Goal: Task Accomplishment & Management: Use online tool/utility

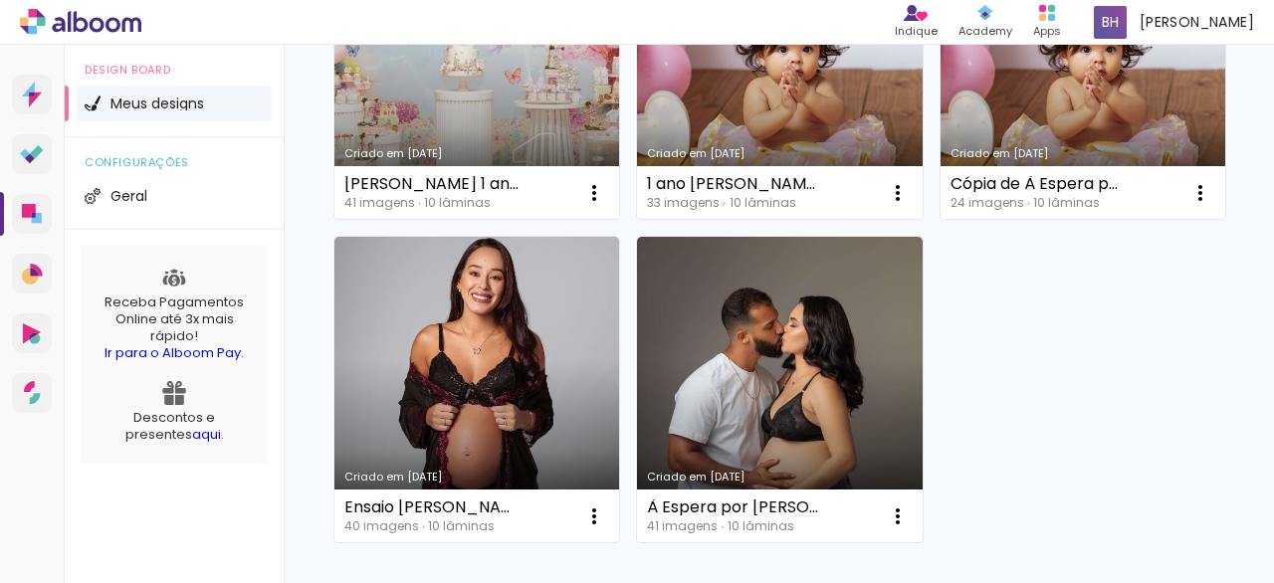
scroll to position [993, 0]
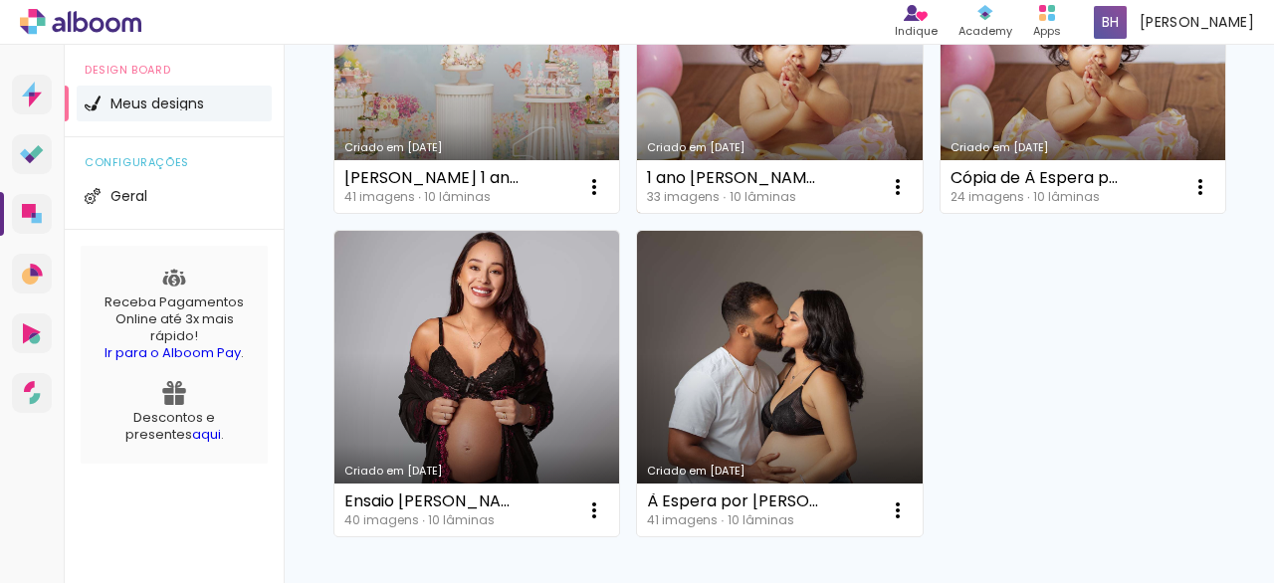
click at [796, 214] on link "Criado em [DATE]" at bounding box center [779, 60] width 285 height 305
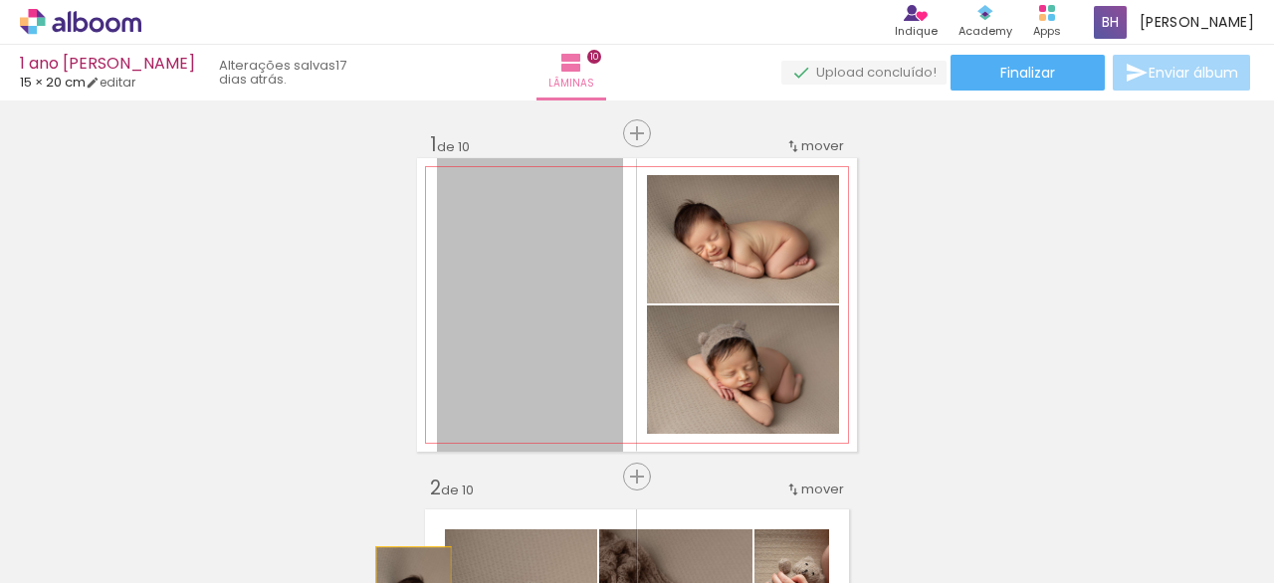
drag, startPoint x: 464, startPoint y: 315, endPoint x: 415, endPoint y: 550, distance: 239.8
click at [403, 582] on html "link( href="../../bower_components/polymer/polymer.html" rel="import" ) picture…" at bounding box center [637, 291] width 1274 height 583
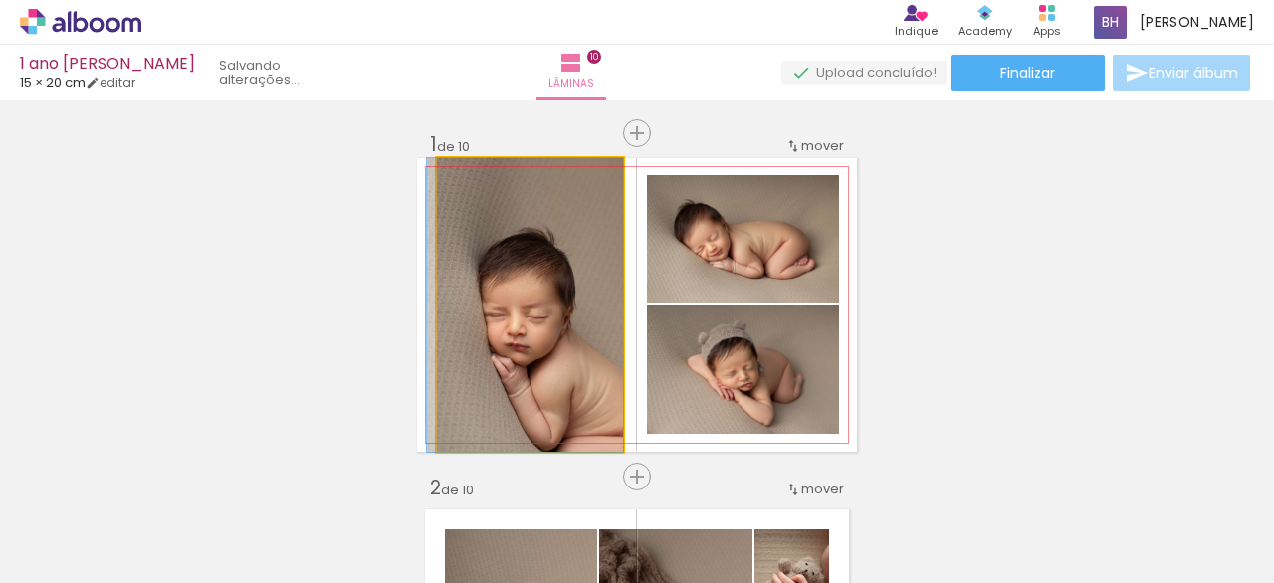
drag, startPoint x: 505, startPoint y: 329, endPoint x: 522, endPoint y: 389, distance: 62.1
click at [461, 513] on quentale-workspace at bounding box center [637, 291] width 1274 height 583
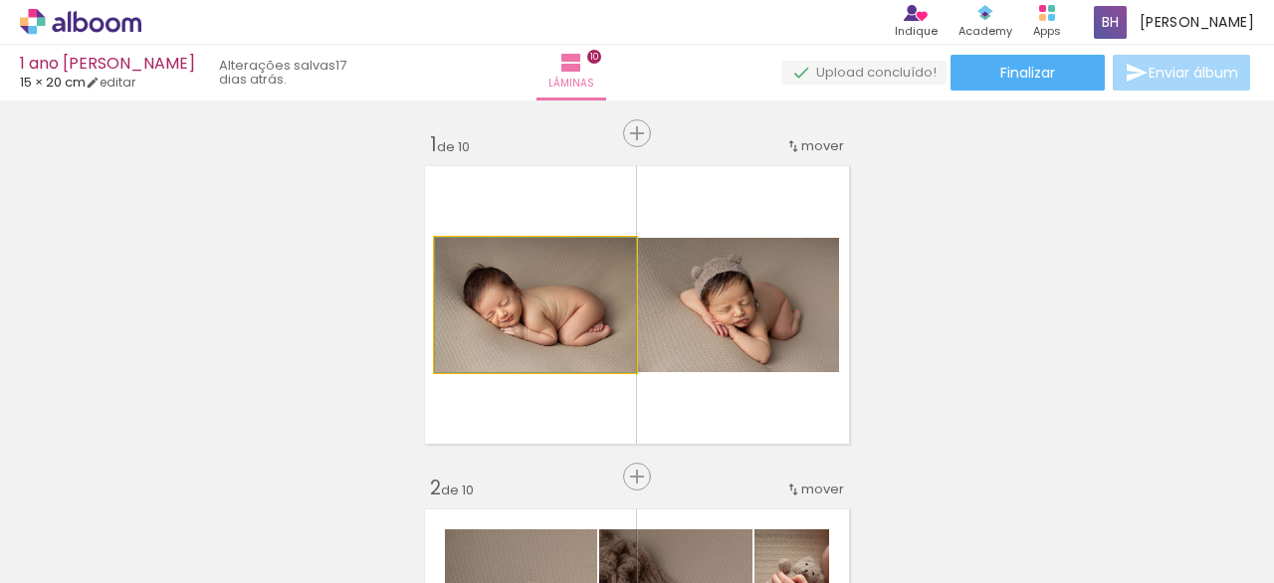
drag, startPoint x: 522, startPoint y: 335, endPoint x: 513, endPoint y: 423, distance: 88.0
click at [475, 502] on quentale-workspace at bounding box center [637, 291] width 1274 height 583
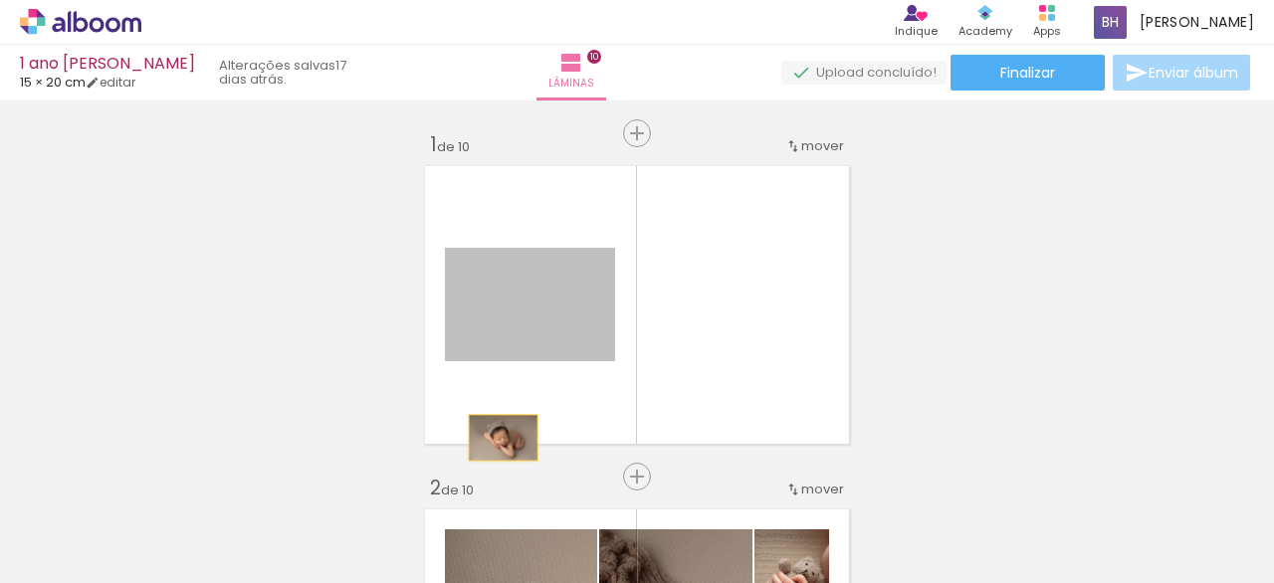
drag, startPoint x: 520, startPoint y: 327, endPoint x: 486, endPoint y: 491, distance: 166.9
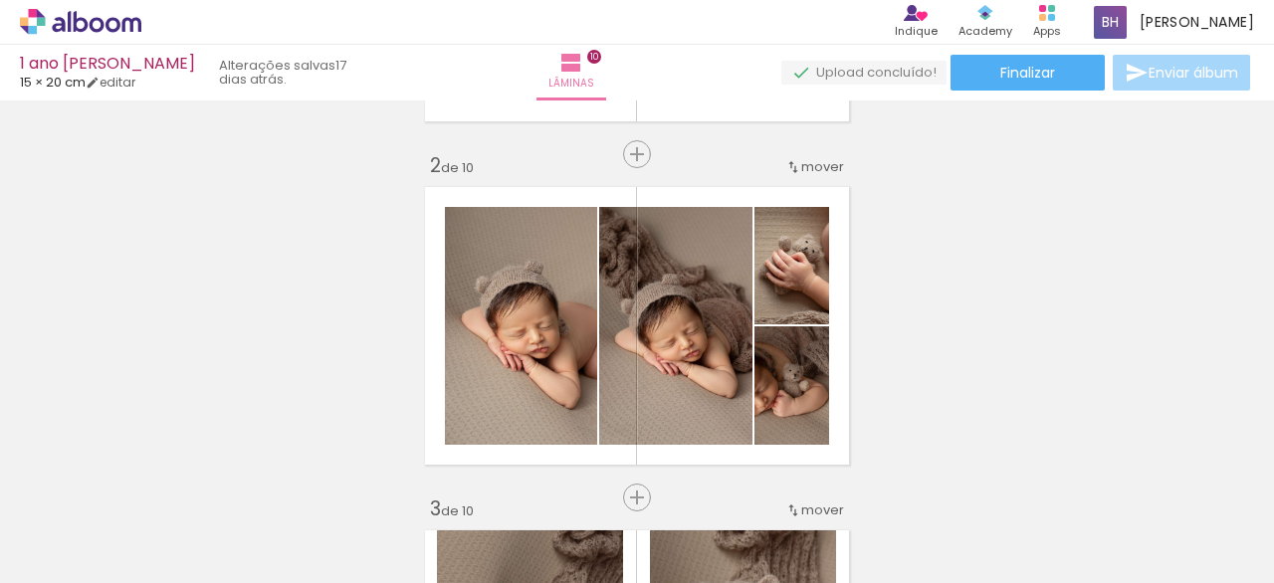
scroll to position [322, 0]
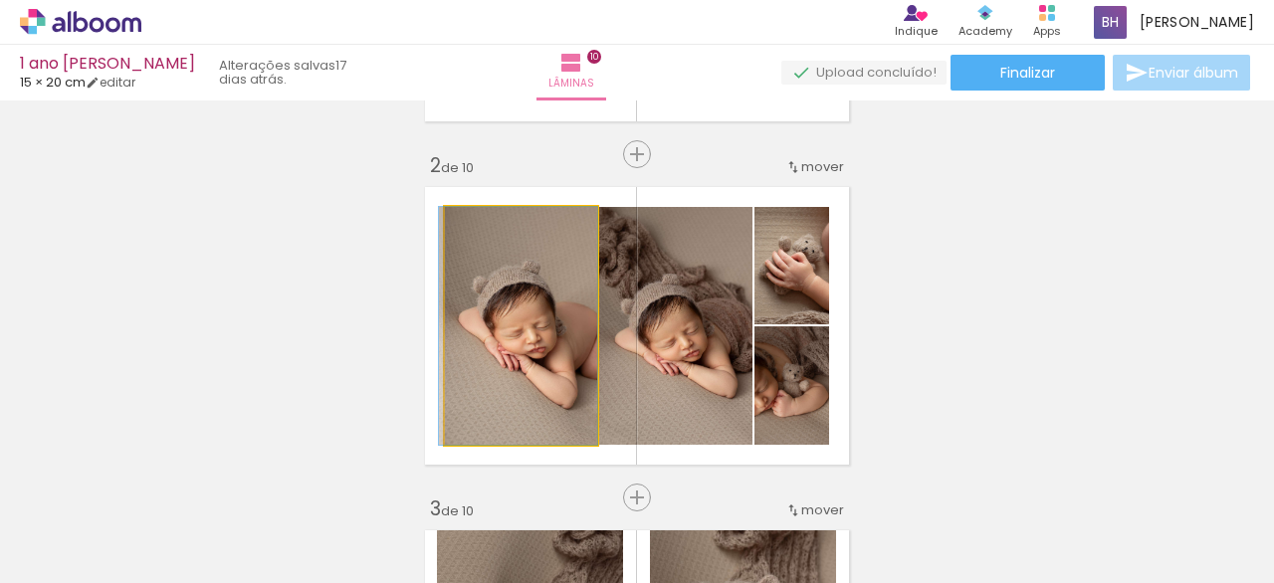
drag, startPoint x: 530, startPoint y: 296, endPoint x: 529, endPoint y: 351, distance: 55.7
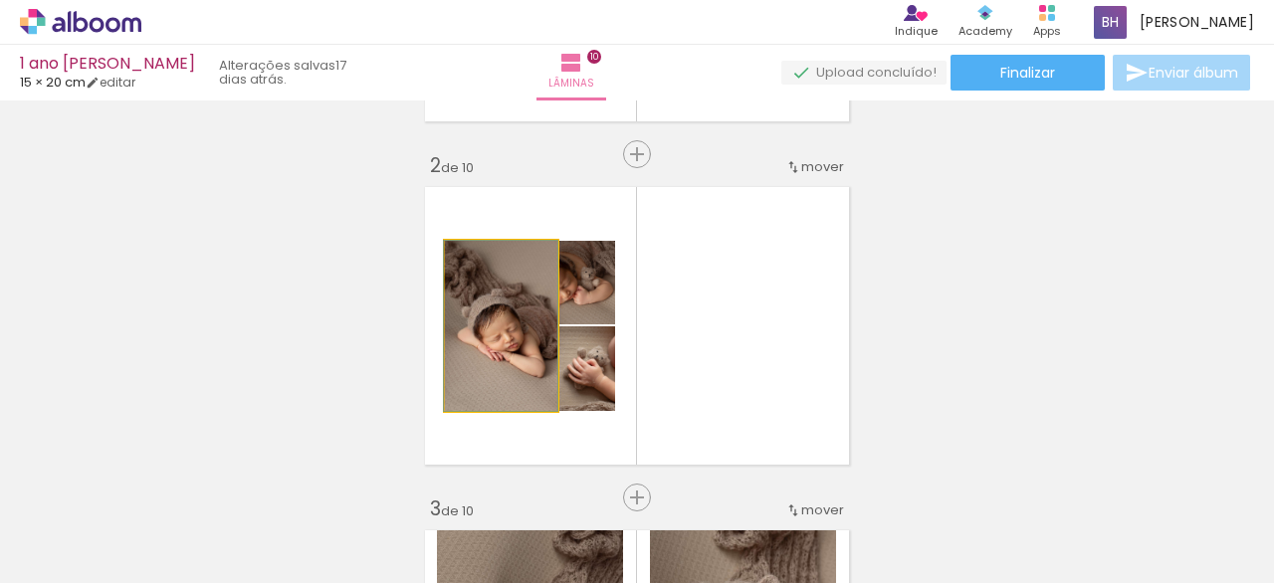
drag, startPoint x: 514, startPoint y: 327, endPoint x: 515, endPoint y: 411, distance: 83.6
click at [488, 502] on quentale-workspace at bounding box center [637, 291] width 1274 height 583
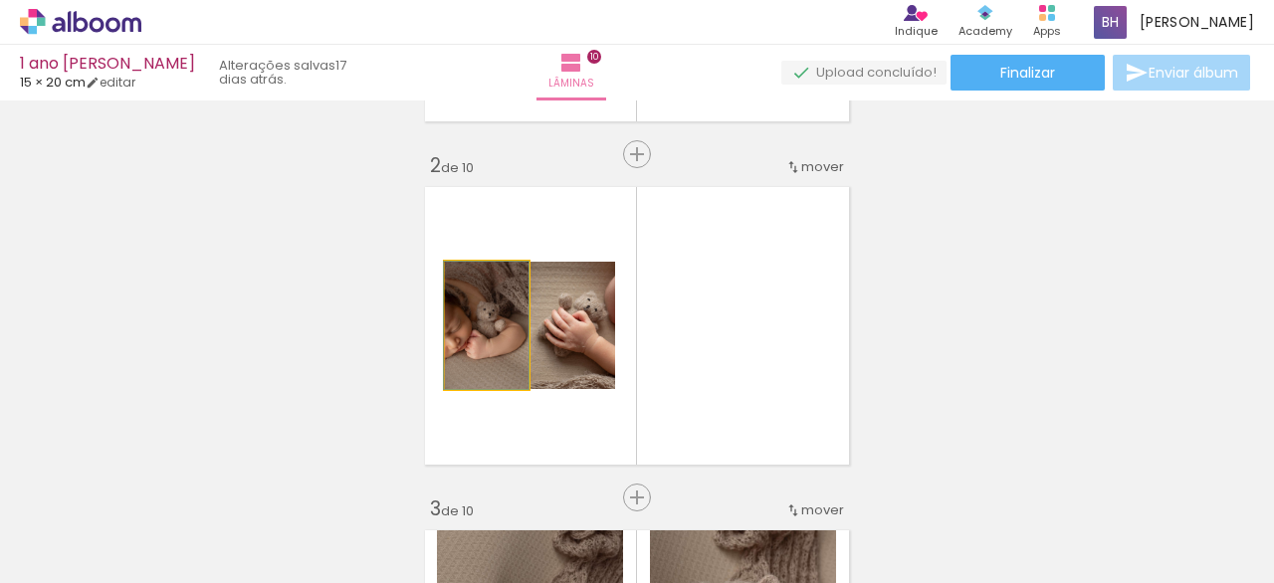
drag, startPoint x: 486, startPoint y: 366, endPoint x: 497, endPoint y: 451, distance: 85.3
click at [473, 510] on quentale-workspace at bounding box center [637, 291] width 1274 height 583
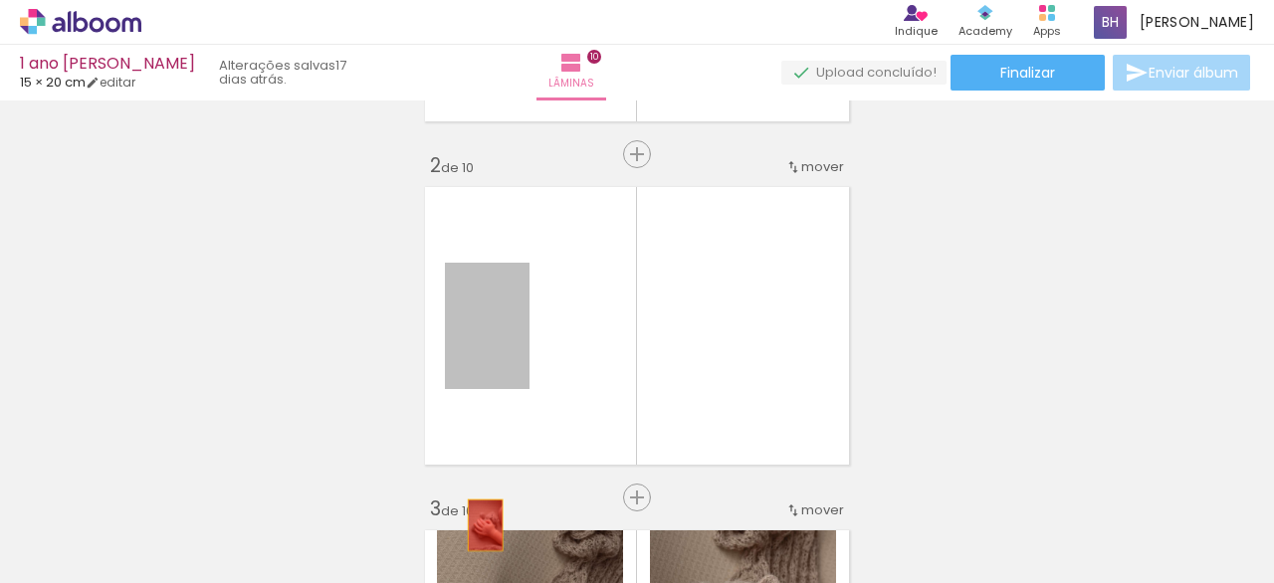
drag, startPoint x: 487, startPoint y: 362, endPoint x: 494, endPoint y: 461, distance: 98.8
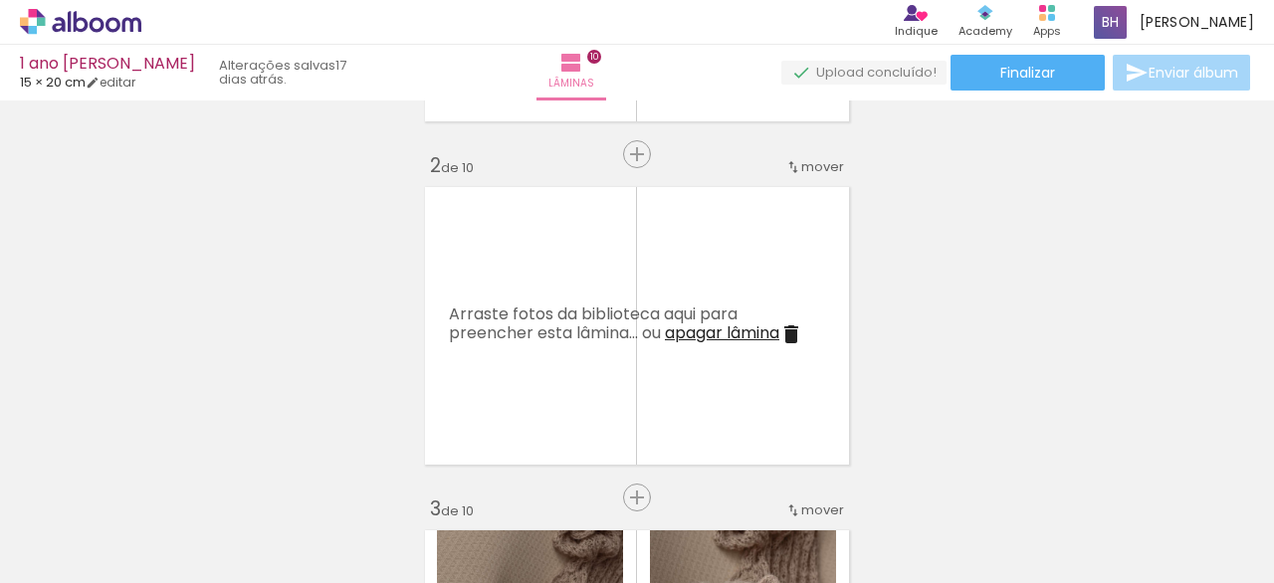
scroll to position [593, 0]
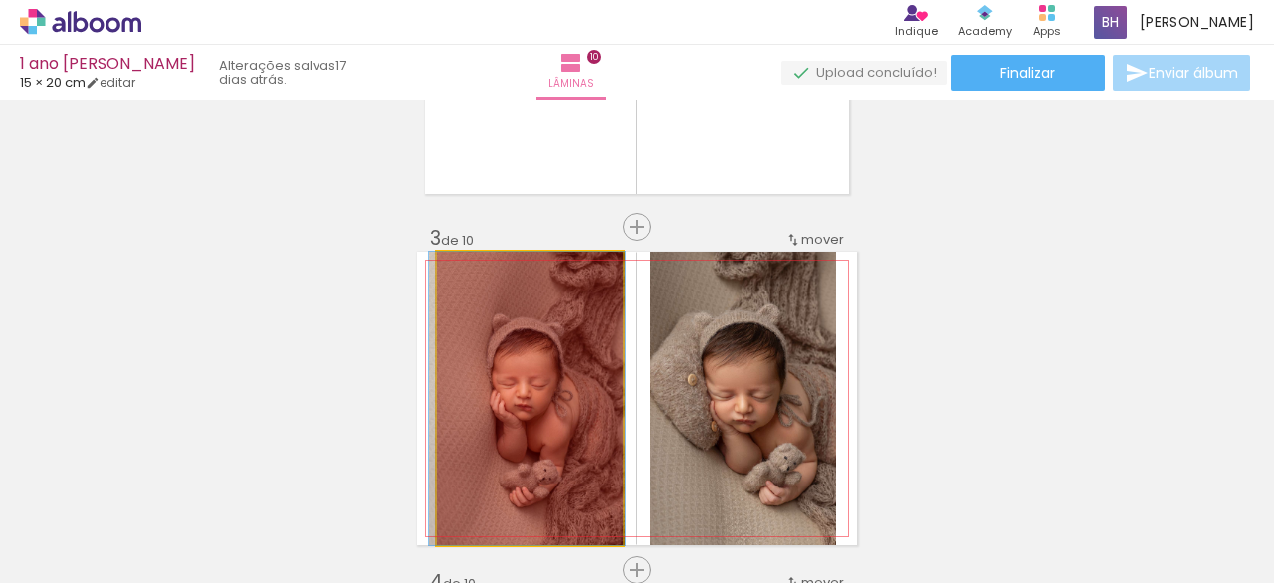
drag, startPoint x: 515, startPoint y: 358, endPoint x: 512, endPoint y: 459, distance: 100.5
click at [506, 526] on quentale-workspace at bounding box center [637, 291] width 1274 height 583
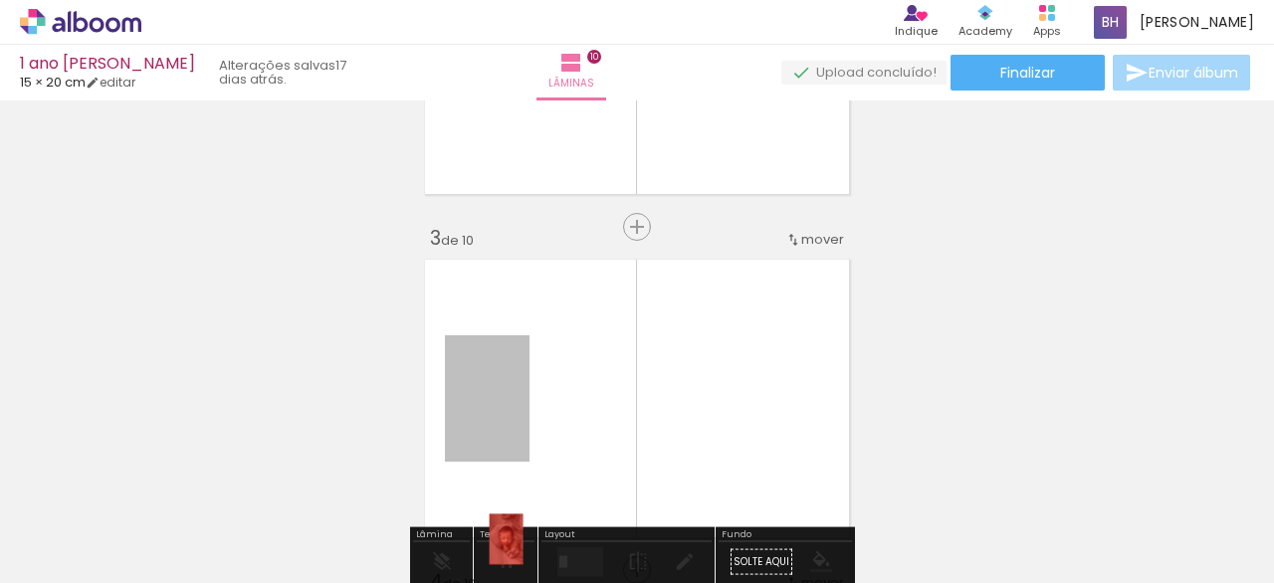
drag, startPoint x: 507, startPoint y: 391, endPoint x: 496, endPoint y: 490, distance: 99.2
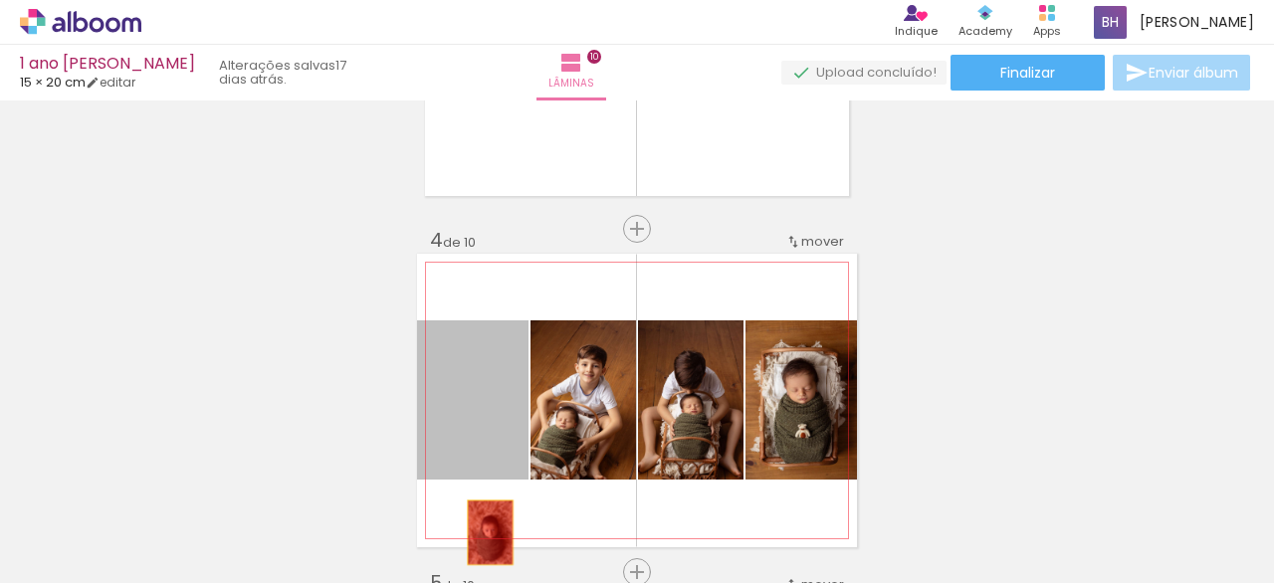
drag, startPoint x: 496, startPoint y: 380, endPoint x: 482, endPoint y: 440, distance: 61.3
click at [480, 529] on quentale-workspace at bounding box center [637, 291] width 1274 height 583
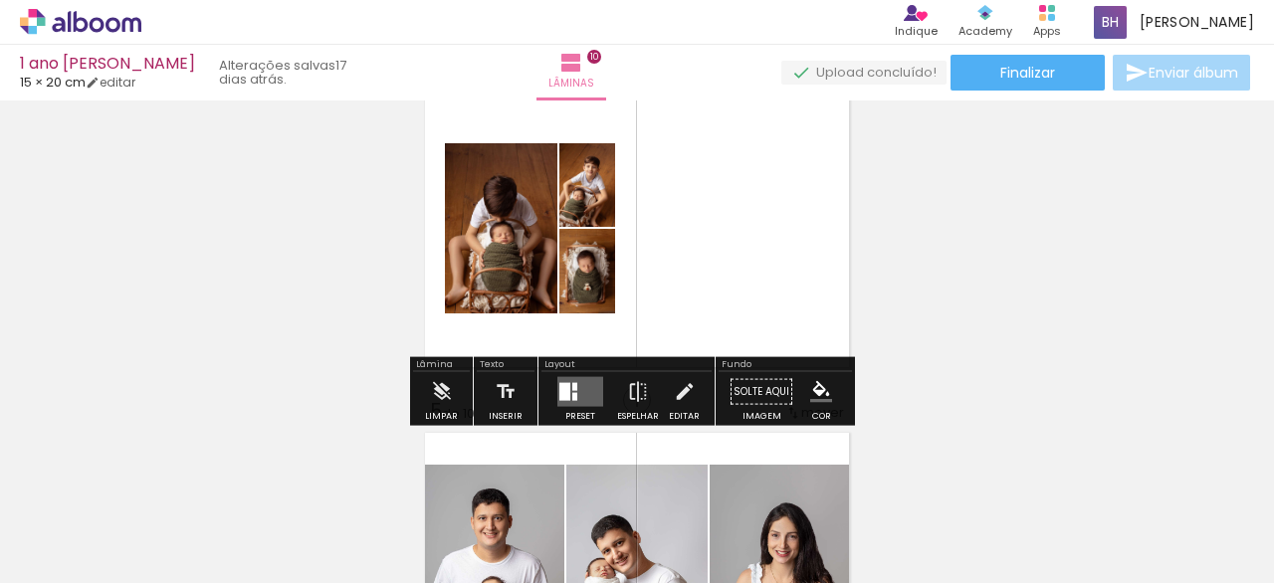
scroll to position [1106, 0]
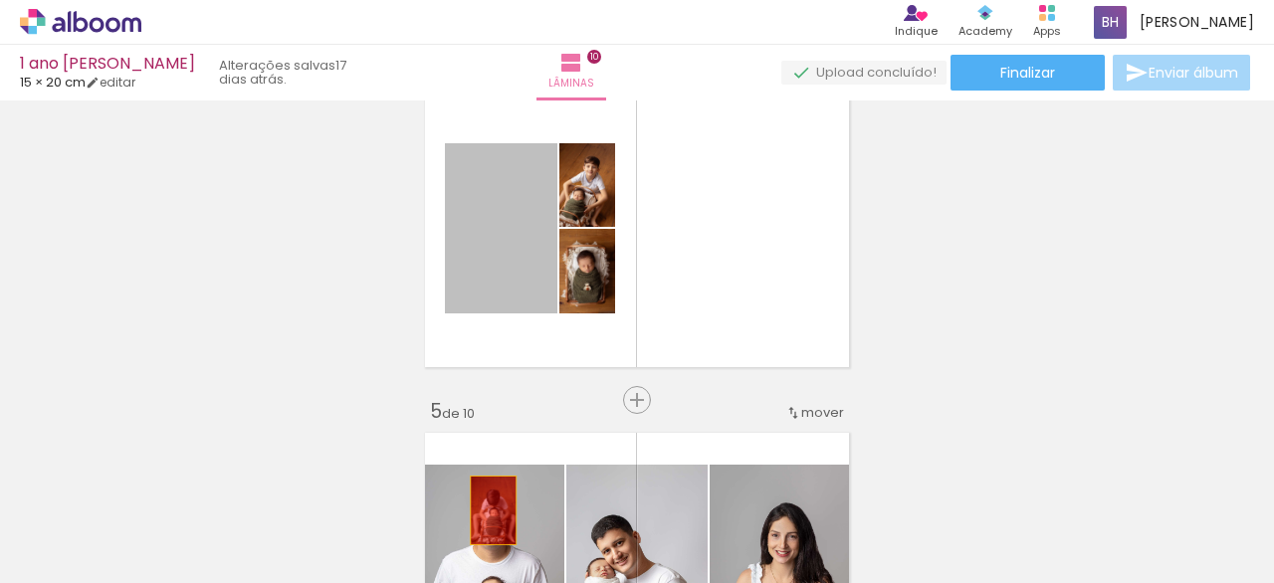
drag, startPoint x: 491, startPoint y: 275, endPoint x: 499, endPoint y: 286, distance: 14.1
click at [491, 512] on quentale-workspace at bounding box center [637, 291] width 1274 height 583
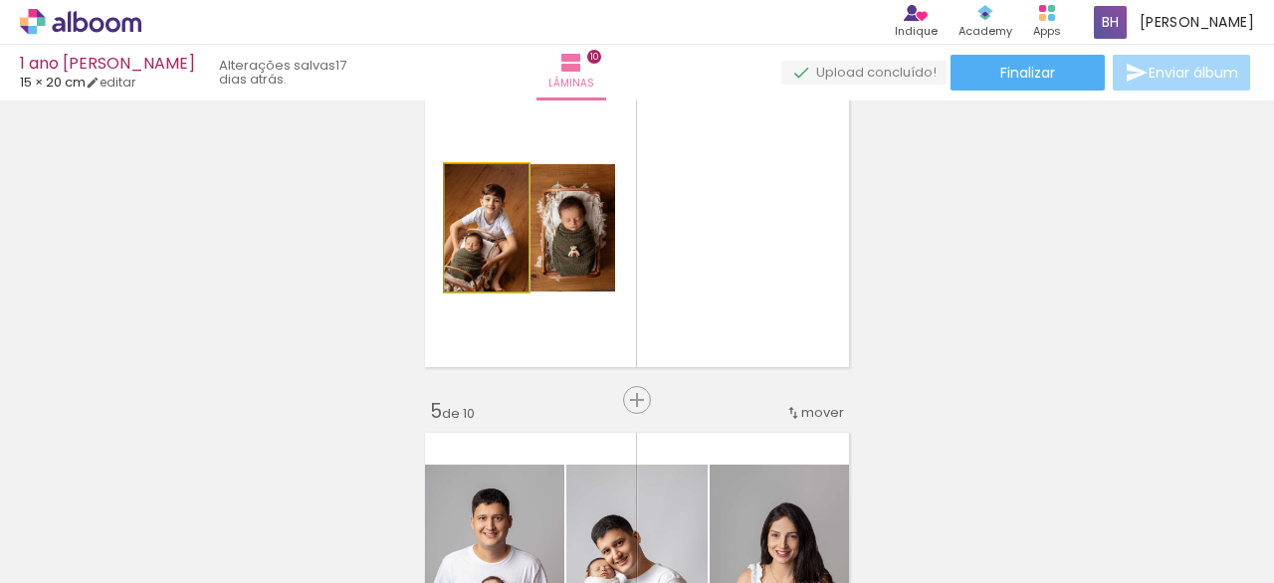
drag, startPoint x: 498, startPoint y: 260, endPoint x: 487, endPoint y: 378, distance: 119.0
click at [480, 458] on quentale-workspace at bounding box center [637, 291] width 1274 height 583
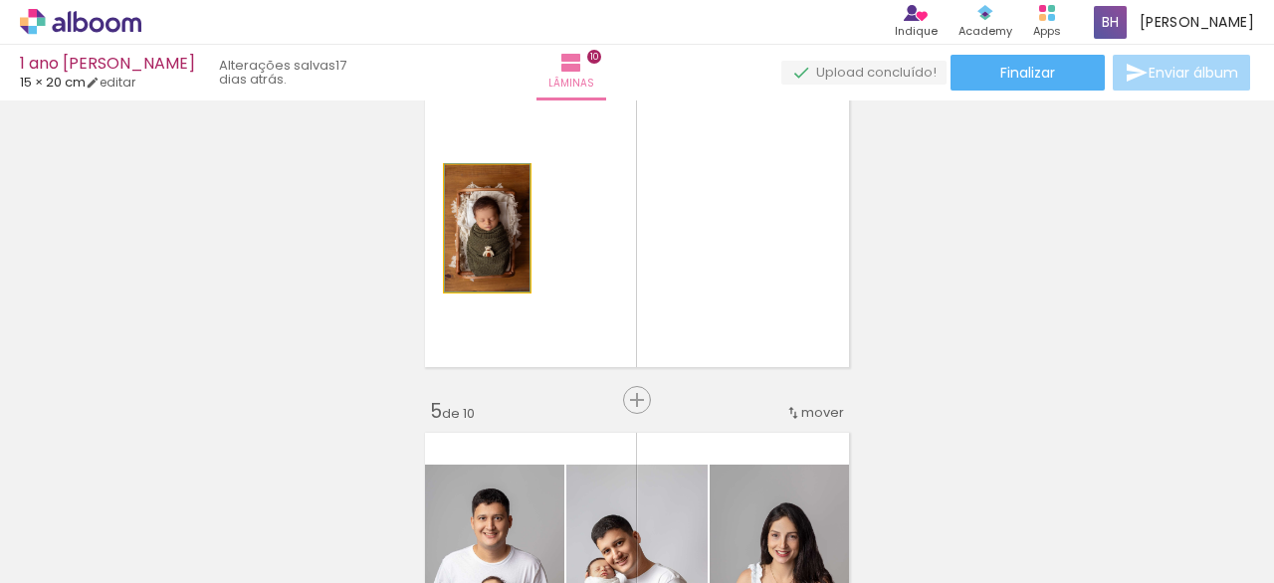
drag, startPoint x: 494, startPoint y: 260, endPoint x: 469, endPoint y: 443, distance: 184.8
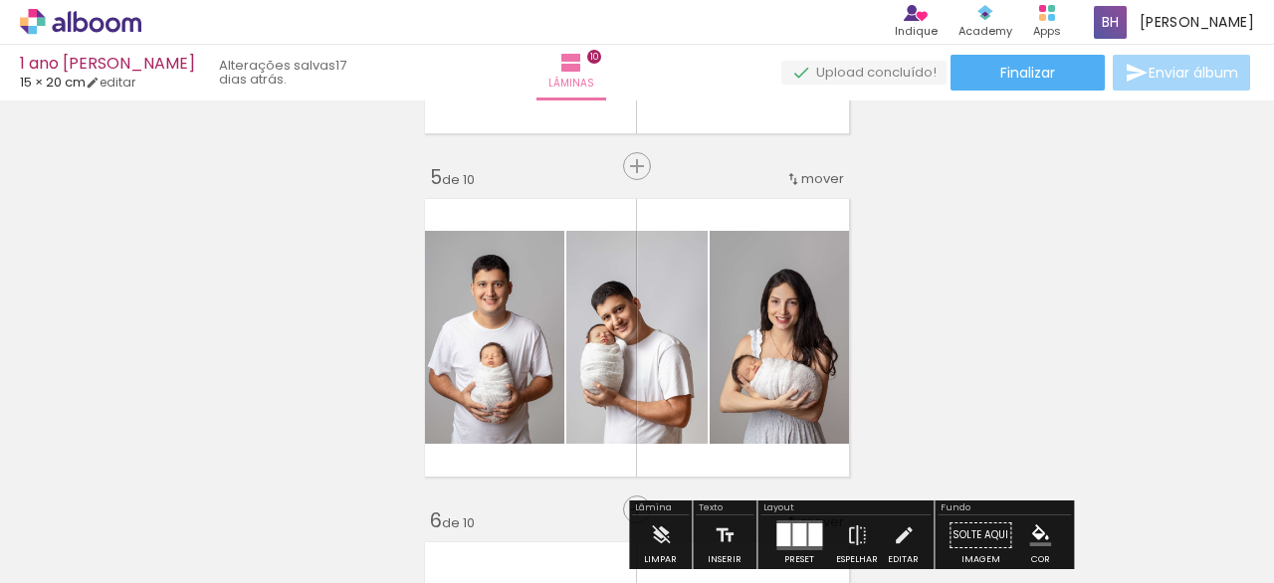
scroll to position [1377, 0]
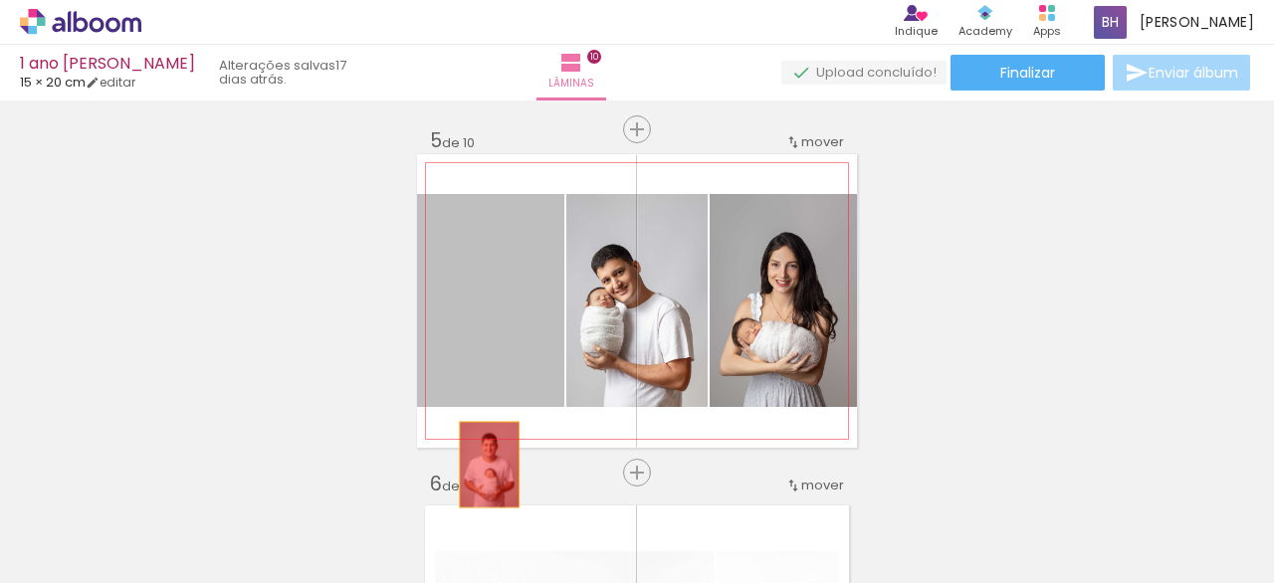
drag, startPoint x: 488, startPoint y: 273, endPoint x: 497, endPoint y: 371, distance: 98.9
click at [478, 462] on quentale-workspace at bounding box center [637, 291] width 1274 height 583
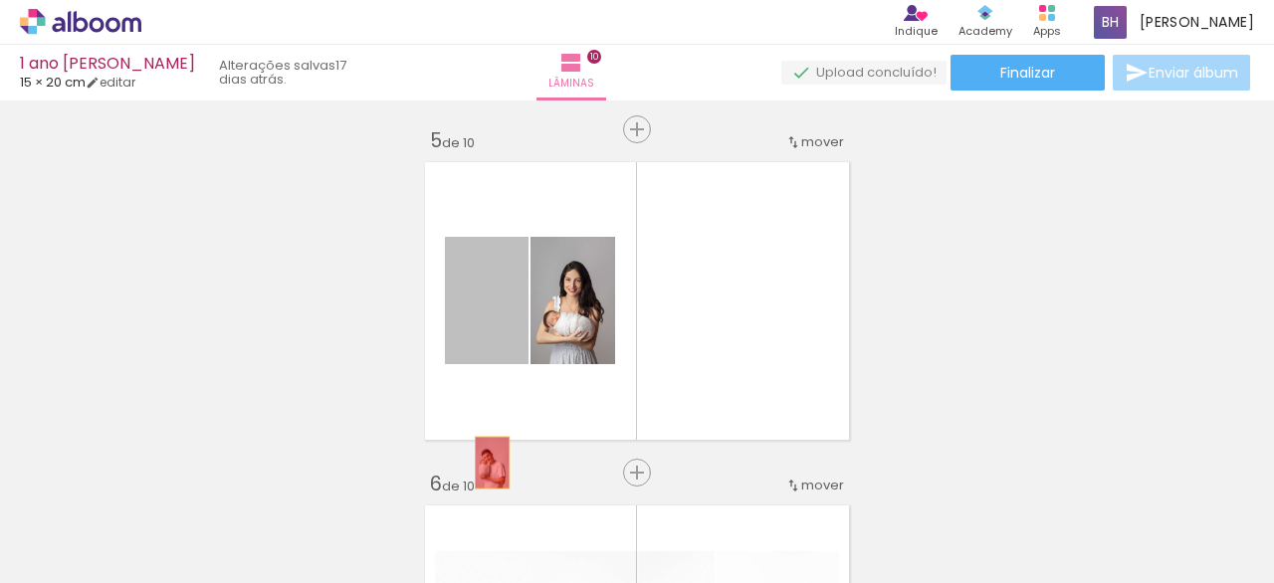
drag, startPoint x: 492, startPoint y: 379, endPoint x: 493, endPoint y: 402, distance: 22.9
click at [486, 479] on quentale-workspace at bounding box center [637, 291] width 1274 height 583
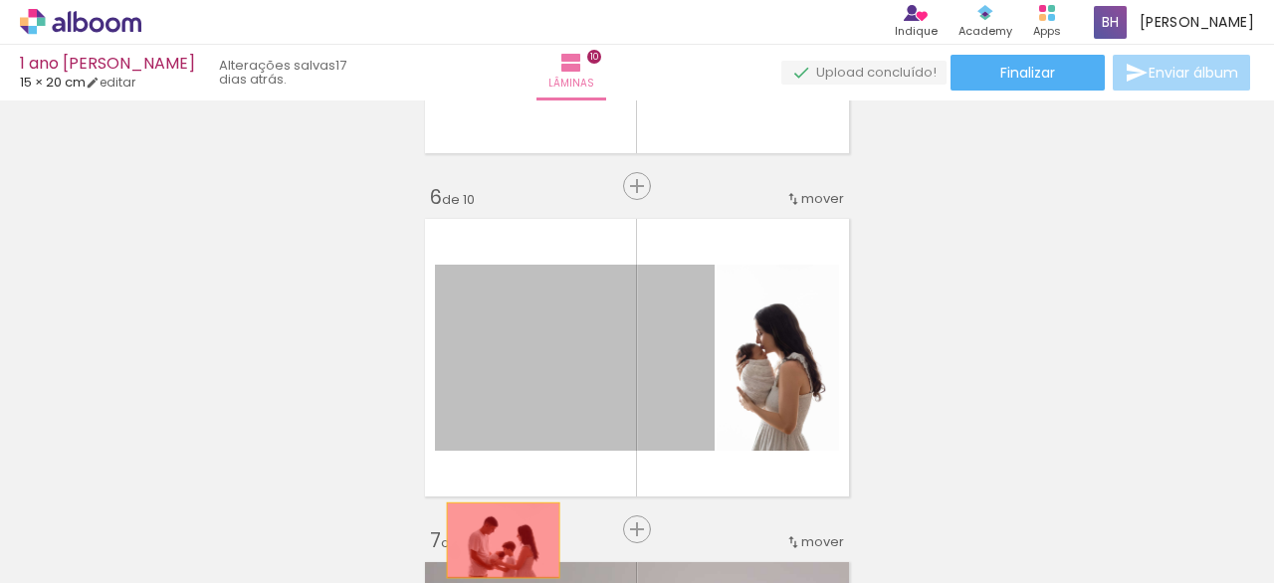
drag, startPoint x: 498, startPoint y: 479, endPoint x: 500, endPoint y: 447, distance: 31.9
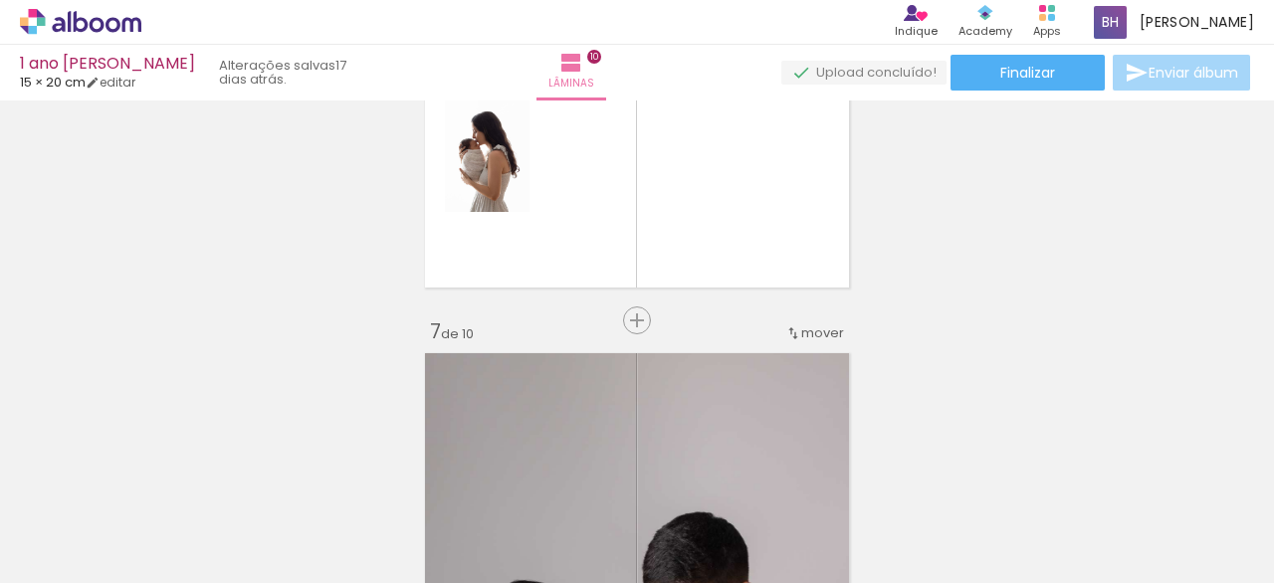
scroll to position [1865, 0]
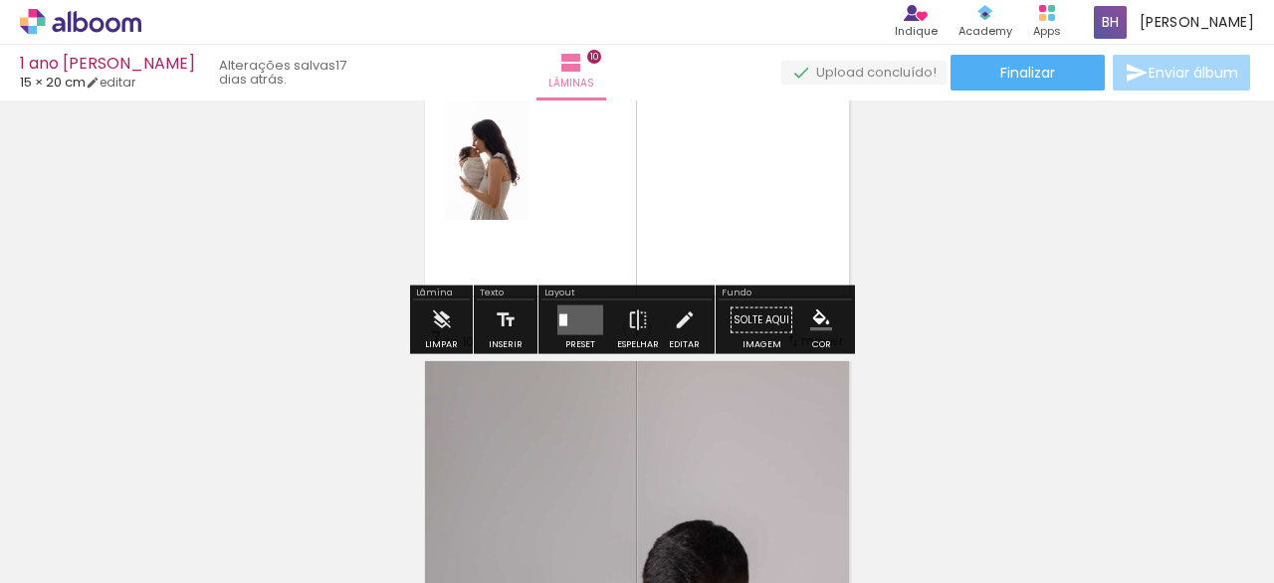
click at [505, 224] on quentale-layouter at bounding box center [637, 157] width 440 height 294
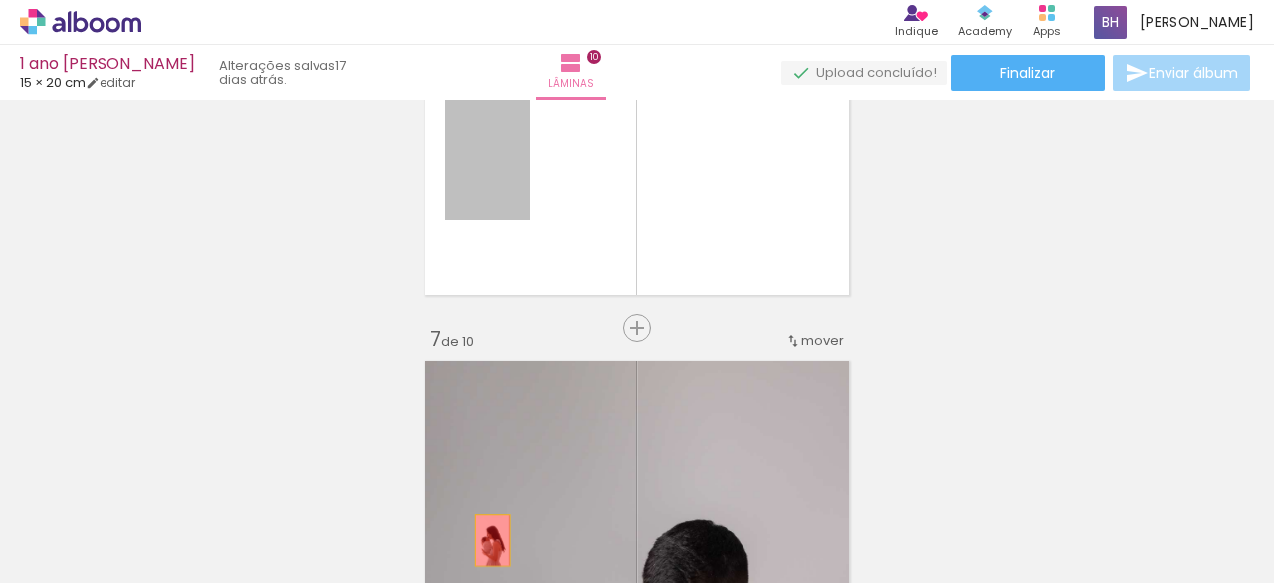
drag, startPoint x: 505, startPoint y: 205, endPoint x: 486, endPoint y: 494, distance: 289.2
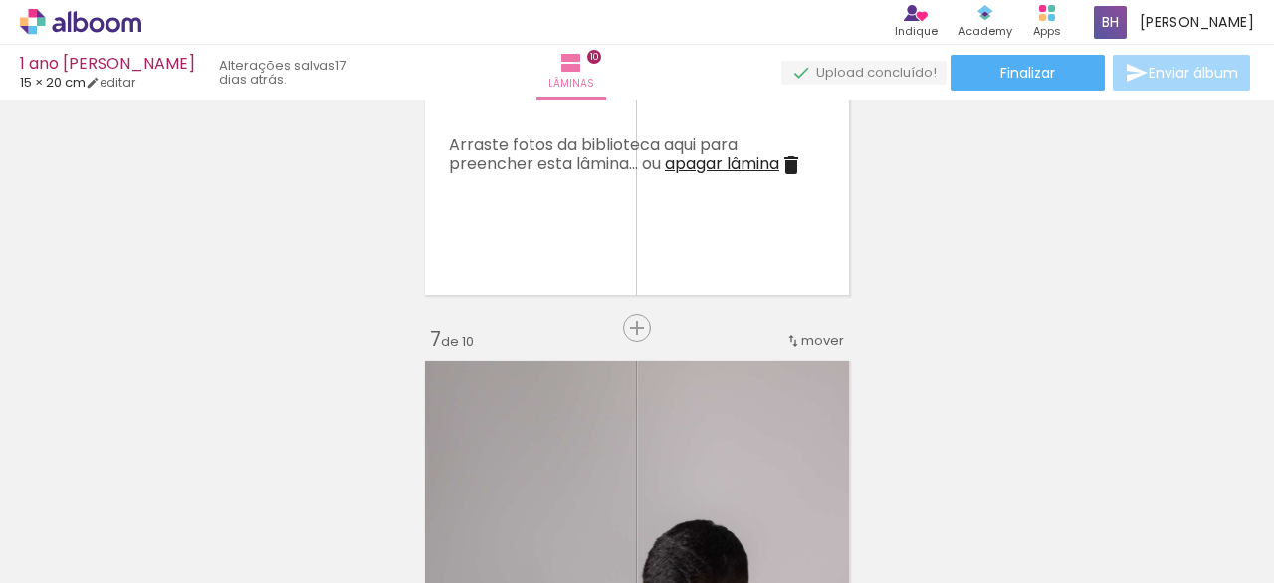
scroll to position [2177, 0]
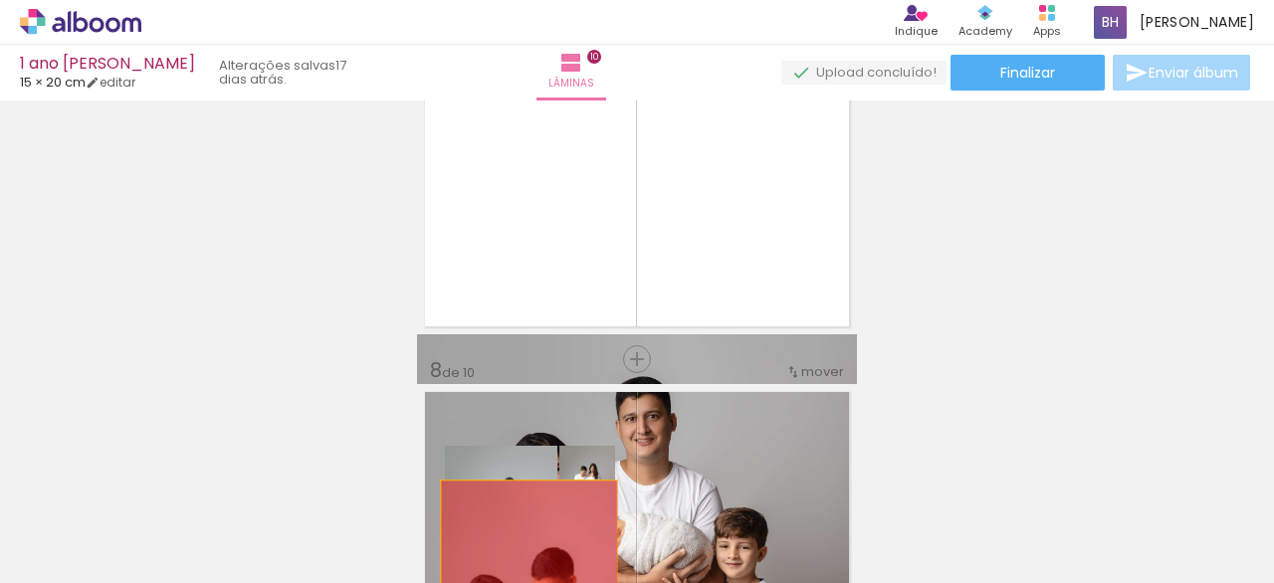
drag, startPoint x: 564, startPoint y: 300, endPoint x: 531, endPoint y: 500, distance: 202.7
click at [518, 538] on quentale-workspace at bounding box center [637, 291] width 1274 height 583
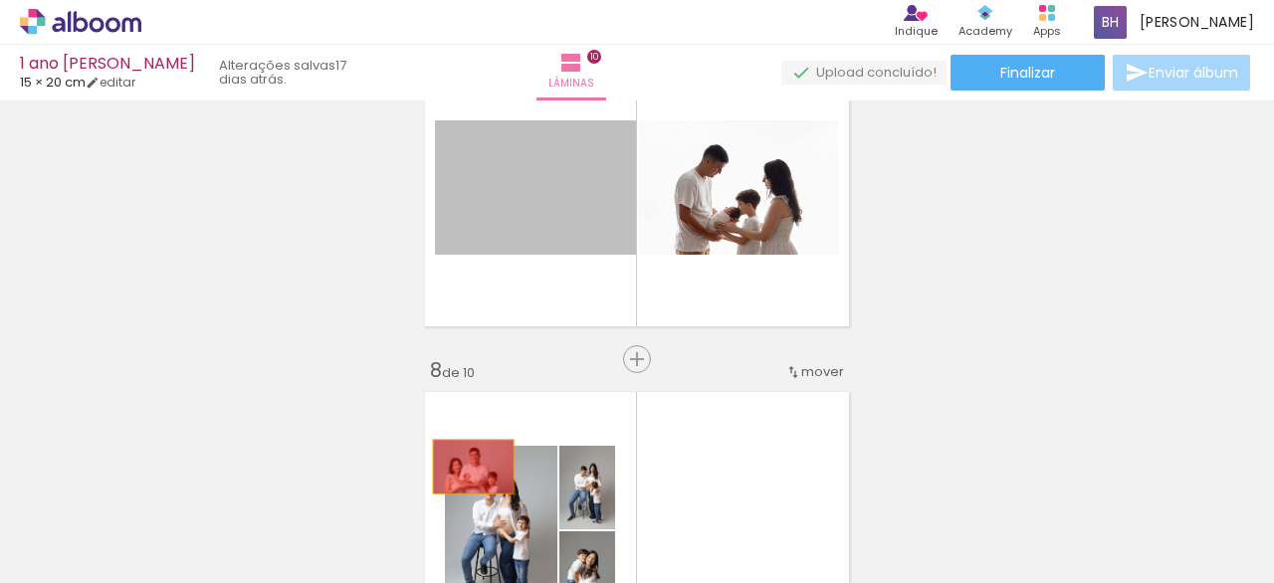
drag, startPoint x: 531, startPoint y: 214, endPoint x: 503, endPoint y: 408, distance: 196.0
click at [456, 521] on quentale-workspace at bounding box center [637, 291] width 1274 height 583
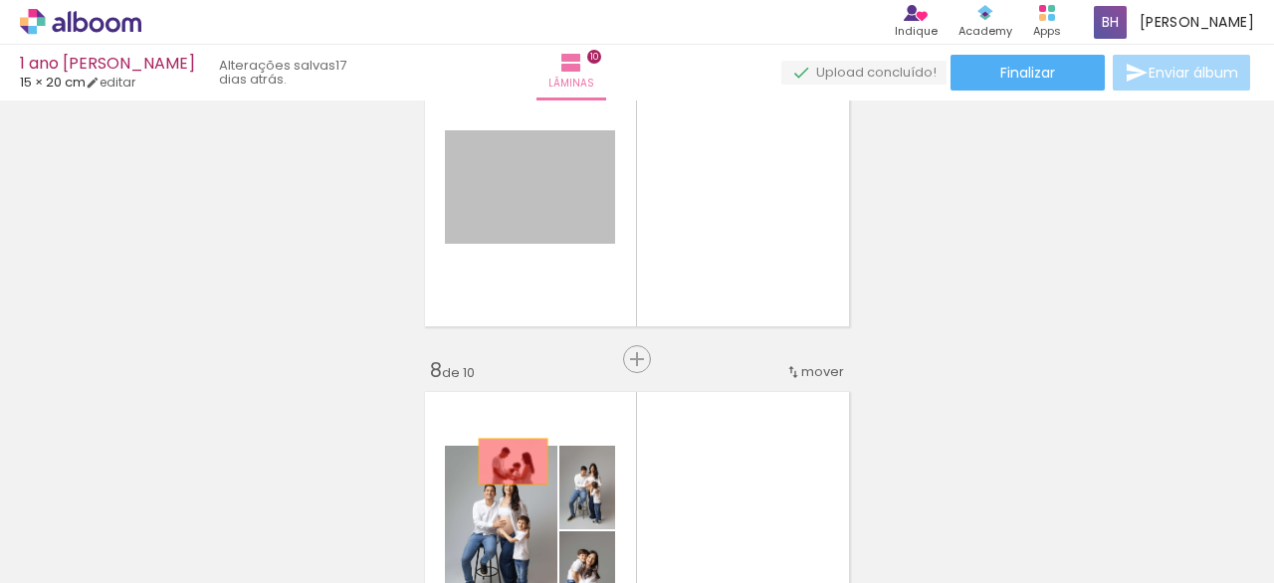
drag, startPoint x: 516, startPoint y: 399, endPoint x: 488, endPoint y: 531, distance: 135.4
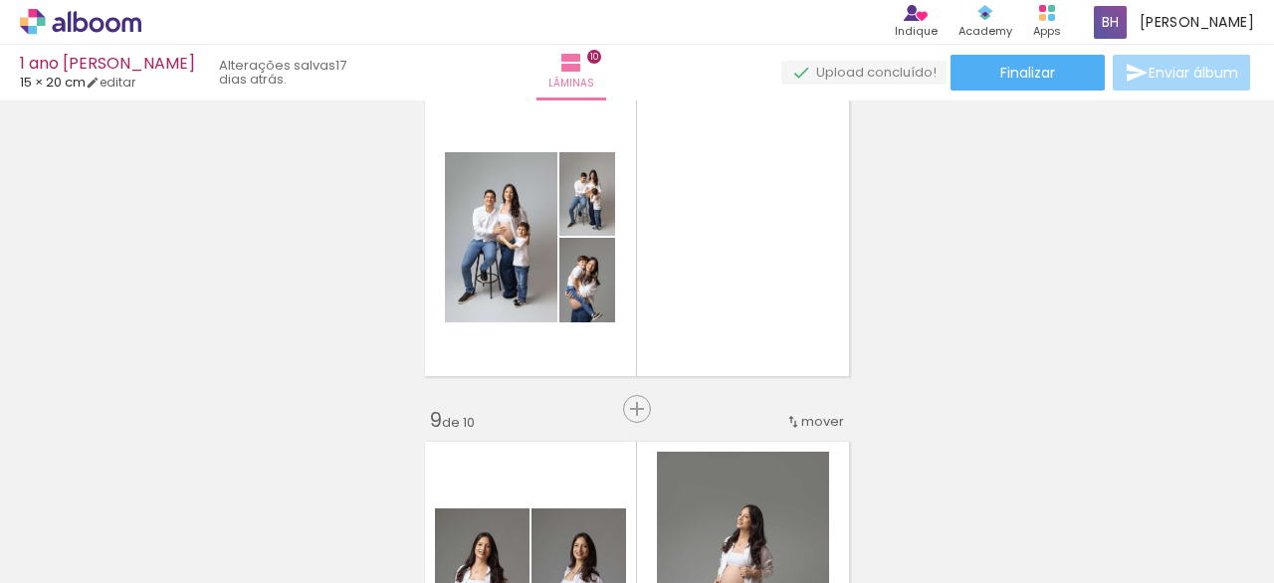
scroll to position [2501, 0]
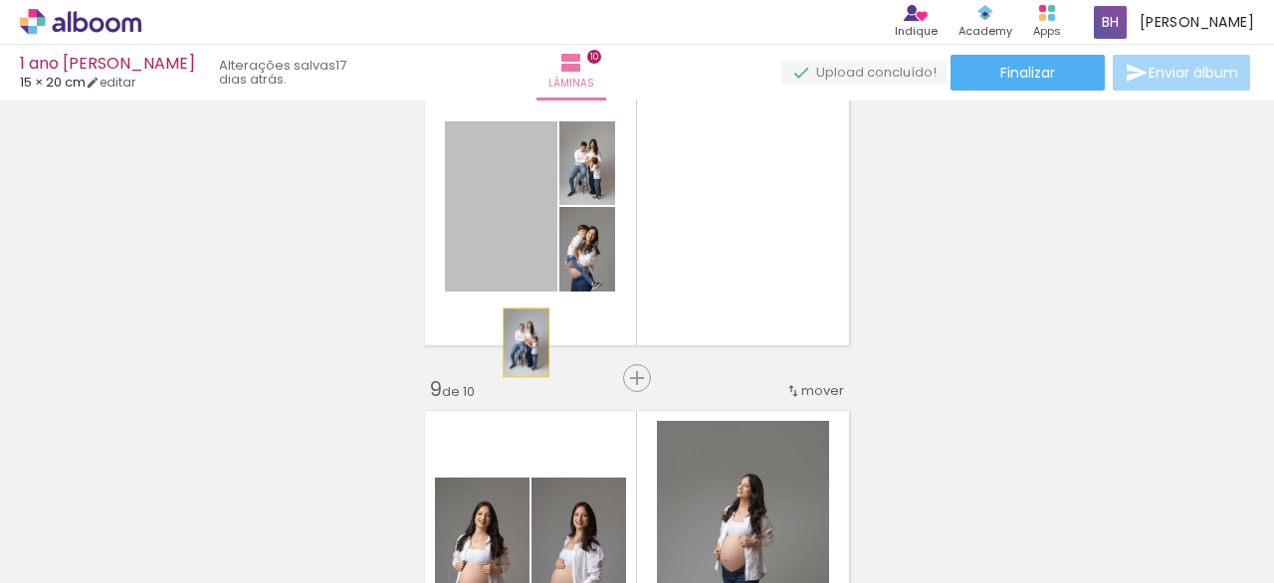
click at [512, 469] on quentale-workspace at bounding box center [637, 291] width 1274 height 583
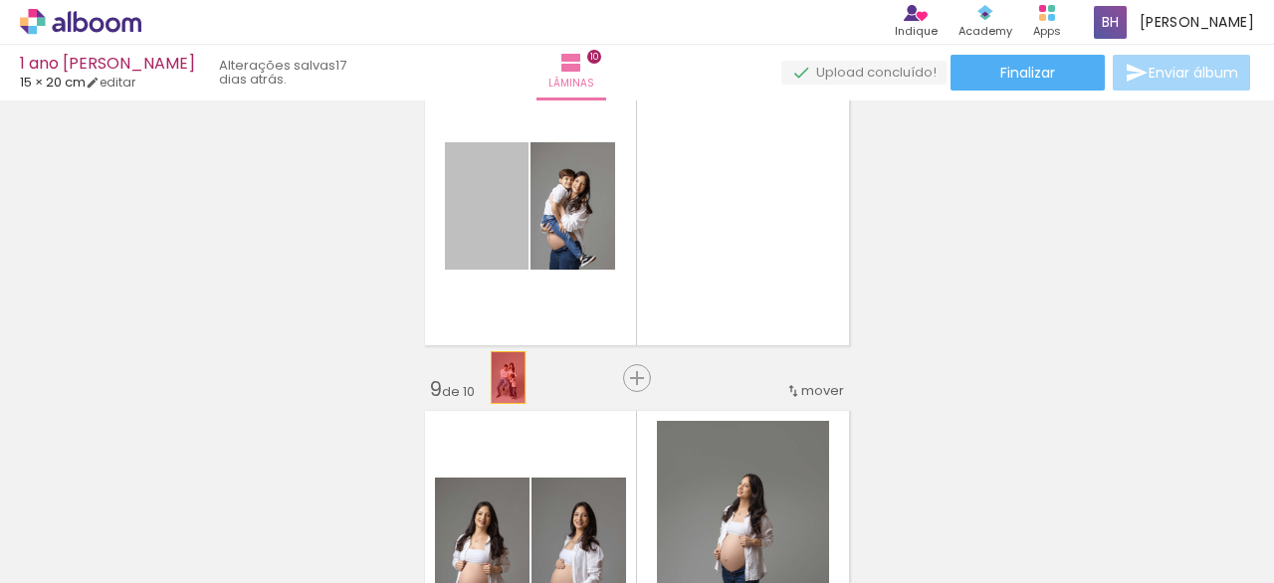
drag, startPoint x: 500, startPoint y: 331, endPoint x: 495, endPoint y: 399, distance: 67.9
click at [498, 481] on quentale-workspace at bounding box center [637, 291] width 1274 height 583
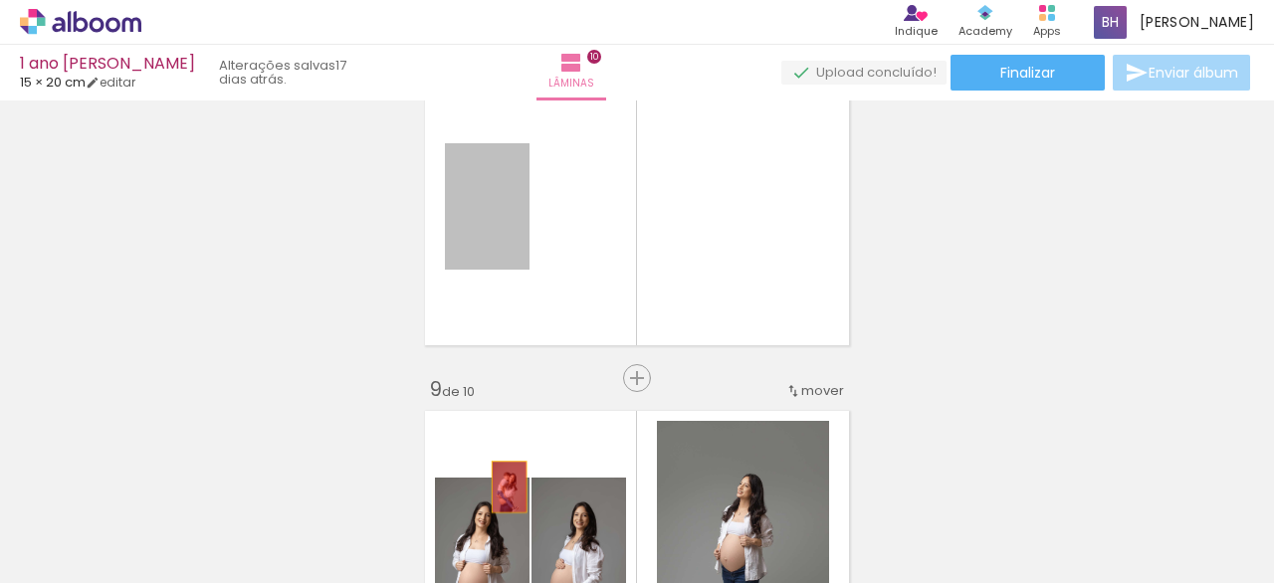
drag, startPoint x: 490, startPoint y: 246, endPoint x: 499, endPoint y: 450, distance: 204.2
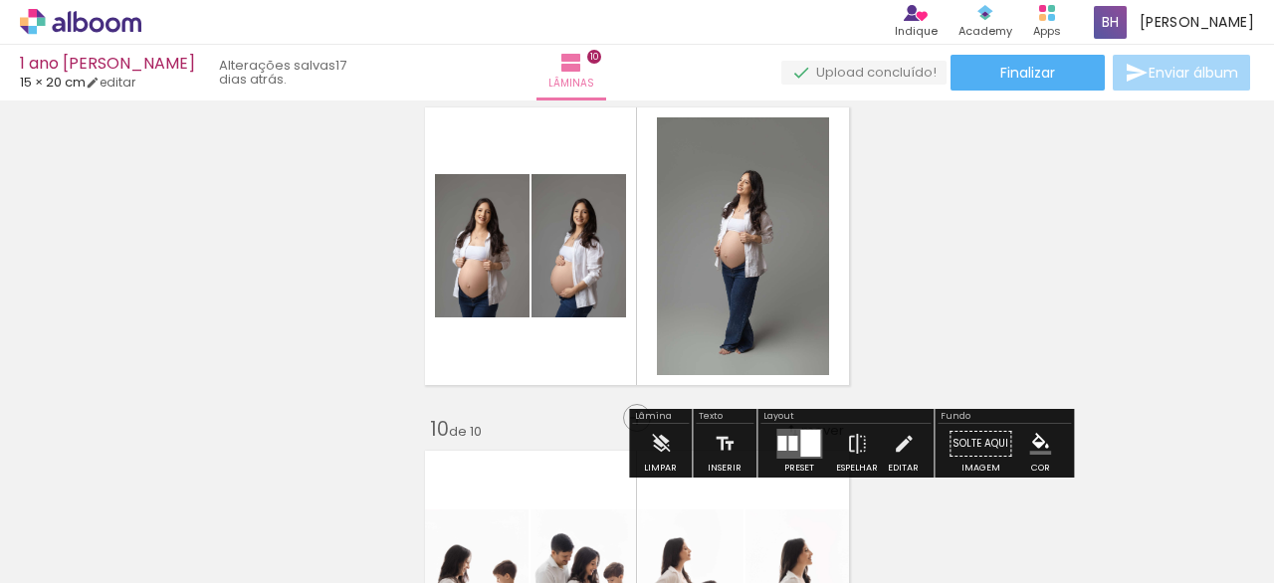
scroll to position [2804, 0]
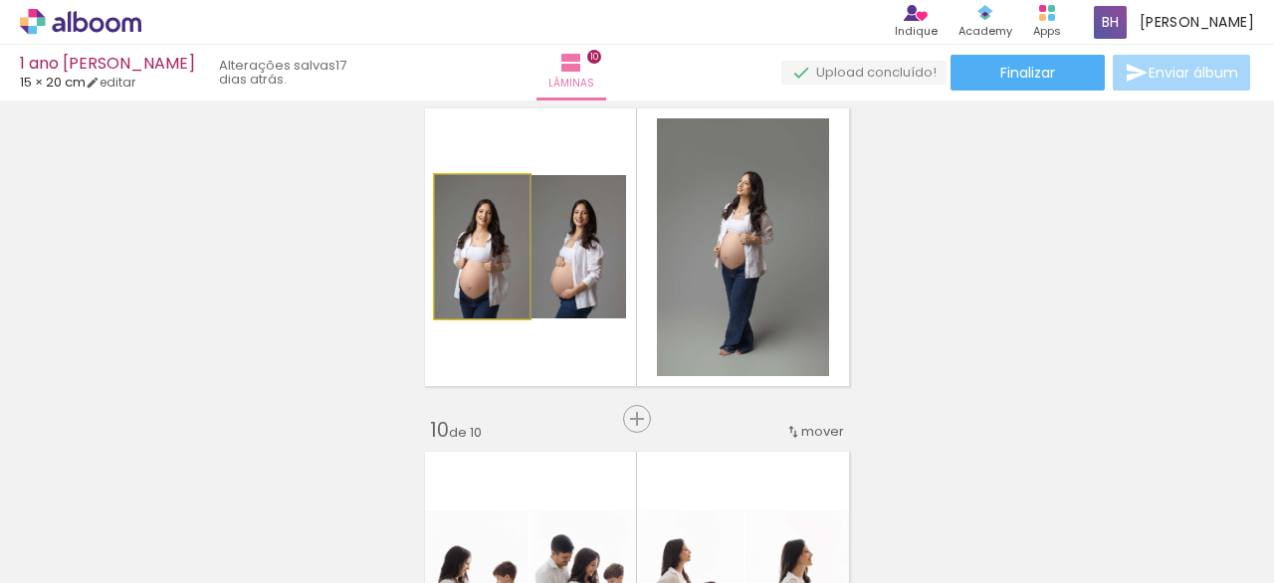
drag, startPoint x: 505, startPoint y: 323, endPoint x: 501, endPoint y: 390, distance: 66.8
click at [504, 536] on quentale-workspace at bounding box center [637, 291] width 1274 height 583
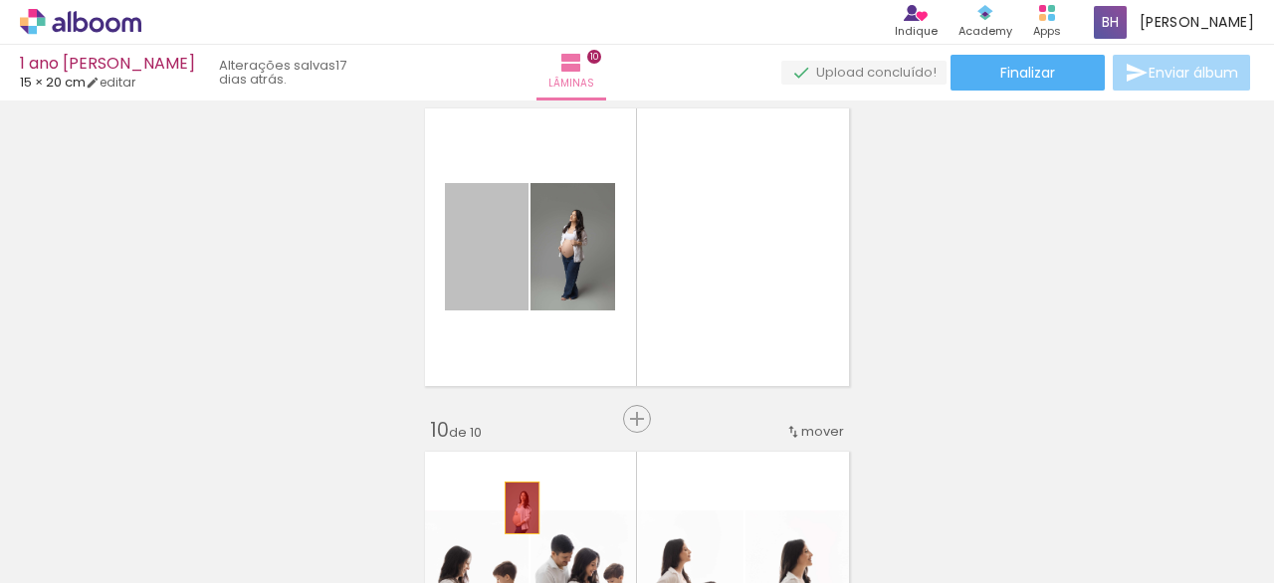
drag, startPoint x: 498, startPoint y: 272, endPoint x: 505, endPoint y: 369, distance: 97.8
click at [512, 500] on quentale-workspace at bounding box center [637, 291] width 1274 height 583
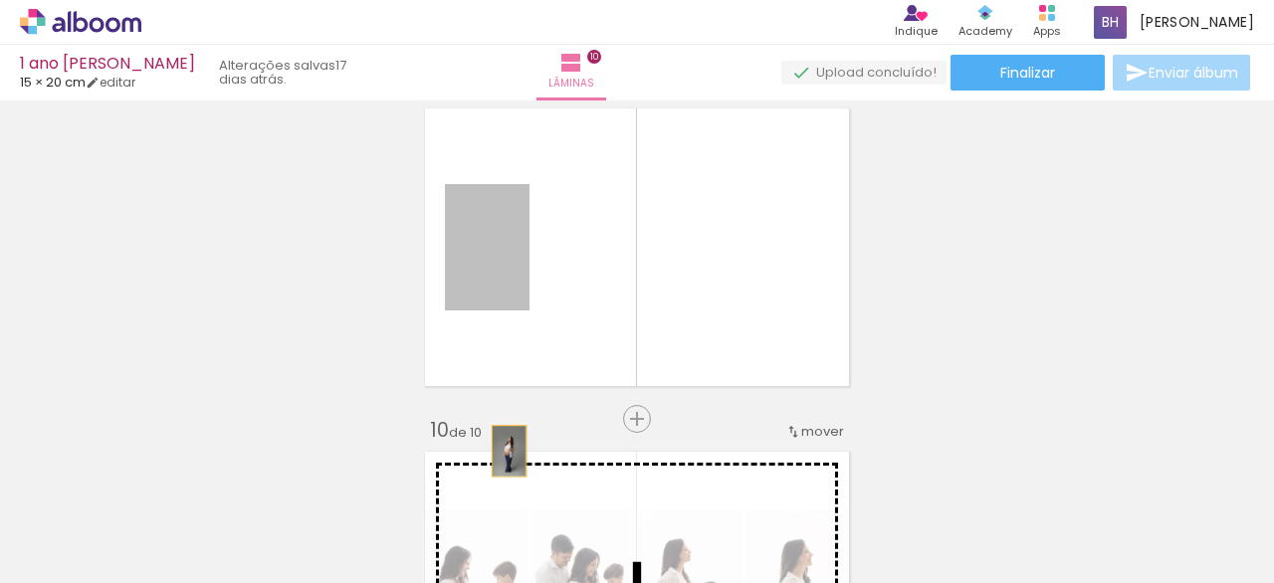
drag, startPoint x: 491, startPoint y: 267, endPoint x: 508, endPoint y: 475, distance: 208.7
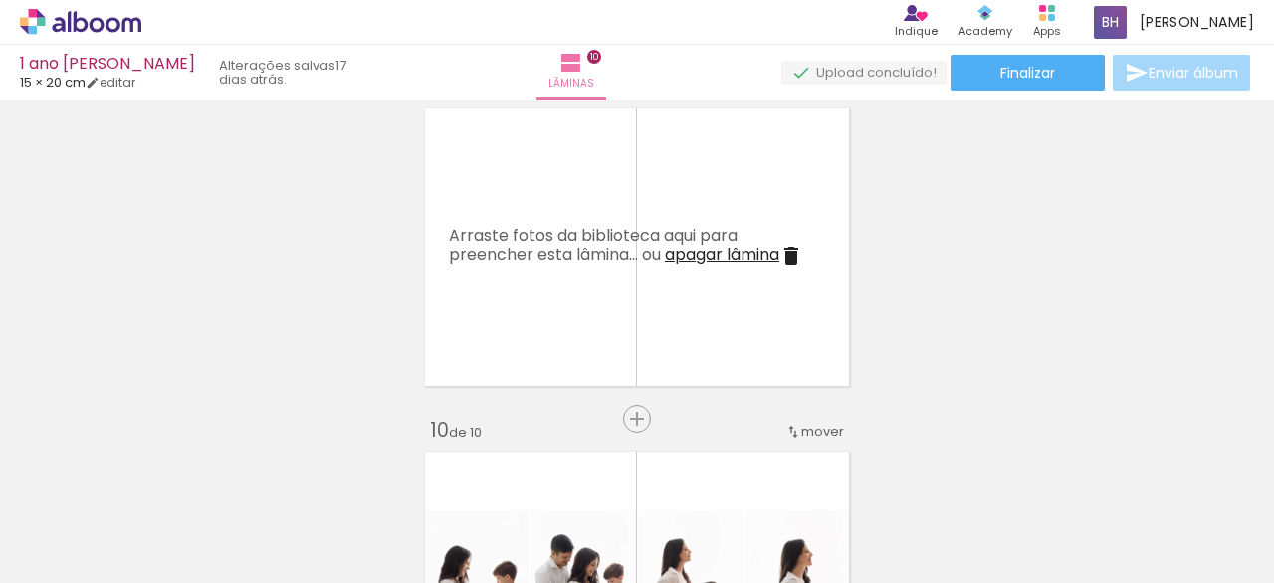
scroll to position [3224, 0]
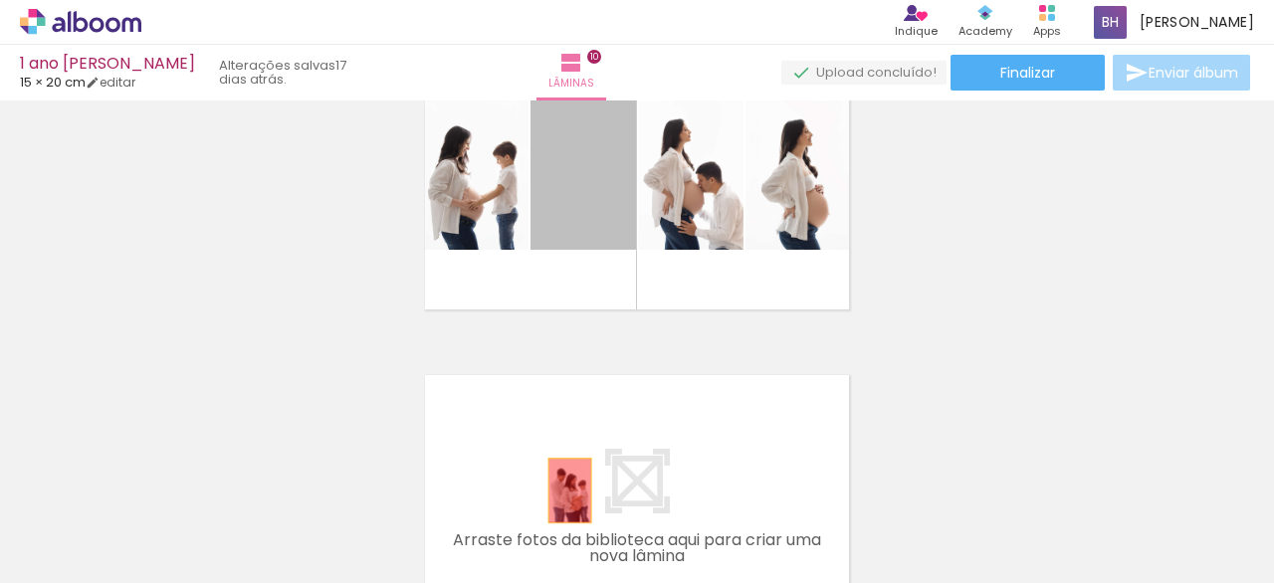
drag, startPoint x: 569, startPoint y: 259, endPoint x: 552, endPoint y: 347, distance: 90.2
click at [560, 506] on quentale-workspace at bounding box center [637, 291] width 1274 height 583
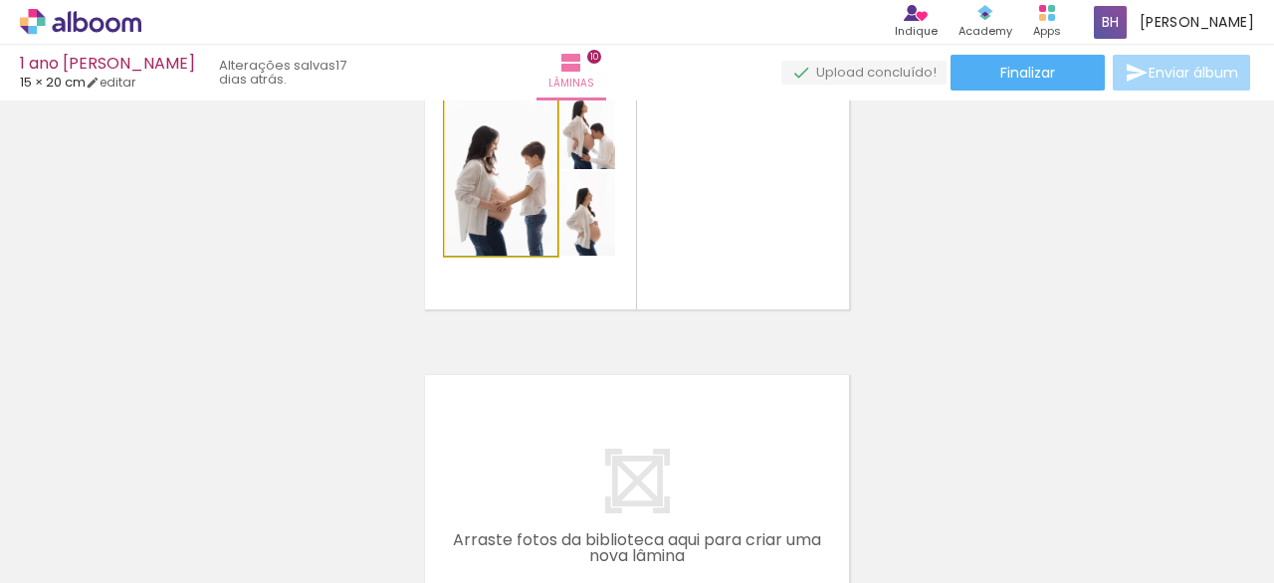
drag, startPoint x: 507, startPoint y: 244, endPoint x: 529, endPoint y: 414, distance: 171.5
click at [532, 546] on quentale-workspace at bounding box center [637, 291] width 1274 height 583
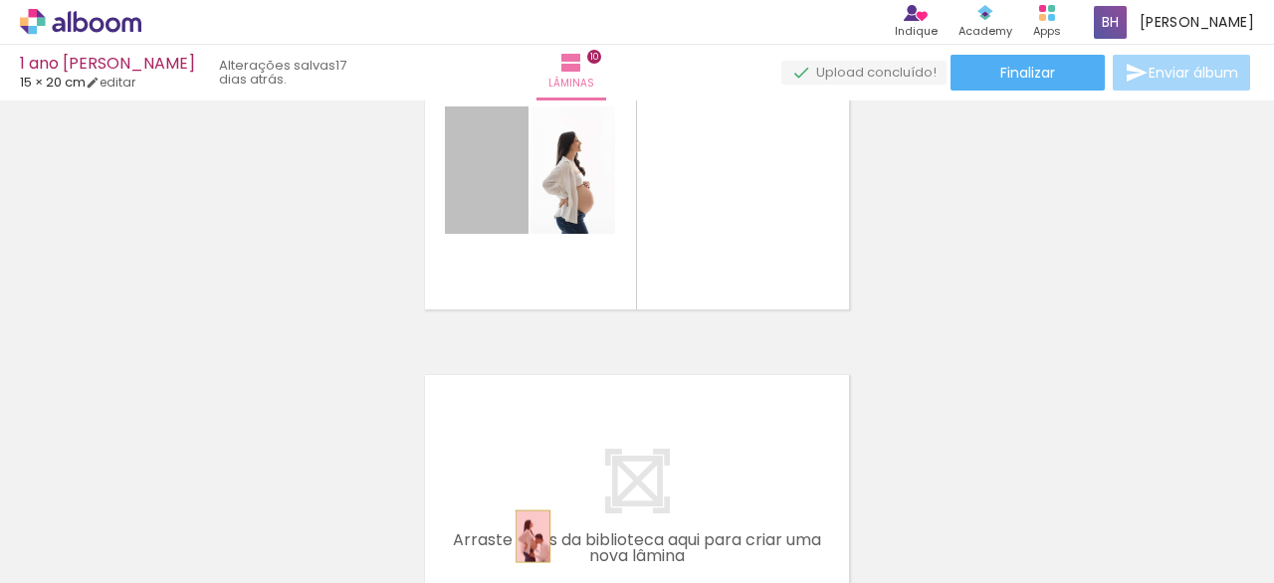
drag, startPoint x: 500, startPoint y: 219, endPoint x: 517, endPoint y: 373, distance: 155.1
click at [525, 534] on quentale-workspace at bounding box center [637, 291] width 1274 height 583
drag, startPoint x: 498, startPoint y: 220, endPoint x: 545, endPoint y: 481, distance: 265.0
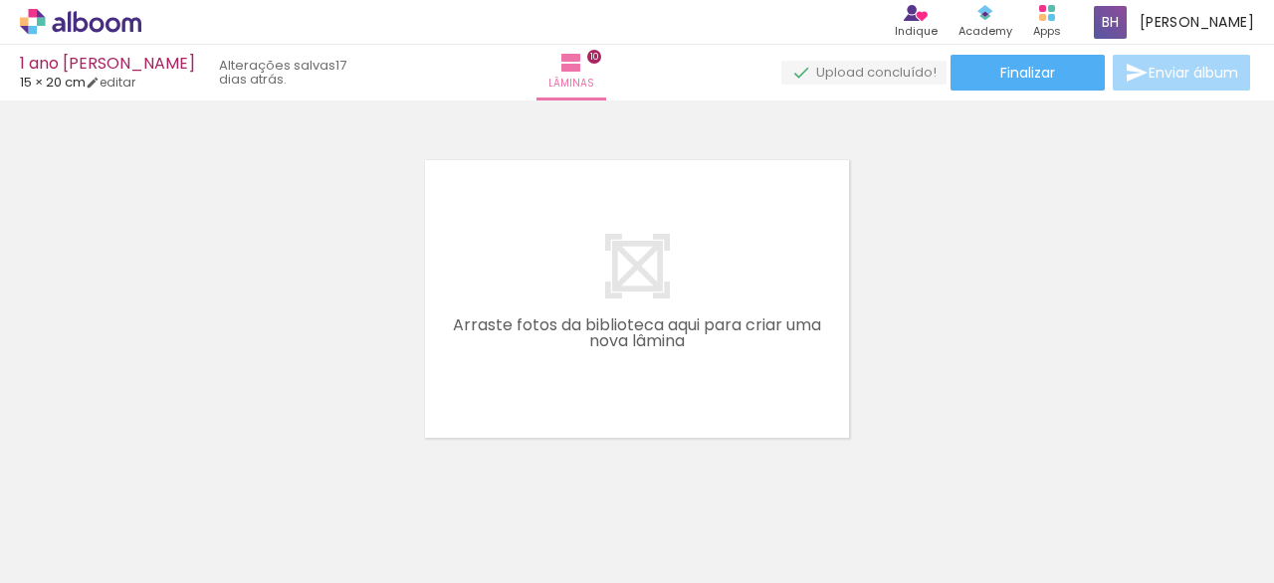
scroll to position [3439, 0]
click at [159, 475] on iron-icon at bounding box center [155, 476] width 21 height 21
click at [158, 475] on iron-icon at bounding box center [155, 476] width 21 height 21
click at [158, 477] on iron-icon at bounding box center [155, 476] width 21 height 21
click at [162, 477] on iron-icon at bounding box center [155, 476] width 21 height 21
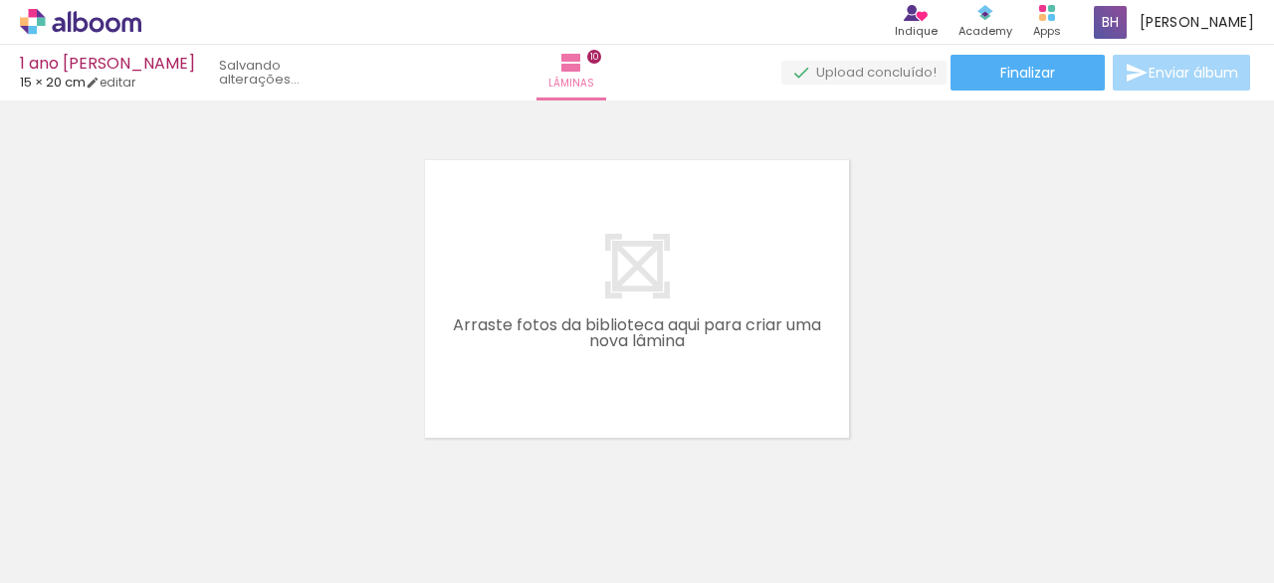
click at [162, 475] on iron-icon at bounding box center [155, 476] width 21 height 21
click at [163, 475] on iron-icon at bounding box center [155, 476] width 21 height 21
click at [165, 475] on iron-icon at bounding box center [155, 476] width 21 height 21
click at [165, 472] on iron-icon at bounding box center [155, 476] width 21 height 21
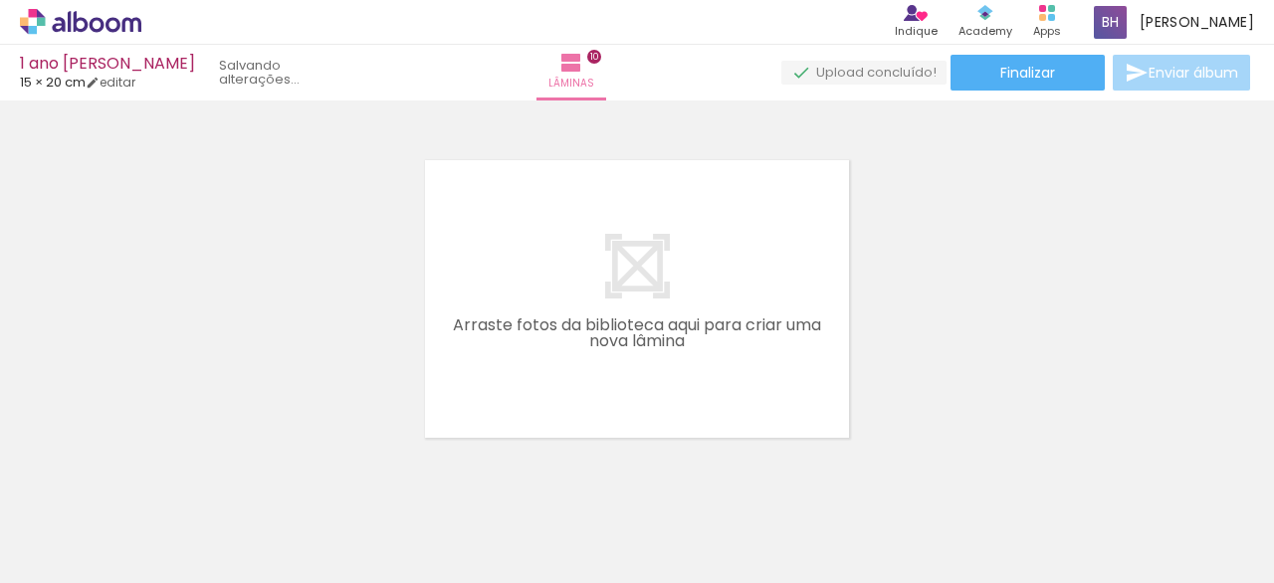
click at [166, 472] on iron-icon at bounding box center [155, 476] width 21 height 21
click at [166, 470] on iron-icon at bounding box center [155, 476] width 21 height 21
click at [166, 471] on iron-icon at bounding box center [155, 476] width 21 height 21
click at [166, 470] on iron-icon at bounding box center [155, 476] width 21 height 21
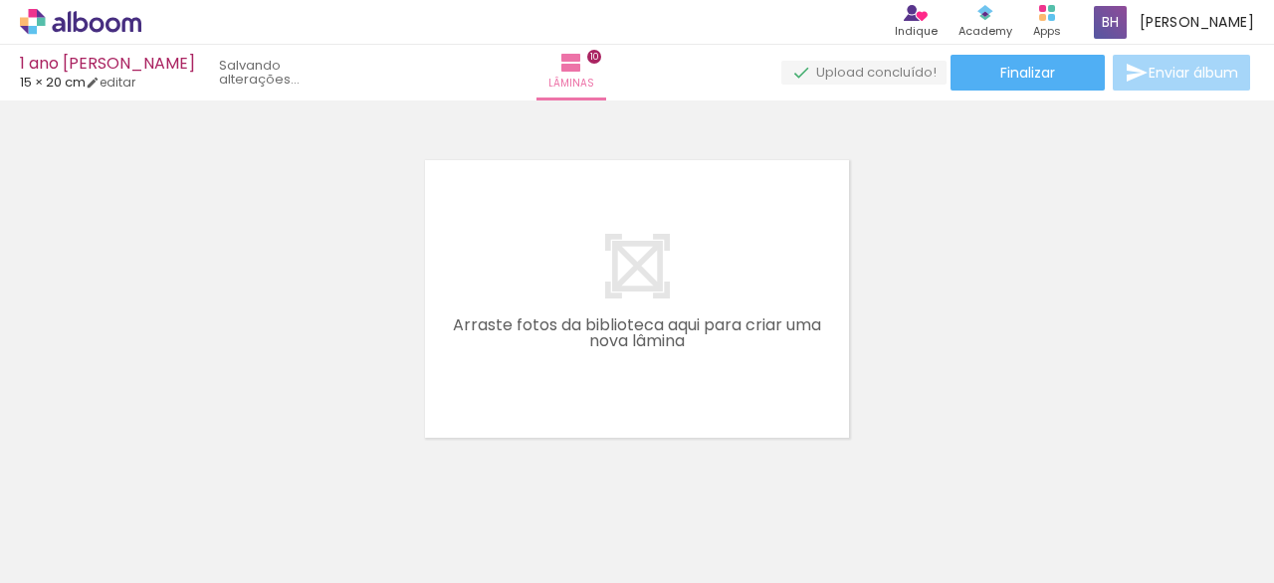
click at [166, 471] on iron-icon at bounding box center [155, 476] width 21 height 21
click at [166, 470] on iron-icon at bounding box center [155, 476] width 21 height 21
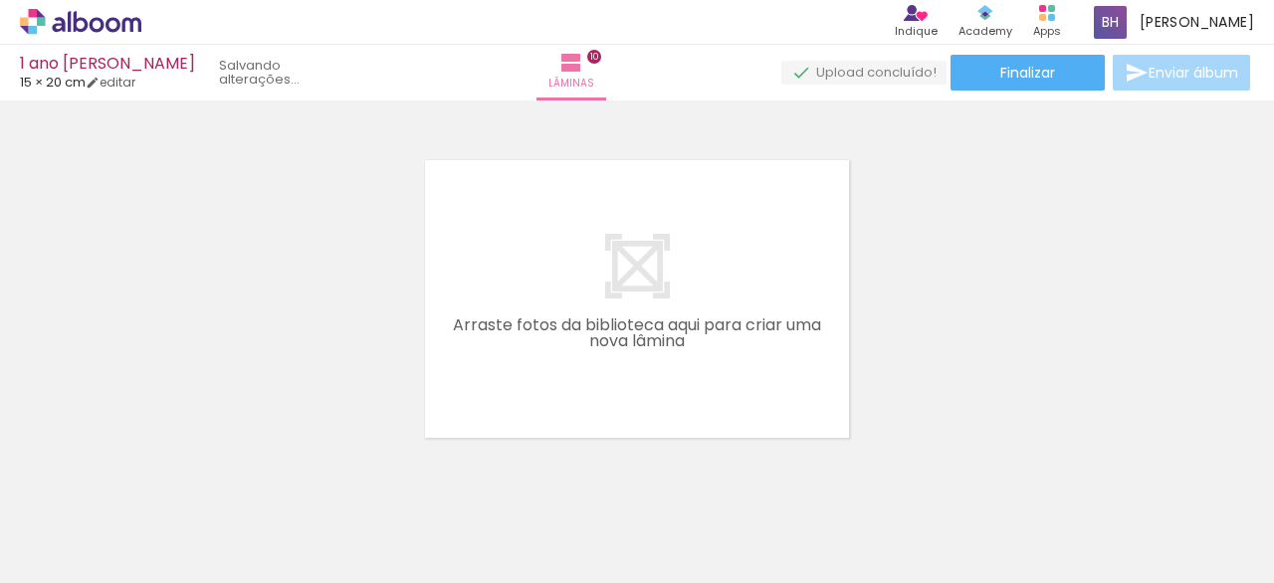
click at [163, 470] on iron-icon at bounding box center [155, 476] width 21 height 21
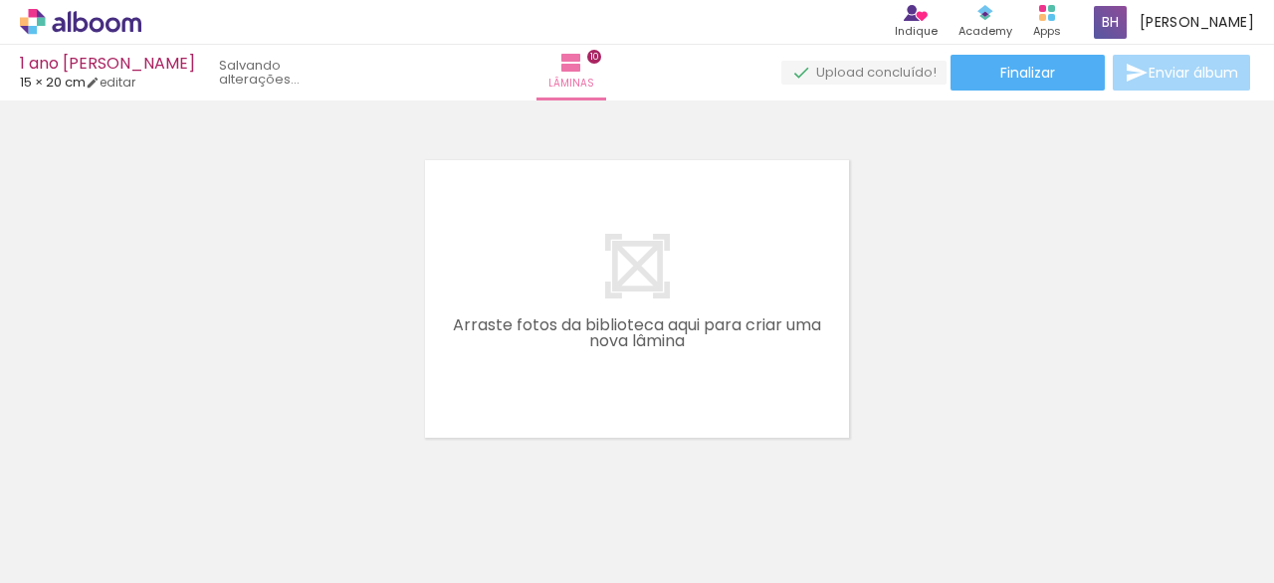
click at [163, 471] on iron-icon at bounding box center [155, 476] width 21 height 21
click at [163, 470] on iron-icon at bounding box center [155, 476] width 21 height 21
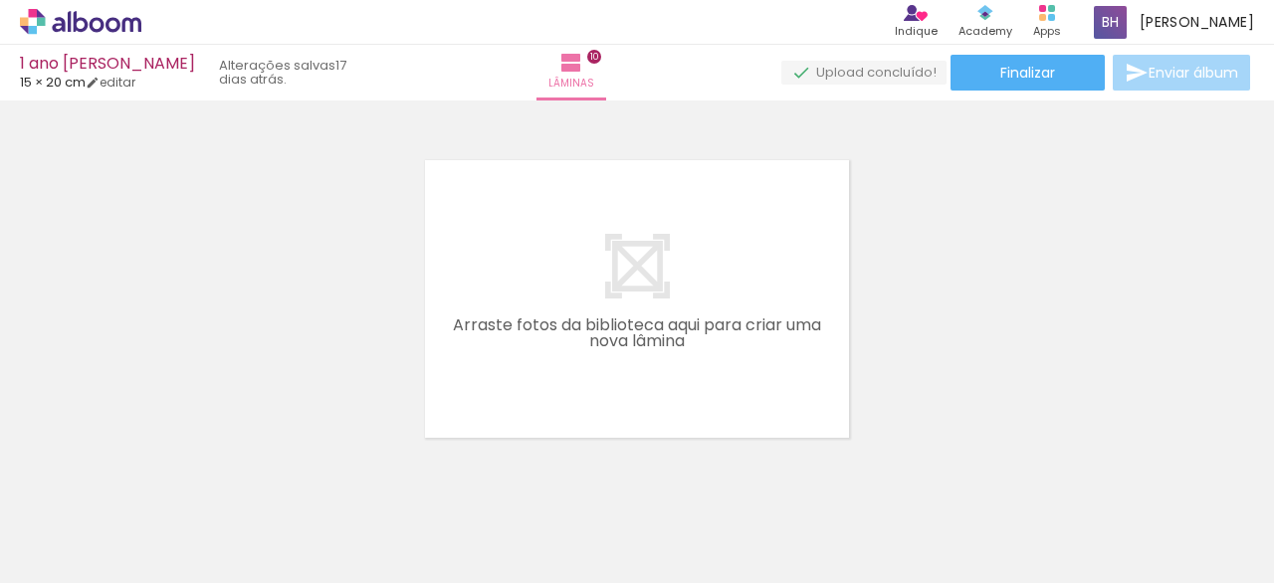
click at [163, 471] on iron-icon at bounding box center [155, 476] width 21 height 21
click at [163, 474] on iron-icon at bounding box center [155, 476] width 21 height 21
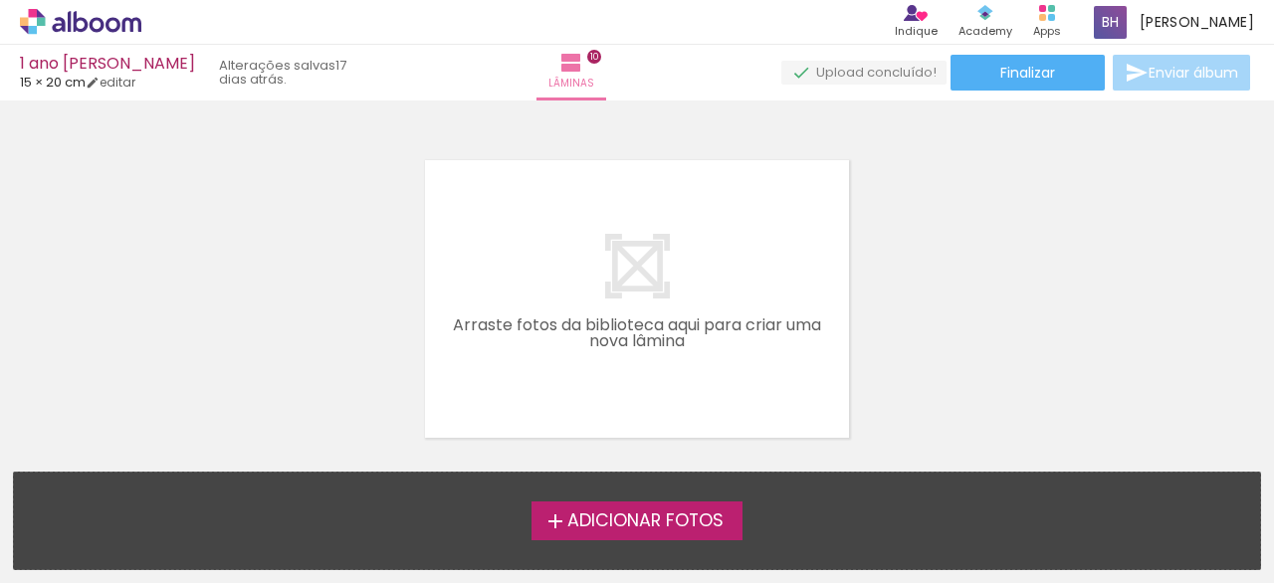
click at [573, 530] on span "Adicionar Fotos" at bounding box center [645, 521] width 156 height 18
click at [0, 0] on input "file" at bounding box center [0, 0] width 0 height 0
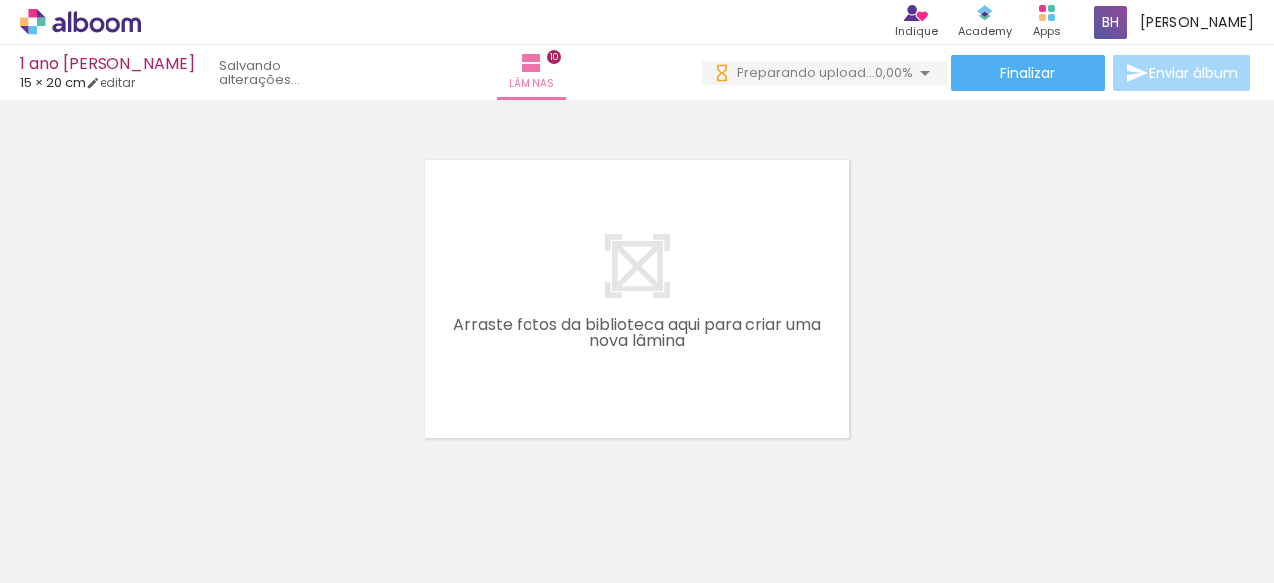
scroll to position [0, 0]
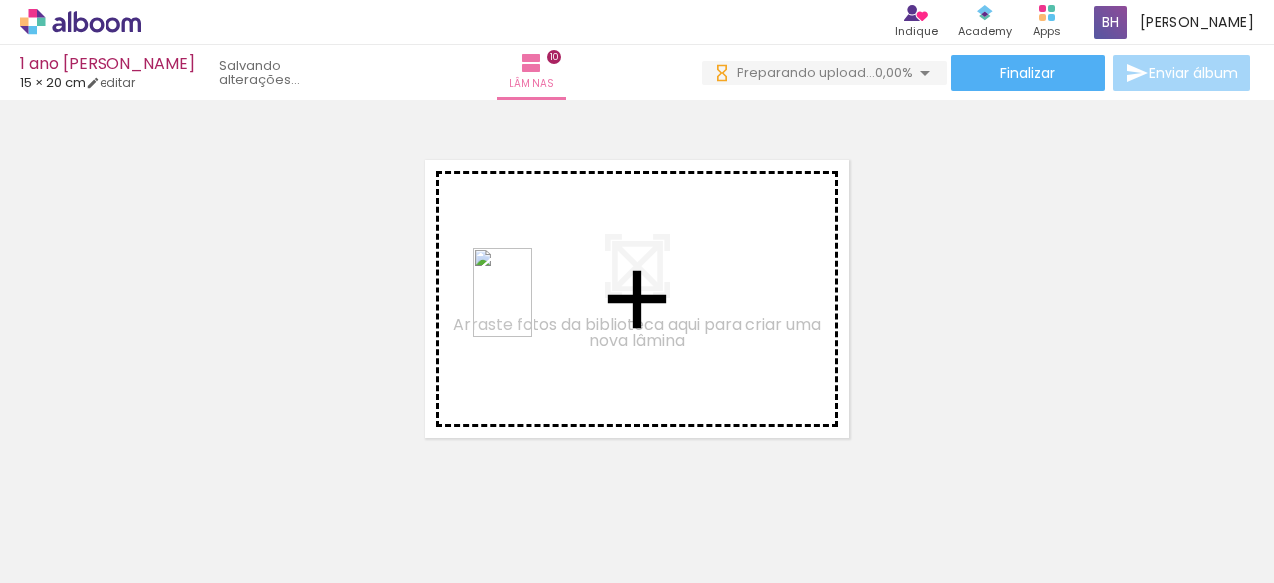
drag, startPoint x: 327, startPoint y: 513, endPoint x: 541, endPoint y: 284, distance: 314.0
click at [541, 284] on quentale-workspace at bounding box center [637, 291] width 1274 height 583
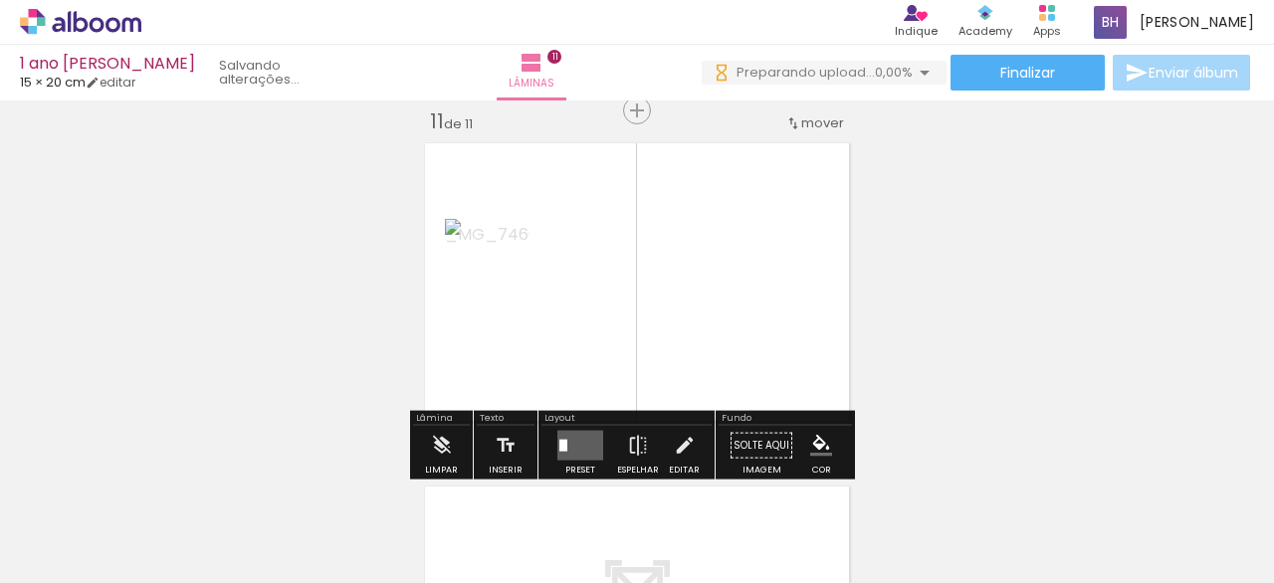
scroll to position [3459, 0]
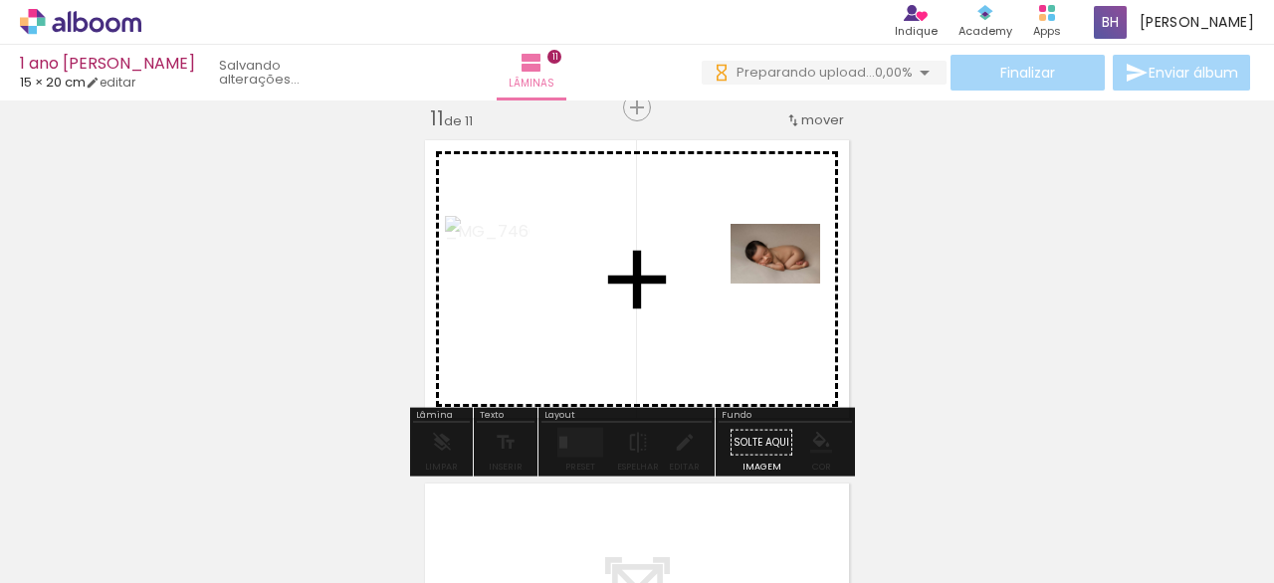
drag, startPoint x: 223, startPoint y: 522, endPoint x: 785, endPoint y: 285, distance: 610.4
click at [785, 285] on quentale-workspace at bounding box center [637, 291] width 1274 height 583
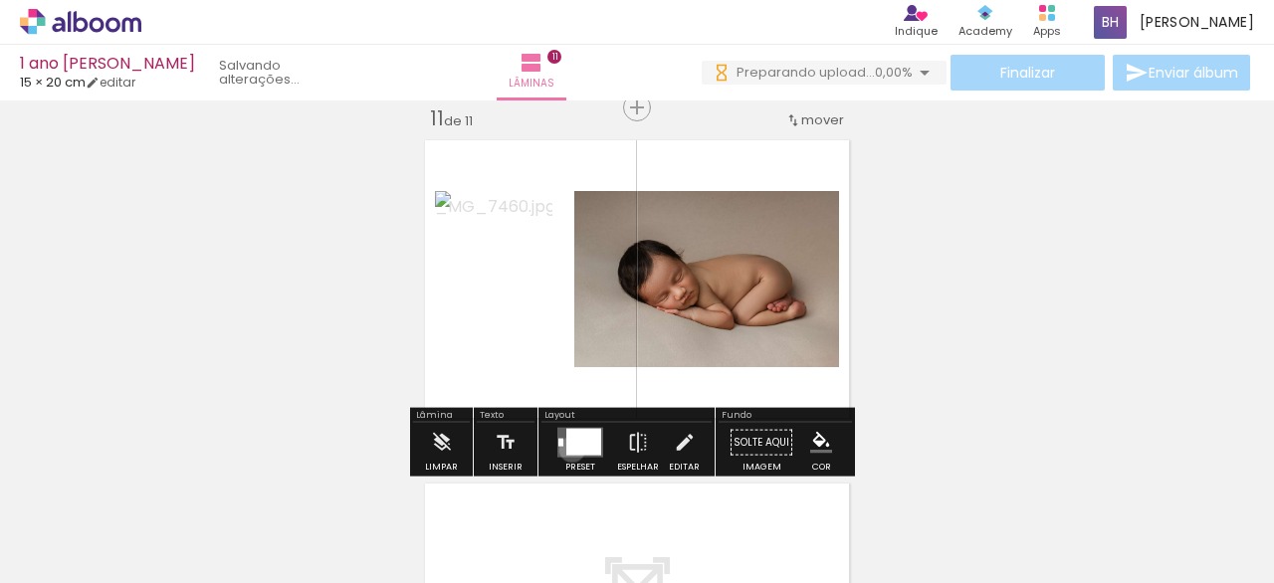
click at [567, 449] on div at bounding box center [583, 442] width 35 height 27
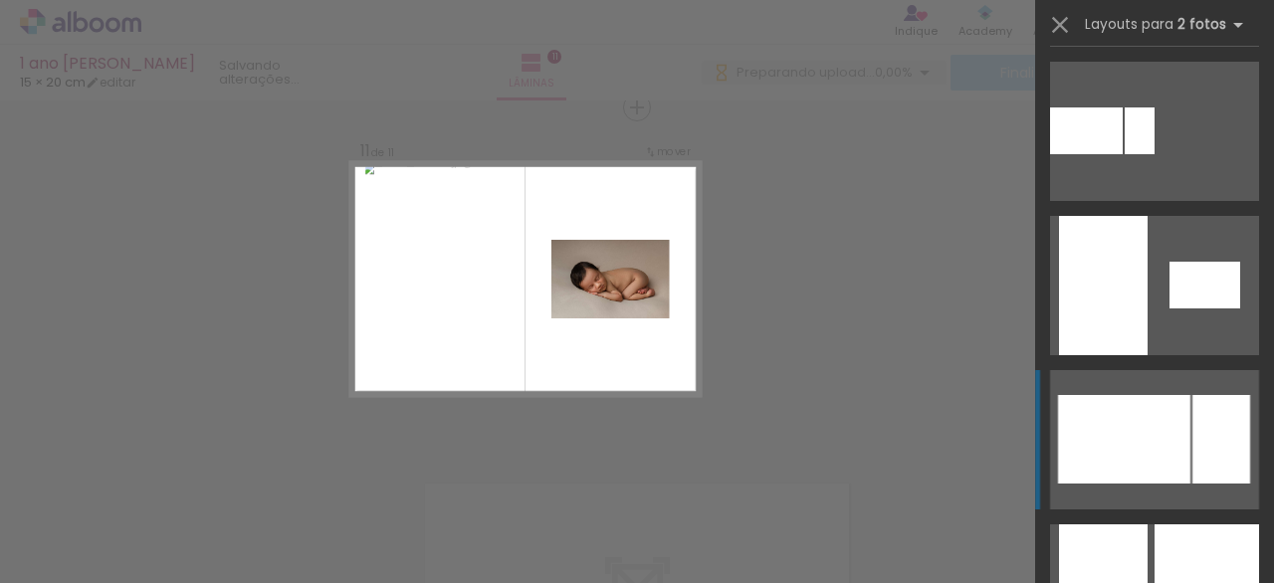
scroll to position [1098, 0]
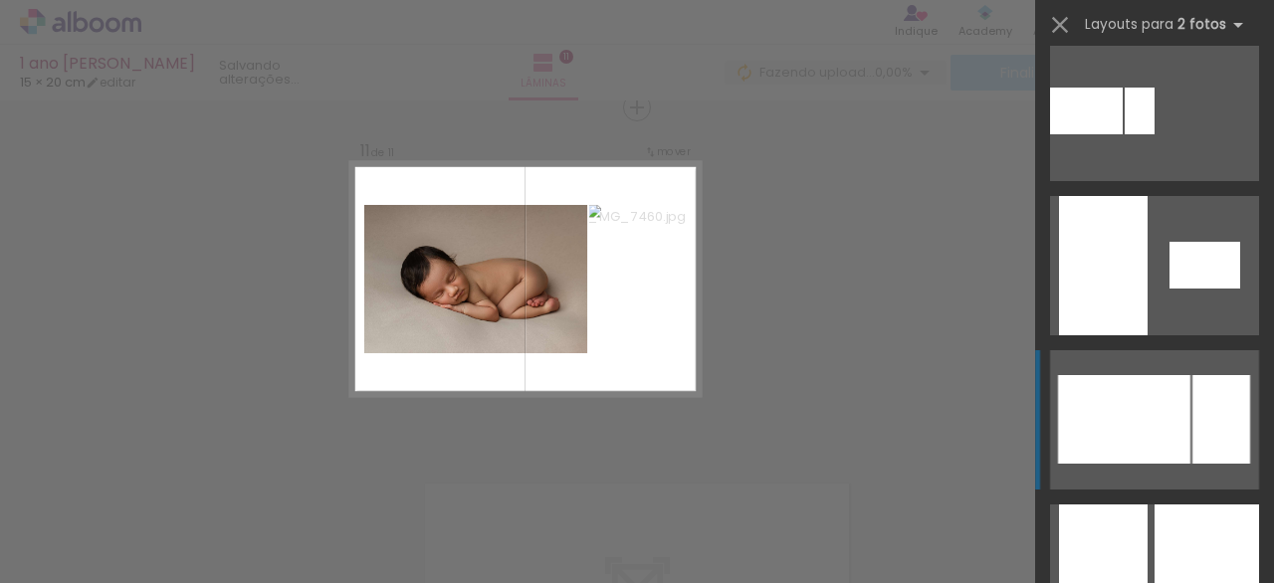
click at [1162, 404] on div at bounding box center [1124, 419] width 132 height 89
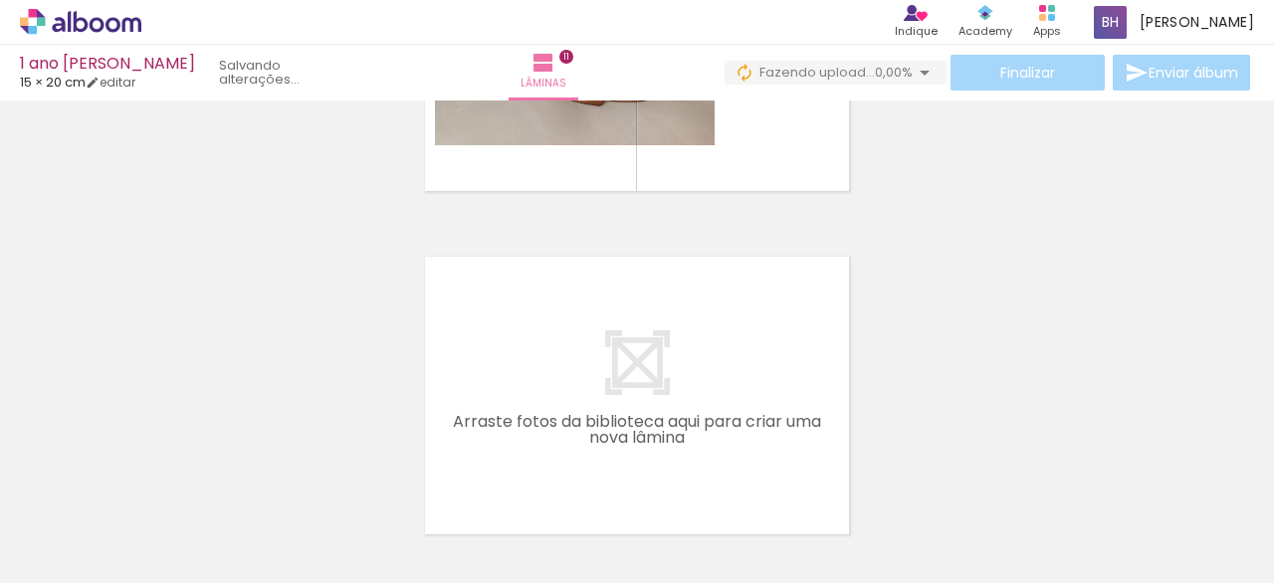
scroll to position [3697, 0]
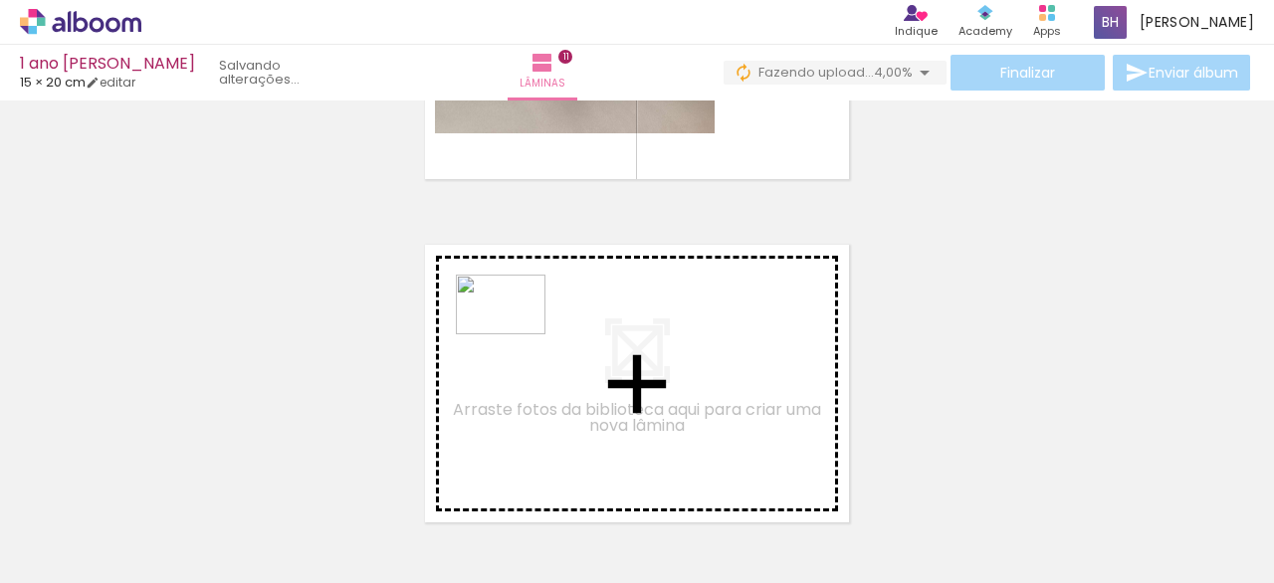
drag, startPoint x: 438, startPoint y: 529, endPoint x: 509, endPoint y: 341, distance: 201.2
click at [509, 341] on quentale-workspace at bounding box center [637, 291] width 1274 height 583
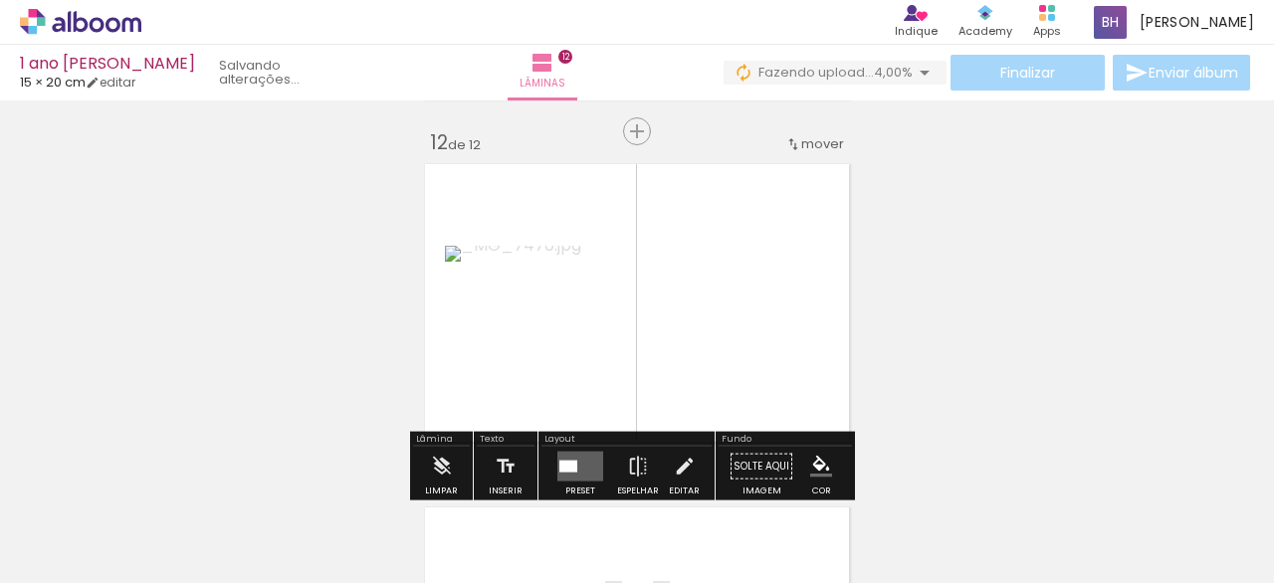
scroll to position [3801, 0]
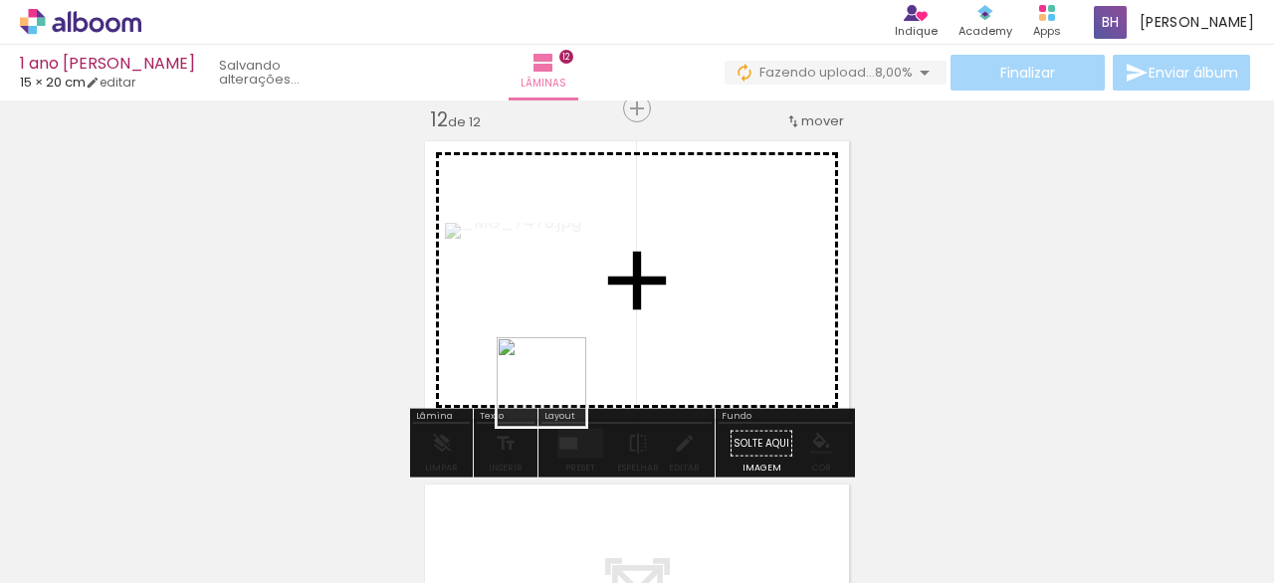
drag, startPoint x: 567, startPoint y: 534, endPoint x: 615, endPoint y: 491, distance: 64.8
click at [556, 392] on quentale-workspace at bounding box center [637, 291] width 1274 height 583
drag, startPoint x: 655, startPoint y: 531, endPoint x: 668, endPoint y: 382, distance: 149.8
click at [668, 382] on quentale-workspace at bounding box center [637, 291] width 1274 height 583
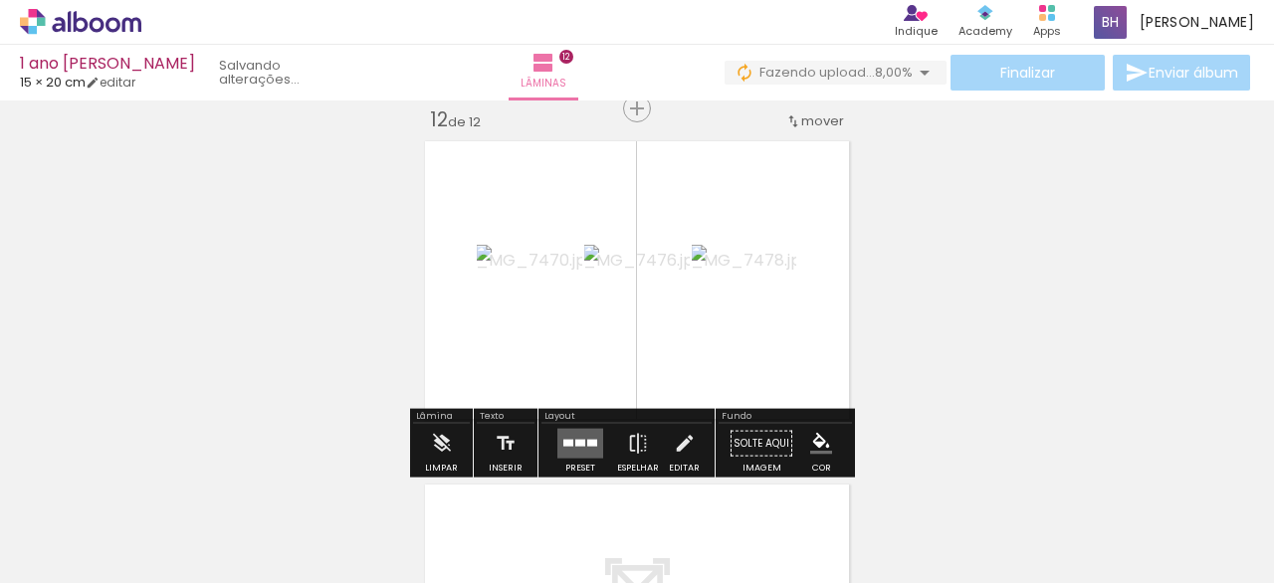
click at [575, 440] on div at bounding box center [580, 443] width 10 height 7
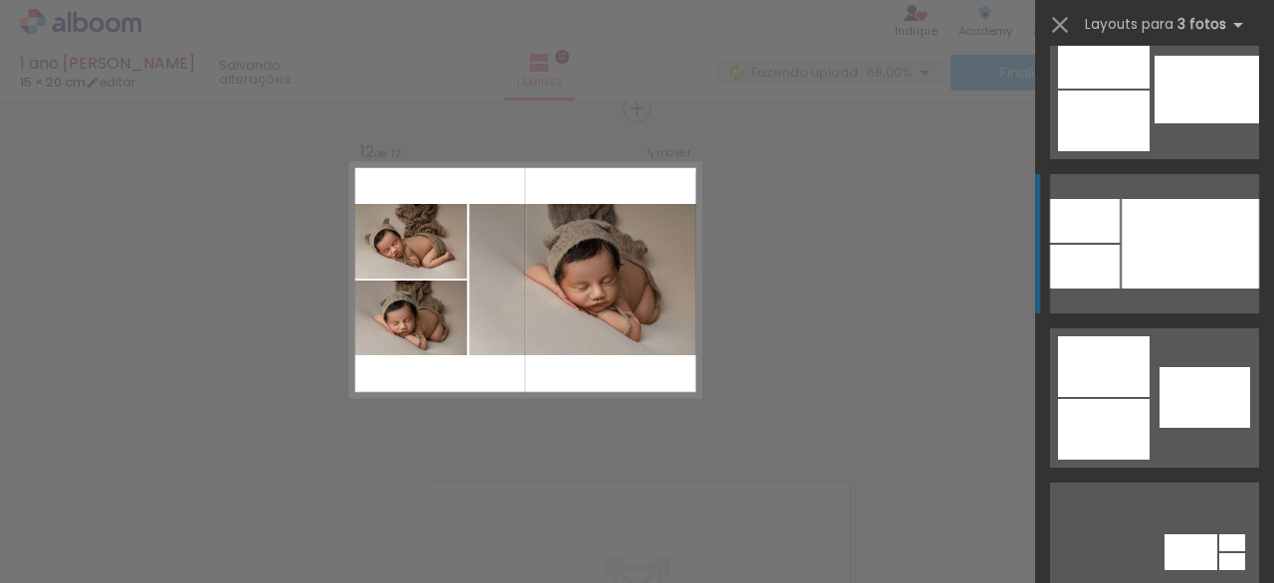
scroll to position [2046, 0]
click at [1171, 265] on div at bounding box center [1189, 244] width 137 height 90
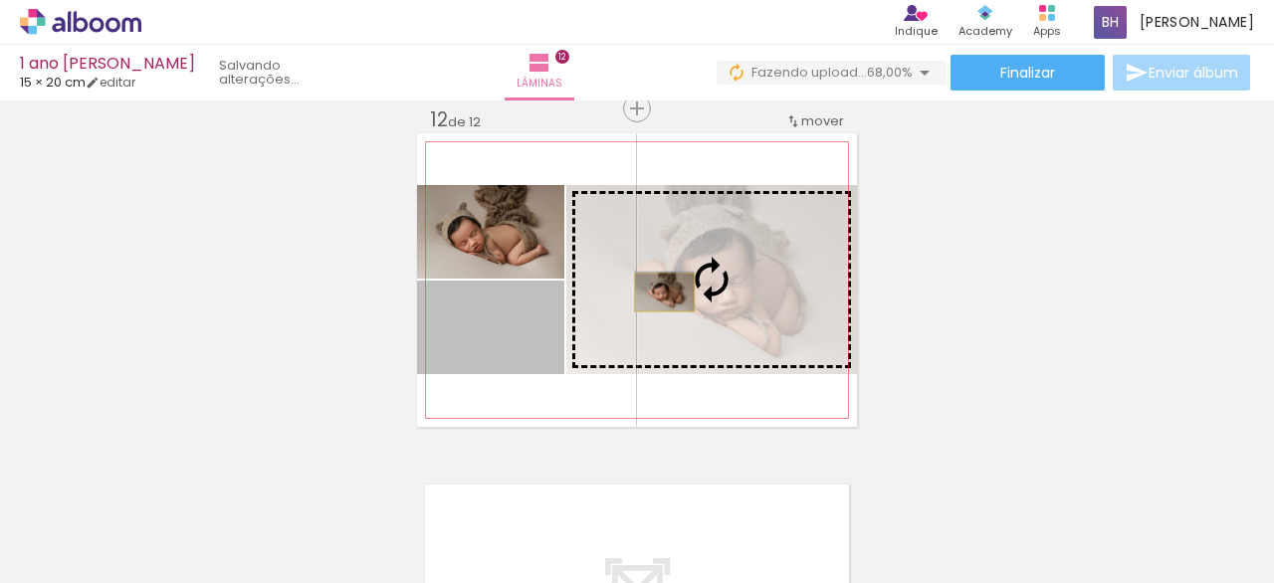
drag, startPoint x: 525, startPoint y: 345, endPoint x: 657, endPoint y: 292, distance: 141.9
click at [0, 0] on slot at bounding box center [0, 0] width 0 height 0
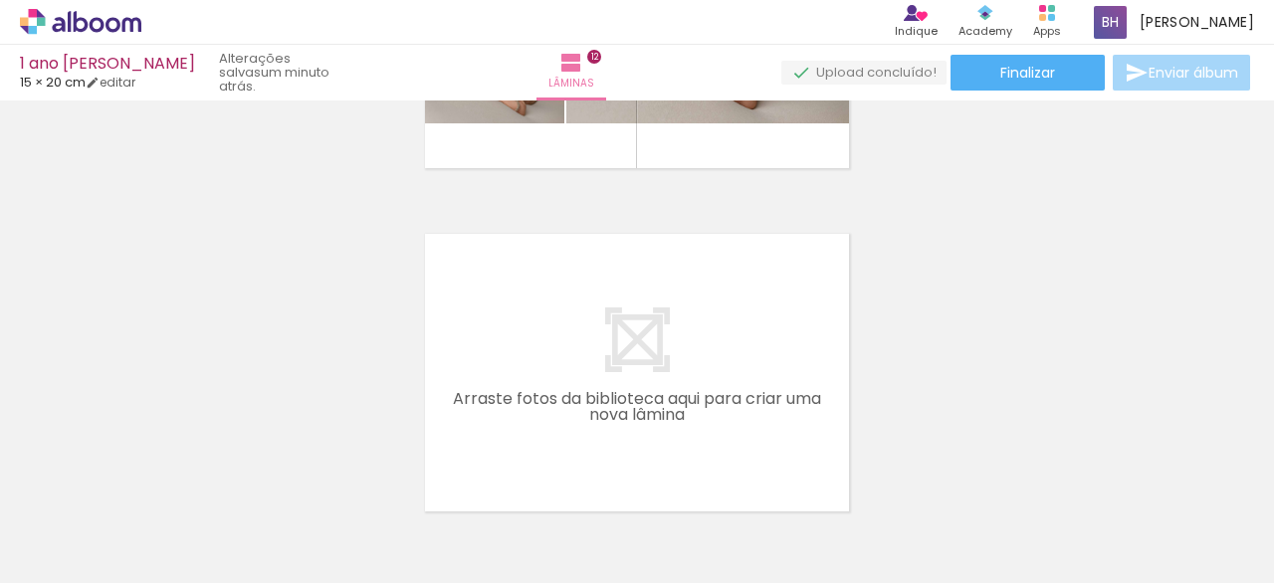
scroll to position [4052, 0]
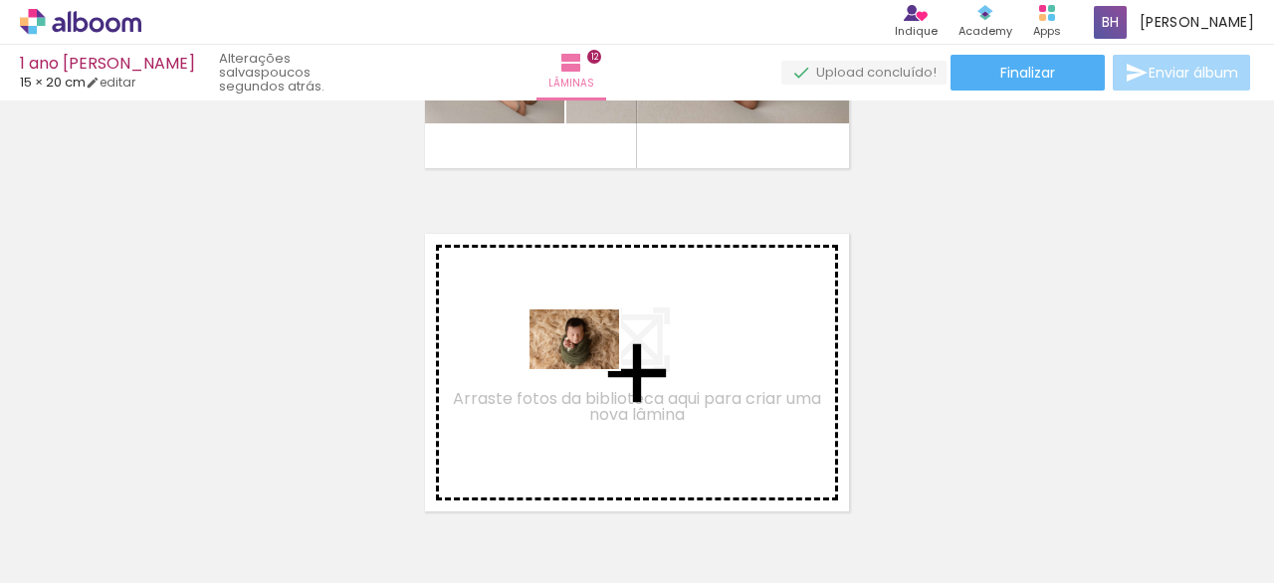
drag, startPoint x: 756, startPoint y: 529, endPoint x: 601, endPoint y: 367, distance: 224.5
click at [601, 367] on quentale-workspace at bounding box center [637, 291] width 1274 height 583
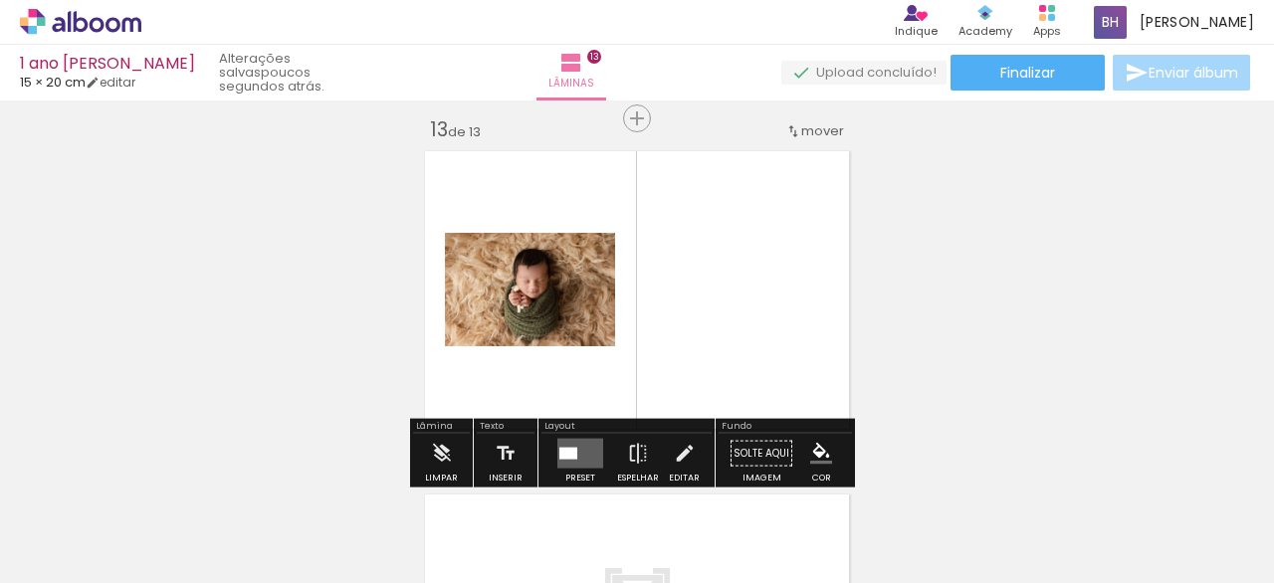
scroll to position [4144, 0]
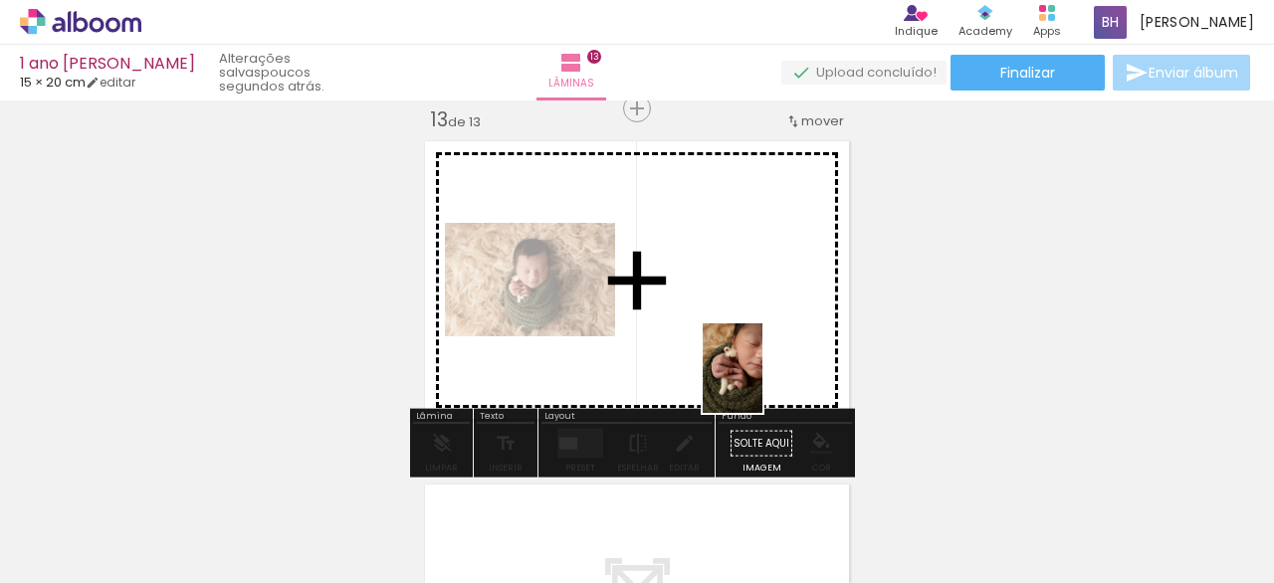
drag, startPoint x: 896, startPoint y: 537, endPoint x: 768, endPoint y: 357, distance: 220.6
click at [757, 362] on quentale-workspace at bounding box center [637, 291] width 1274 height 583
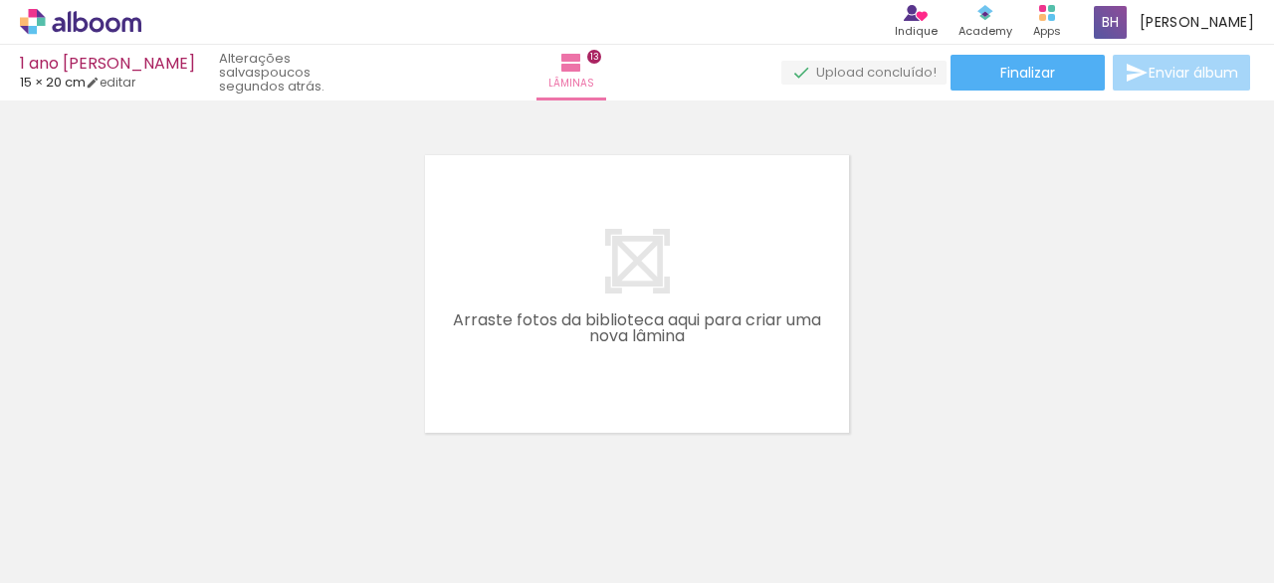
scroll to position [4475, 0]
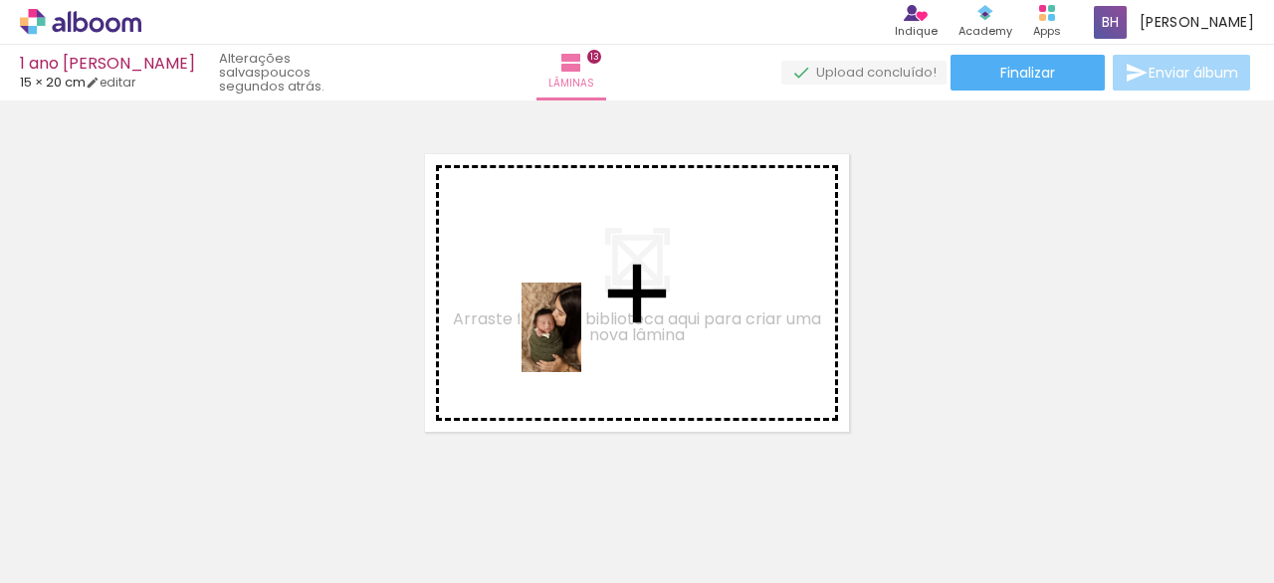
drag, startPoint x: 979, startPoint y: 514, endPoint x: 581, endPoint y: 342, distance: 433.6
click at [581, 342] on quentale-workspace at bounding box center [637, 291] width 1274 height 583
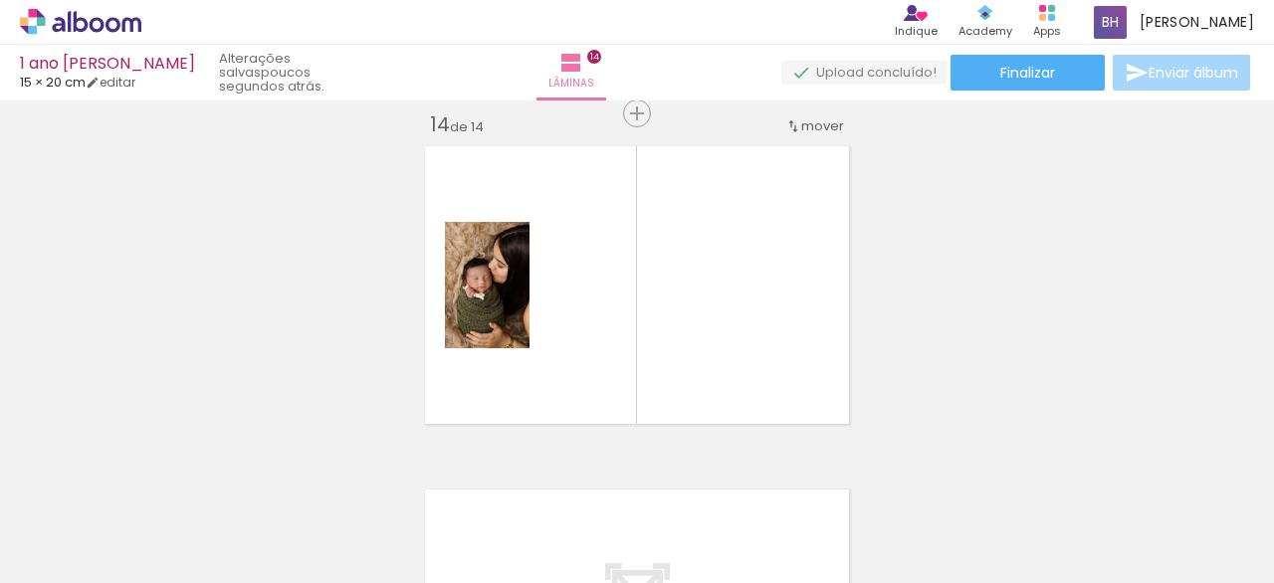
scroll to position [4487, 0]
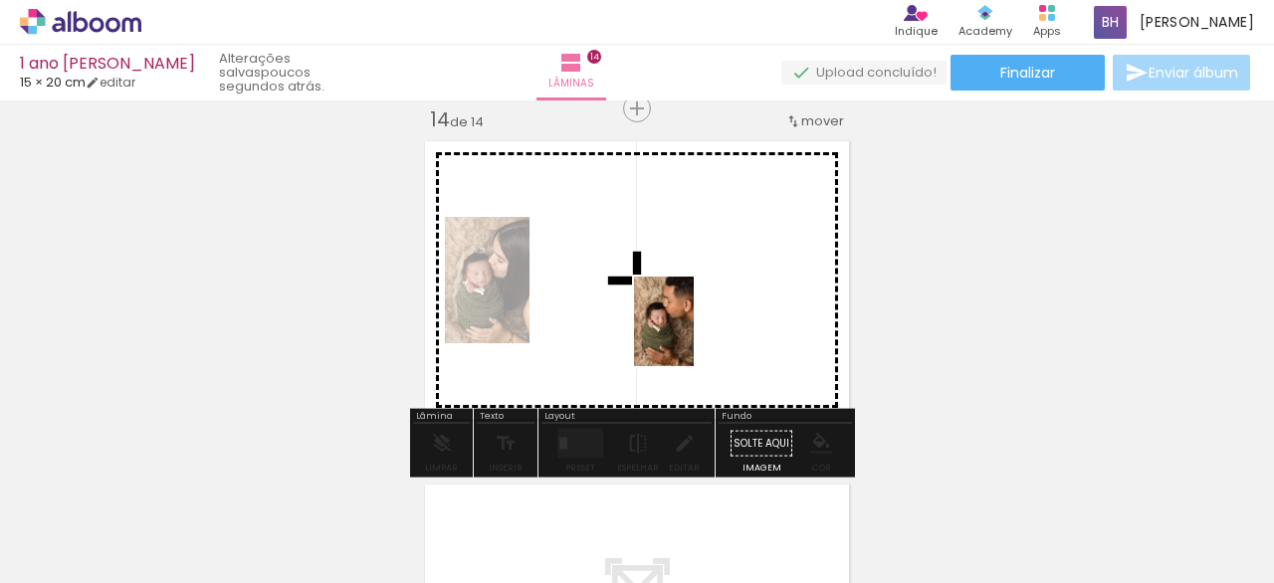
drag, startPoint x: 1106, startPoint y: 546, endPoint x: 677, endPoint y: 329, distance: 481.5
click at [677, 329] on quentale-workspace at bounding box center [637, 291] width 1274 height 583
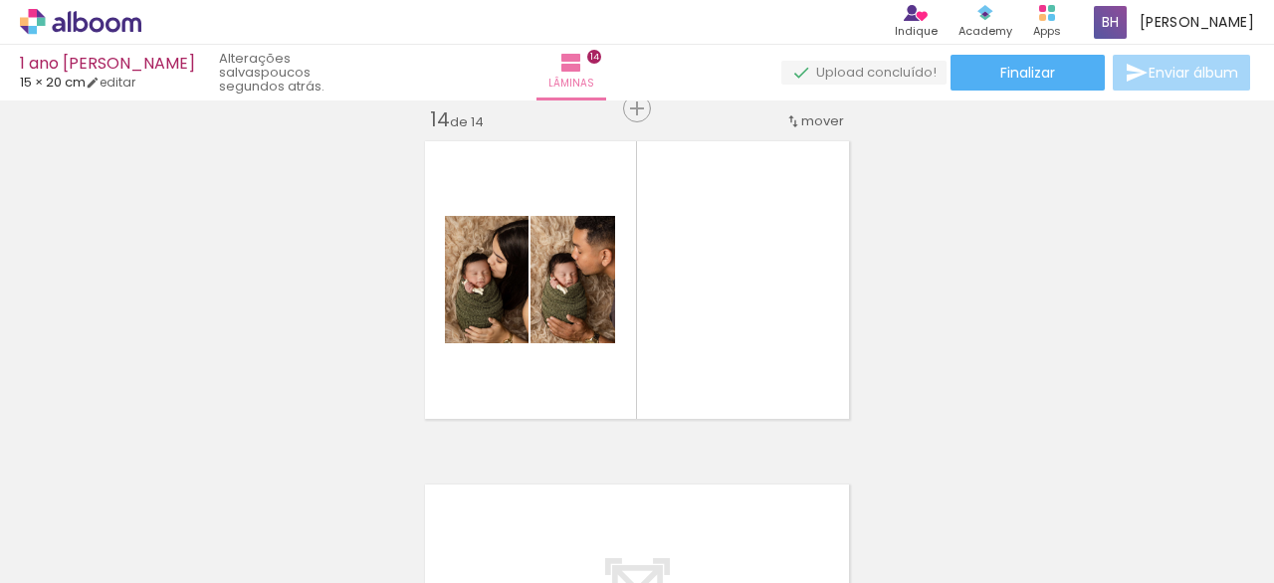
scroll to position [0, 345]
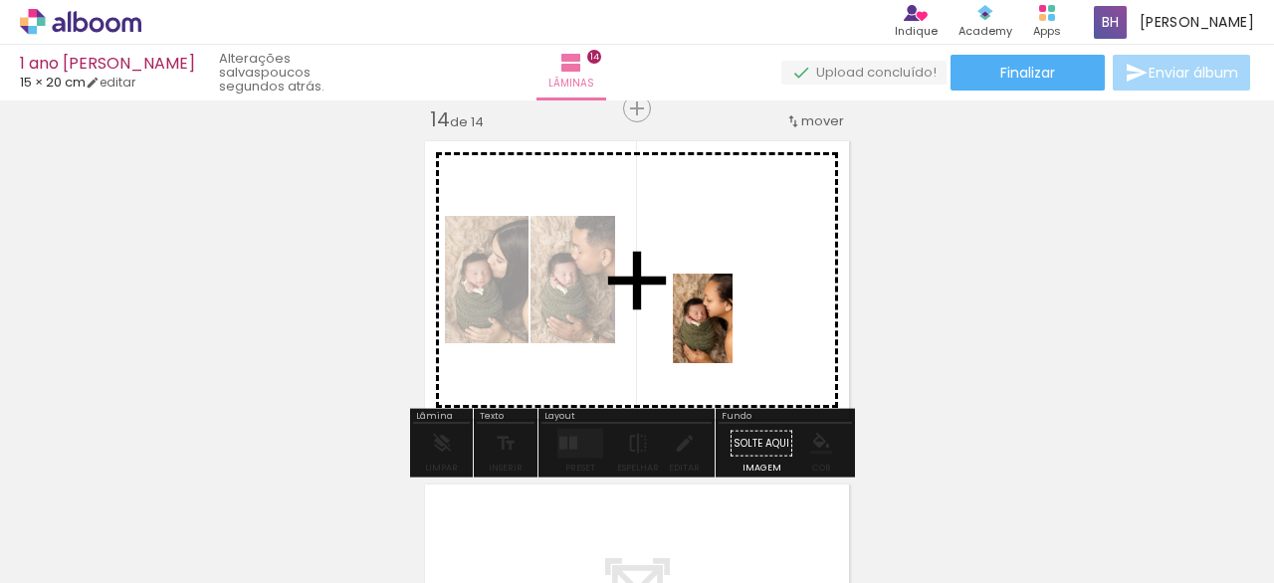
drag, startPoint x: 871, startPoint y: 528, endPoint x: 728, endPoint y: 350, distance: 228.0
click at [734, 338] on quentale-workspace at bounding box center [637, 291] width 1274 height 583
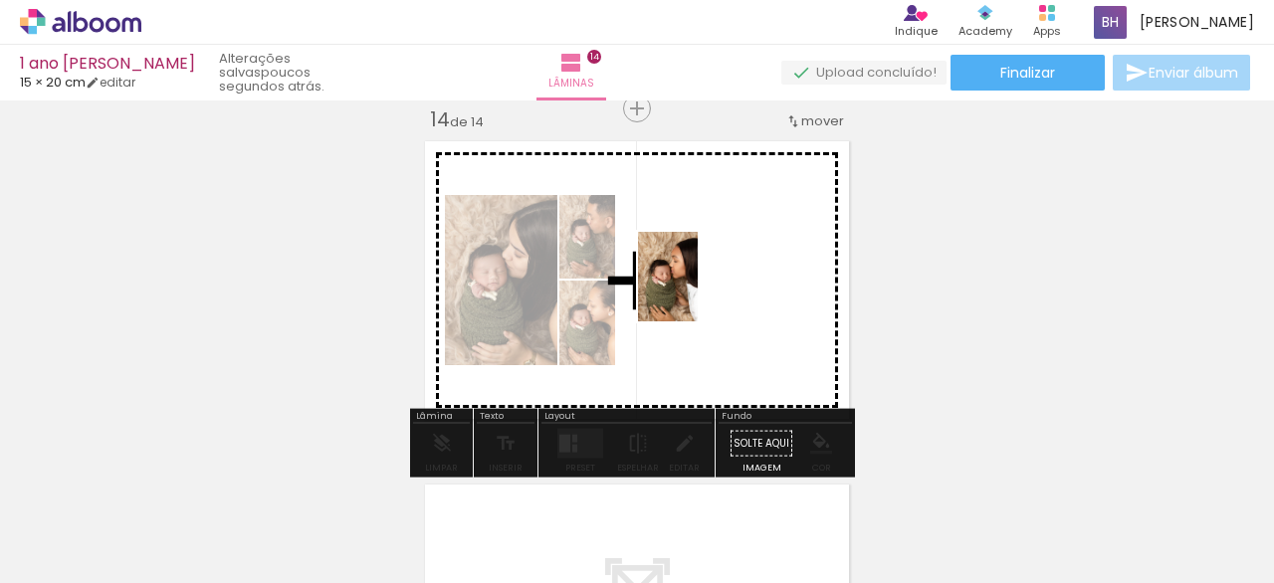
drag, startPoint x: 956, startPoint y: 532, endPoint x: 705, endPoint y: 335, distance: 318.9
click at [723, 319] on quentale-workspace at bounding box center [637, 291] width 1274 height 583
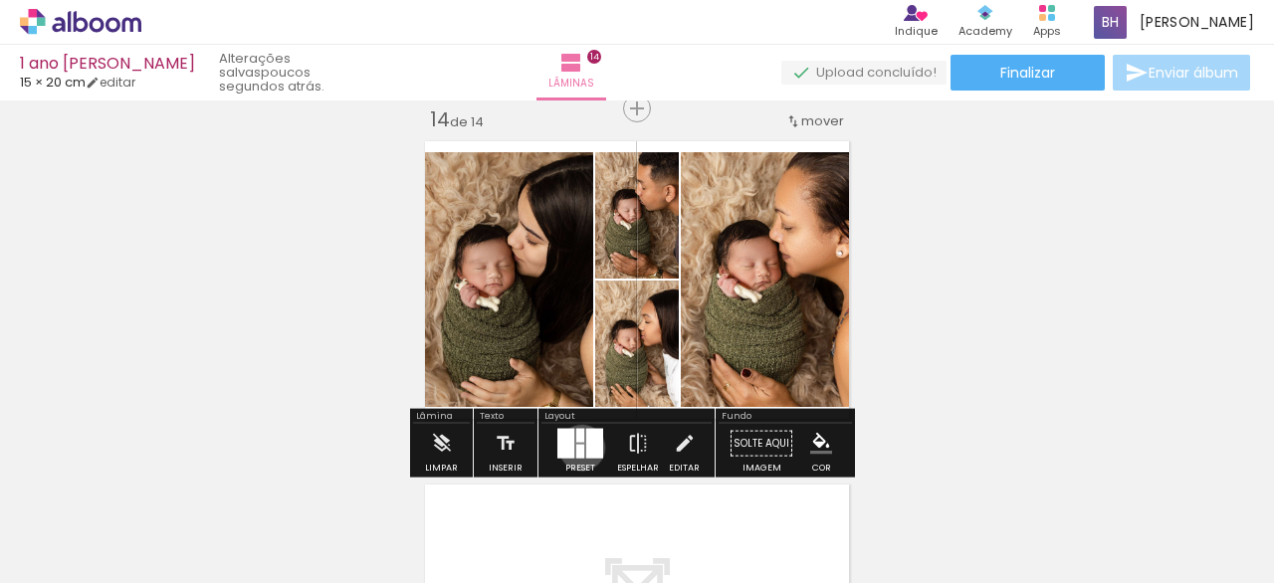
click at [577, 447] on div at bounding box center [580, 452] width 8 height 14
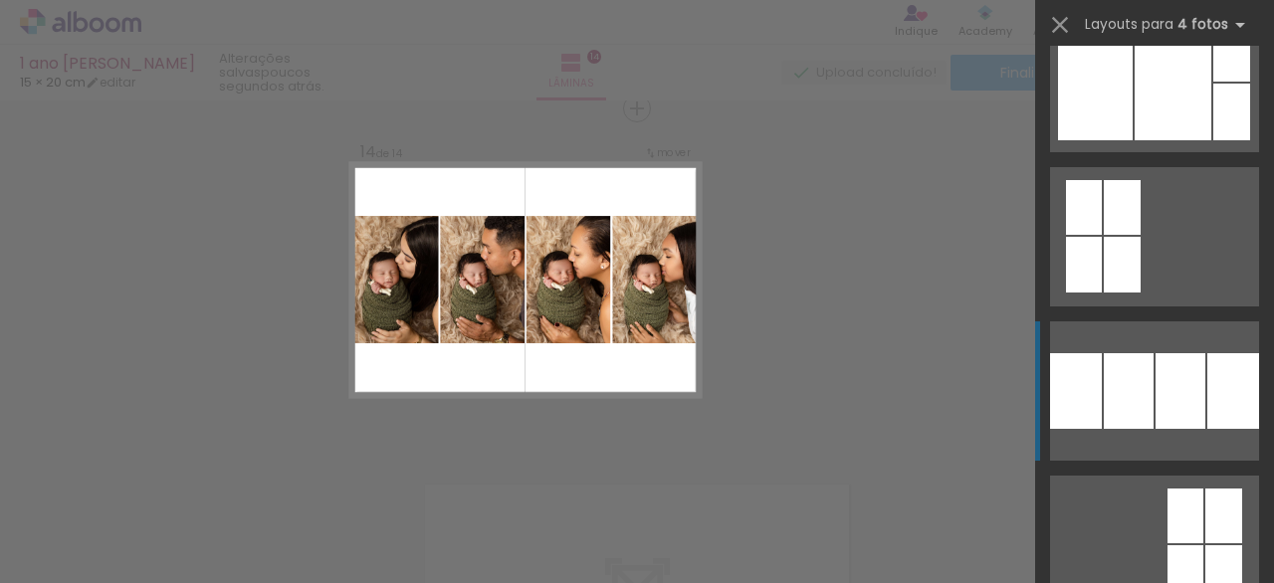
scroll to position [203, 0]
click at [1158, 370] on div at bounding box center [1180, 390] width 50 height 76
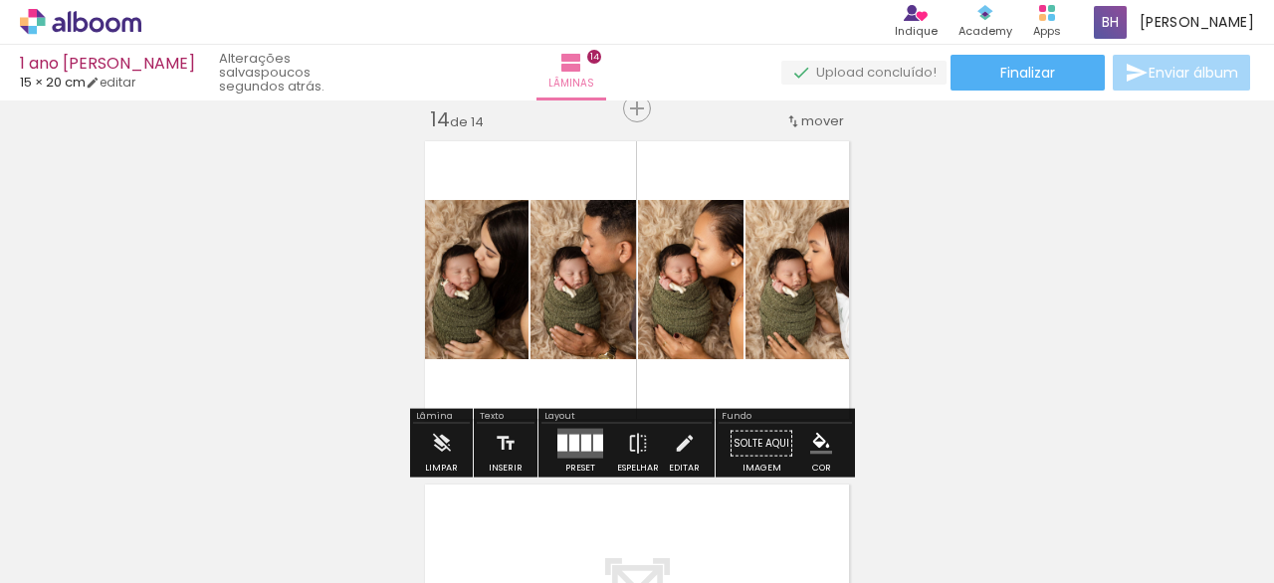
click at [582, 440] on div at bounding box center [586, 443] width 10 height 17
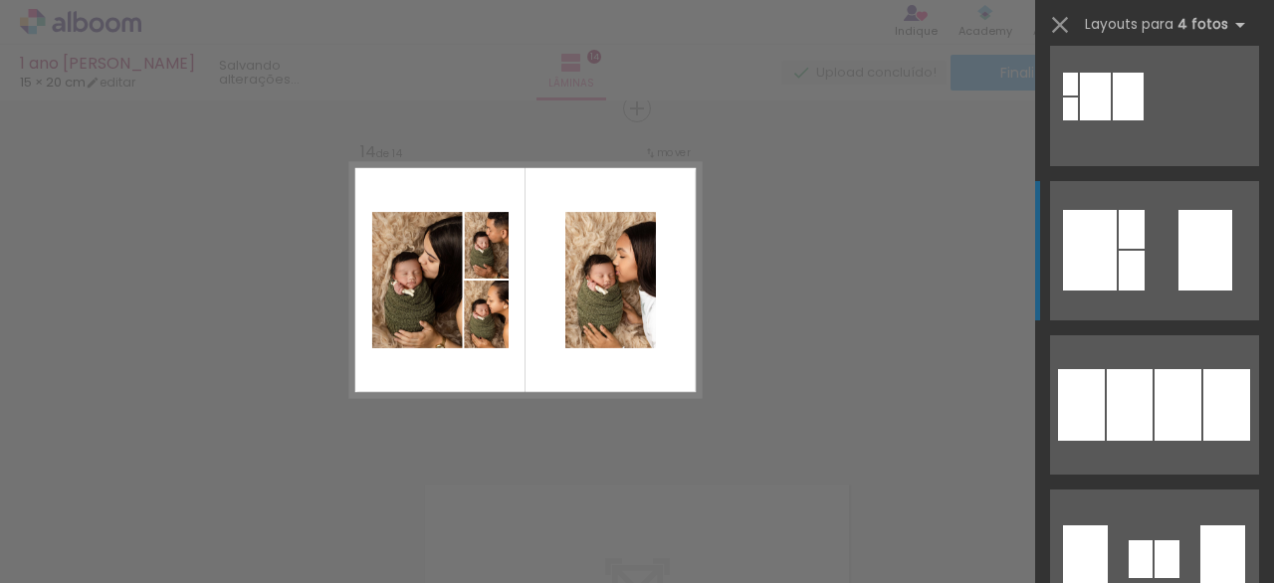
scroll to position [959, 0]
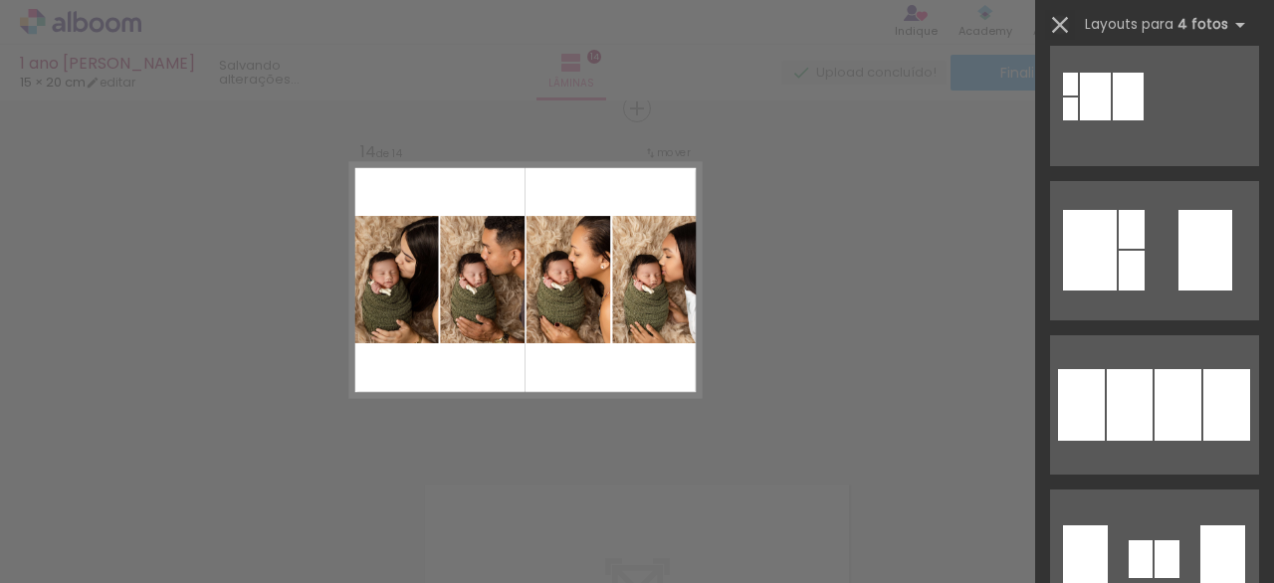
click at [1061, 26] on iron-icon at bounding box center [1060, 25] width 28 height 28
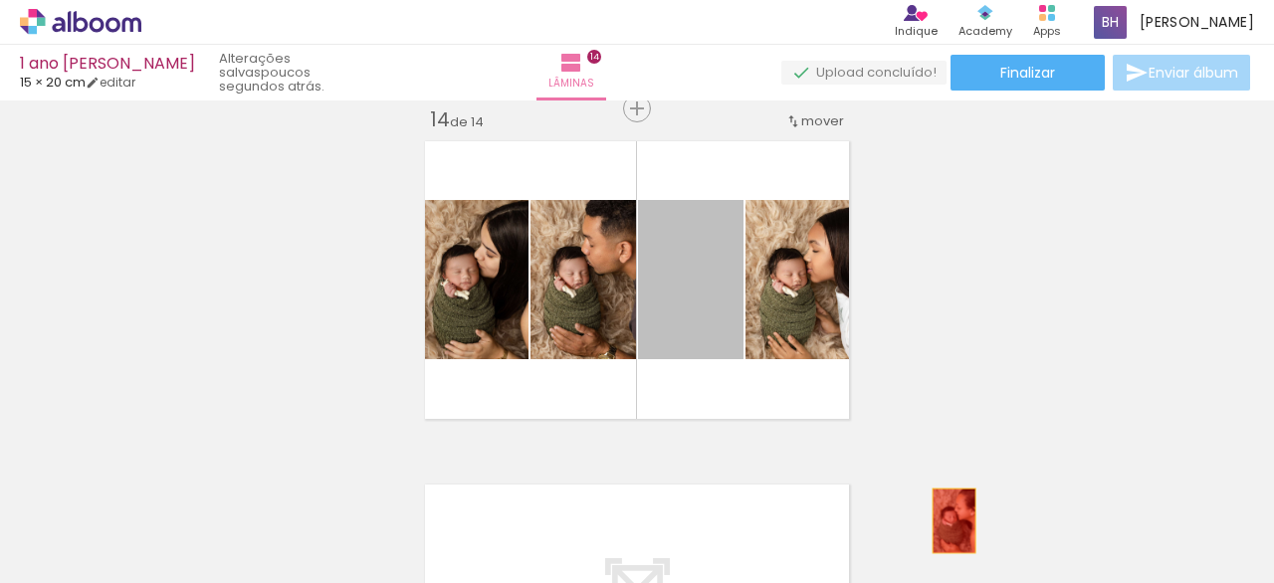
drag, startPoint x: 711, startPoint y: 309, endPoint x: 944, endPoint y: 513, distance: 309.5
click at [948, 518] on quentale-workspace at bounding box center [637, 291] width 1274 height 583
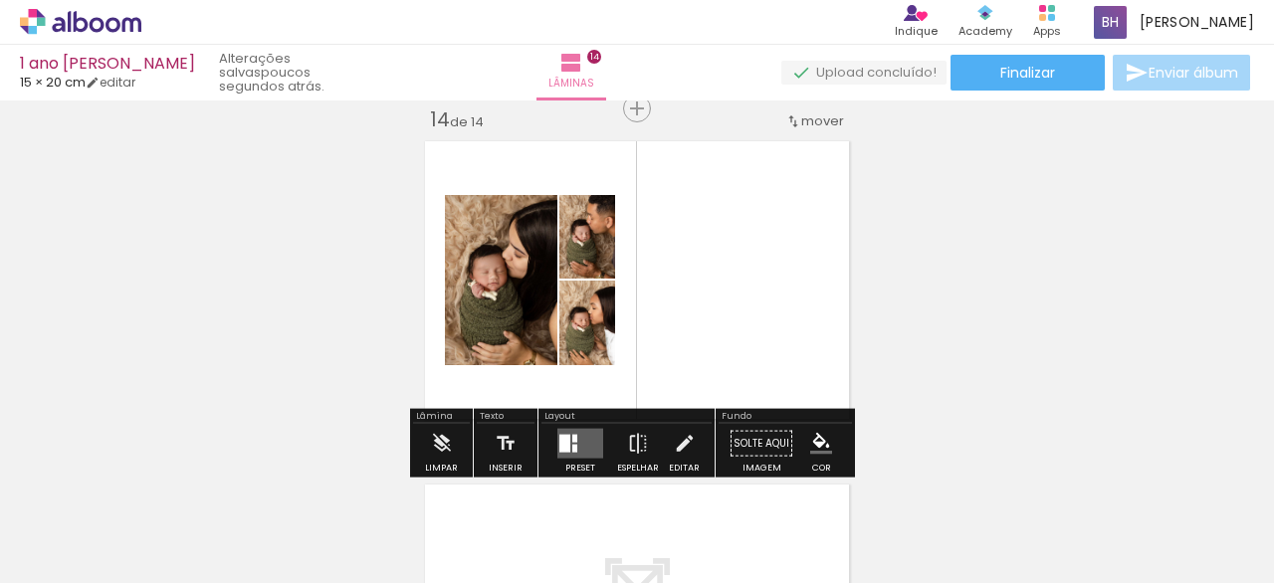
click at [579, 439] on quentale-layouter at bounding box center [580, 444] width 46 height 30
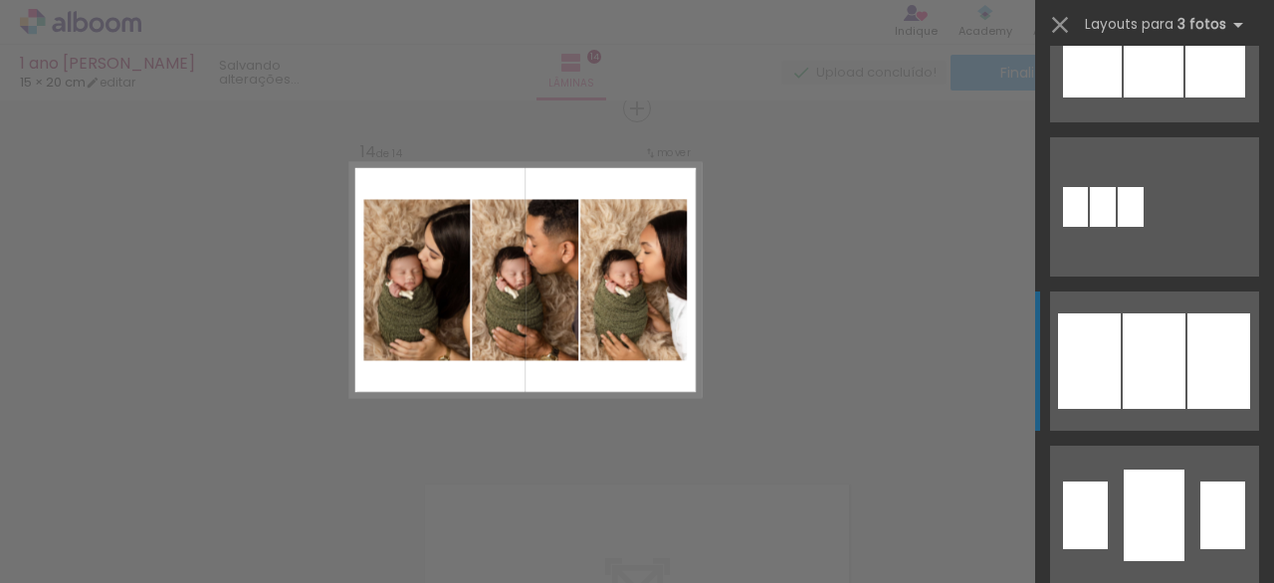
scroll to position [1488, 0]
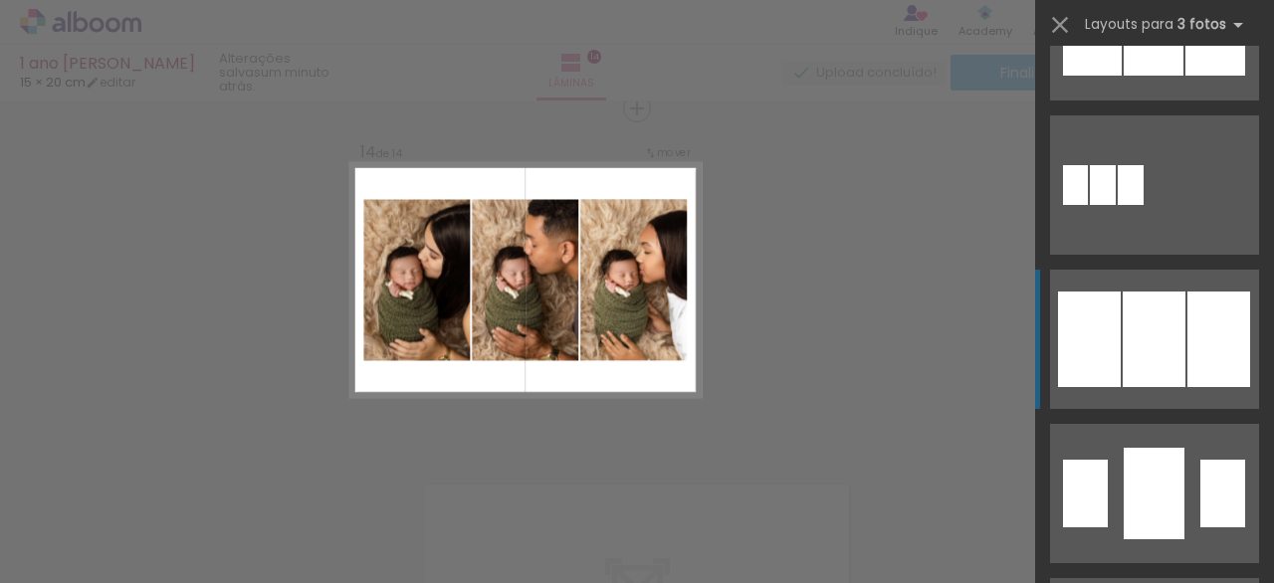
click at [1146, 329] on div at bounding box center [1153, 340] width 63 height 96
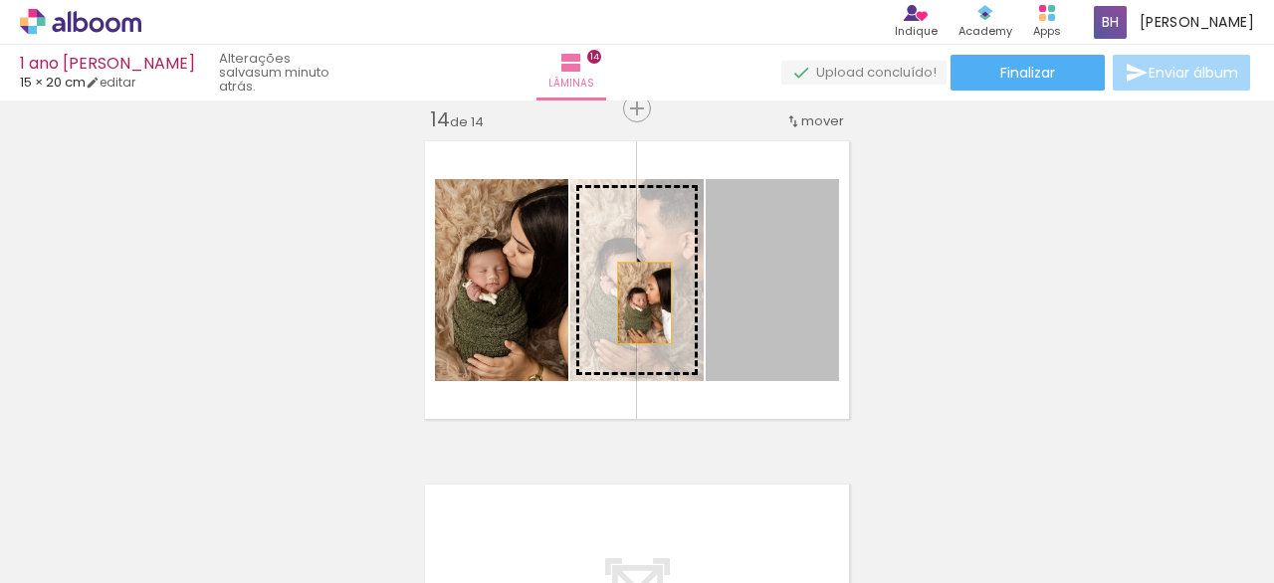
drag, startPoint x: 796, startPoint y: 312, endPoint x: 648, endPoint y: 300, distance: 148.7
click at [0, 0] on slot at bounding box center [0, 0] width 0 height 0
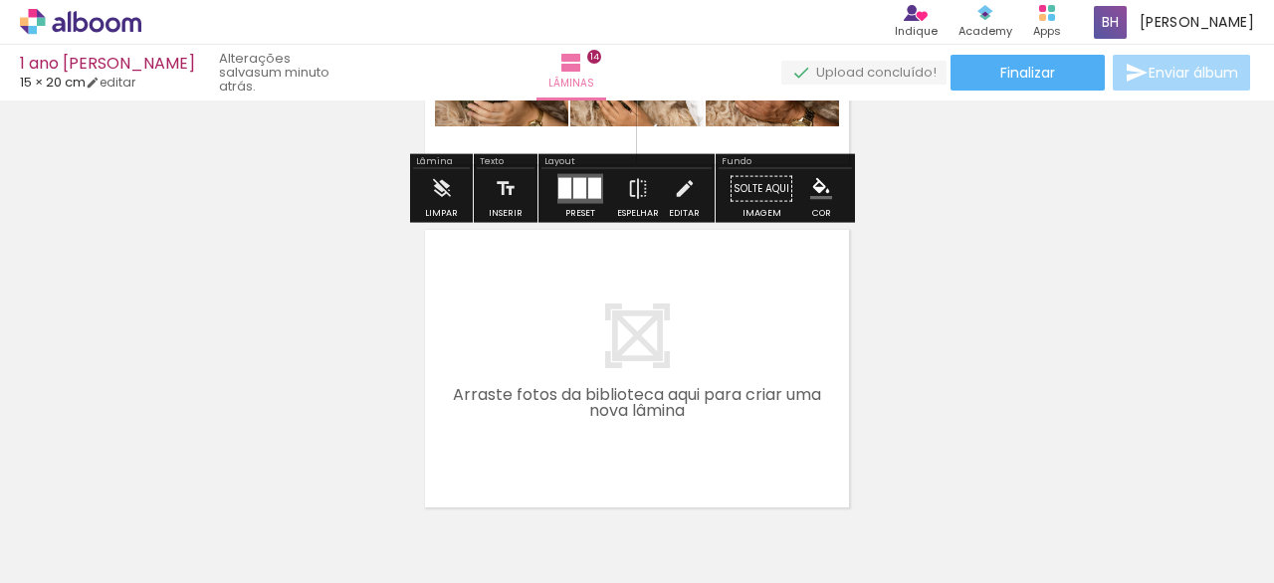
scroll to position [4746, 0]
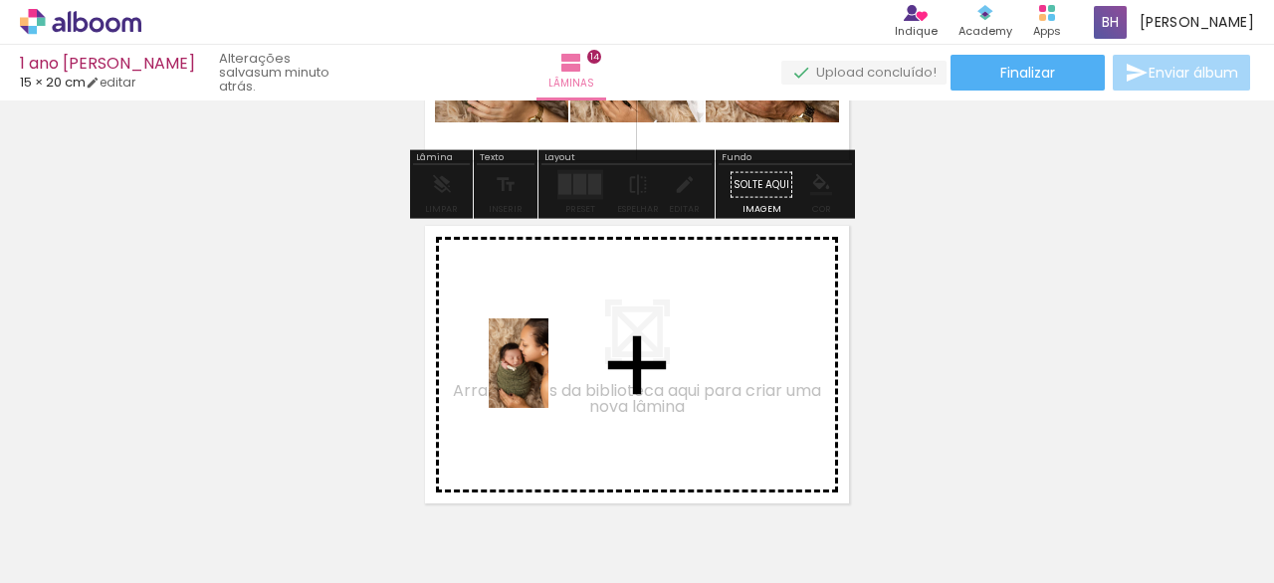
drag, startPoint x: 872, startPoint y: 515, endPoint x: 549, endPoint y: 375, distance: 351.6
click at [549, 375] on quentale-workspace at bounding box center [637, 291] width 1274 height 583
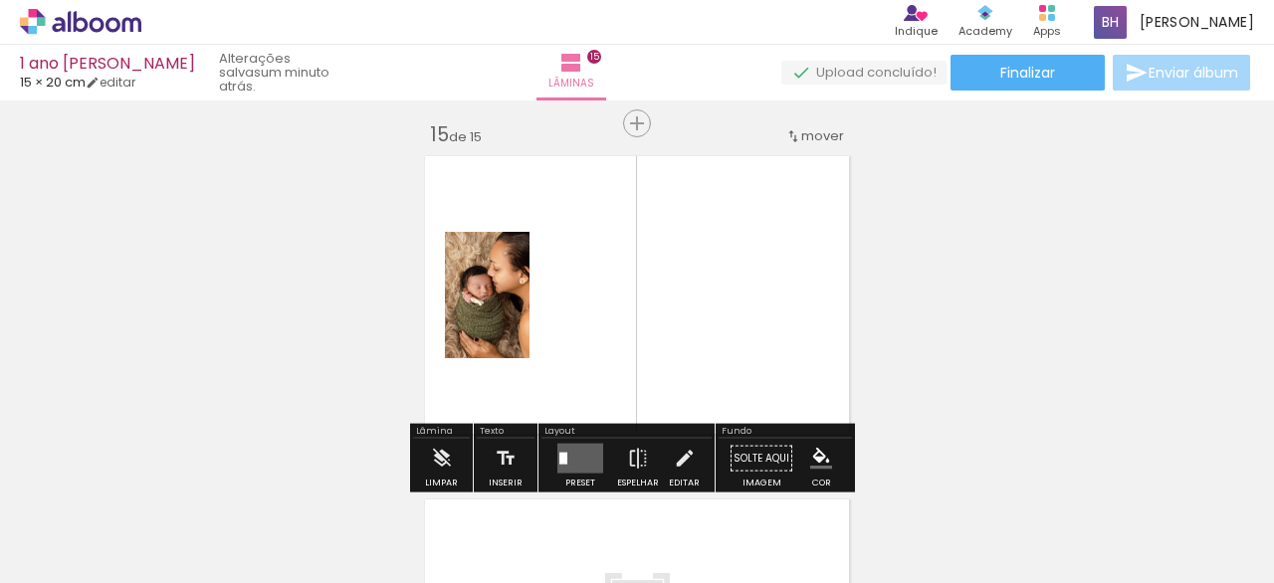
scroll to position [4832, 0]
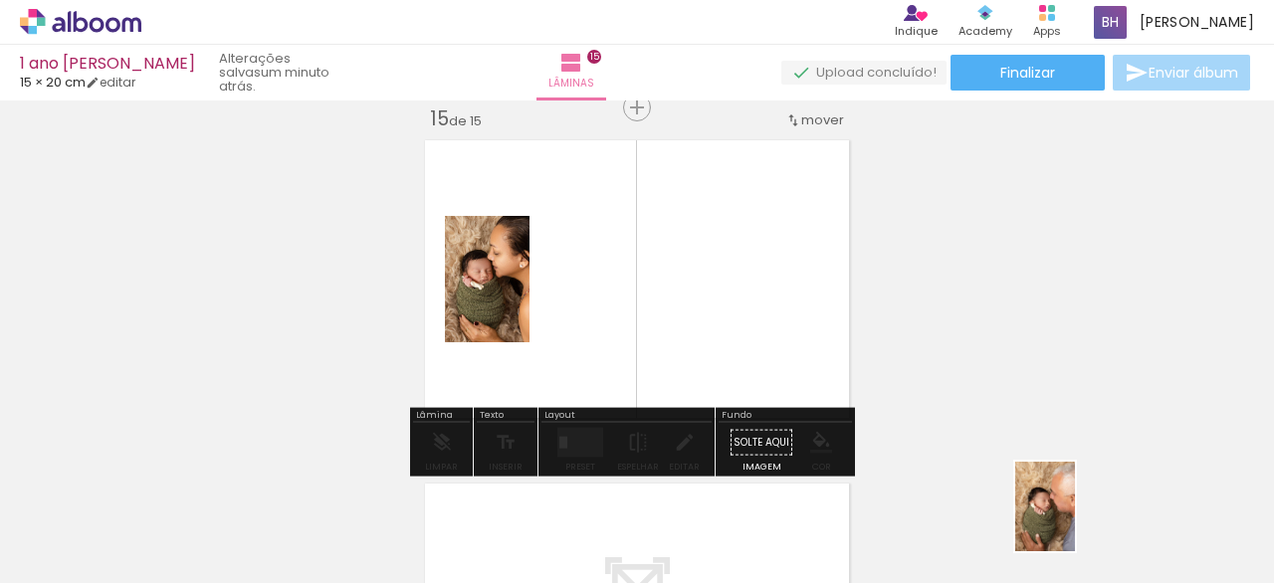
drag, startPoint x: 1091, startPoint y: 526, endPoint x: 970, endPoint y: 448, distance: 143.8
click at [1073, 521] on div at bounding box center [1080, 517] width 60 height 90
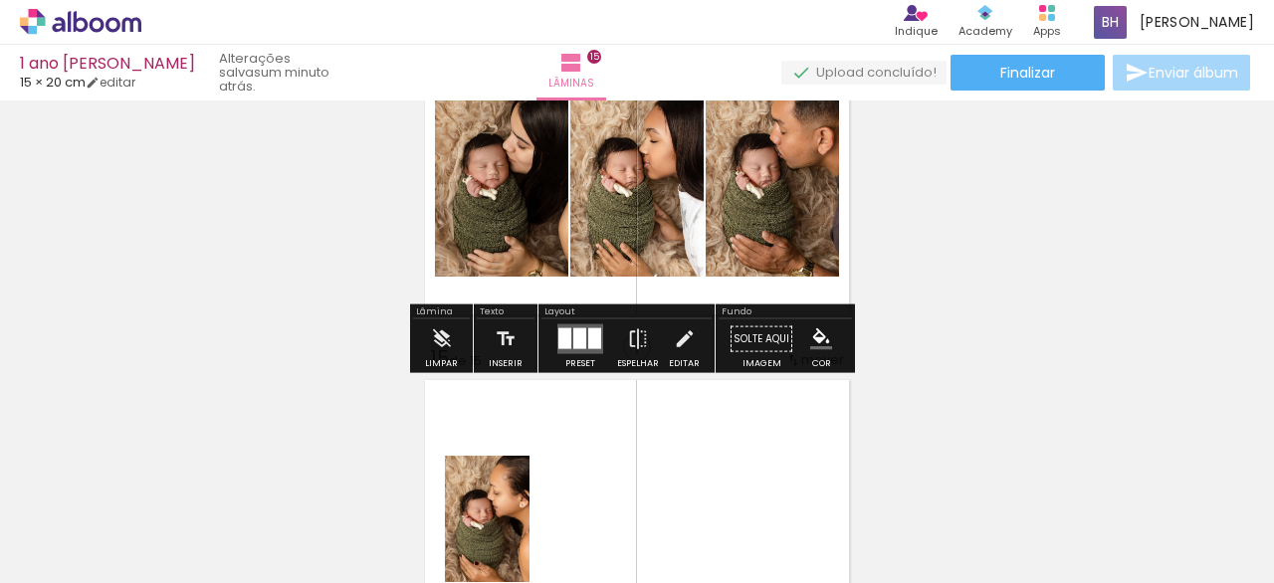
scroll to position [4585, 0]
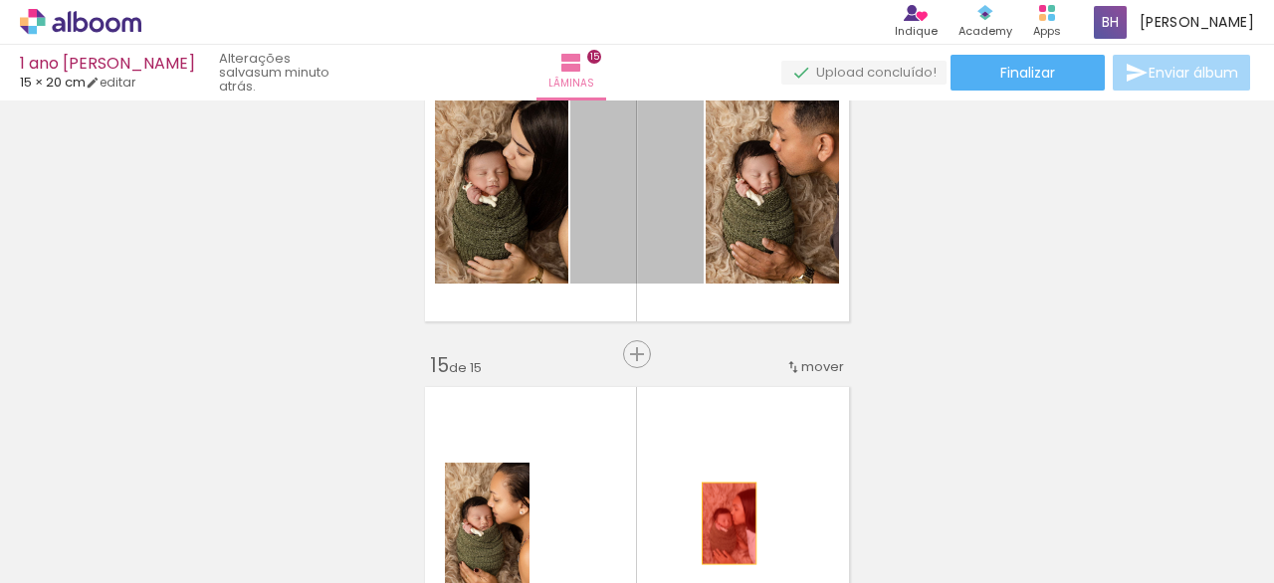
drag, startPoint x: 652, startPoint y: 218, endPoint x: 733, endPoint y: 510, distance: 303.7
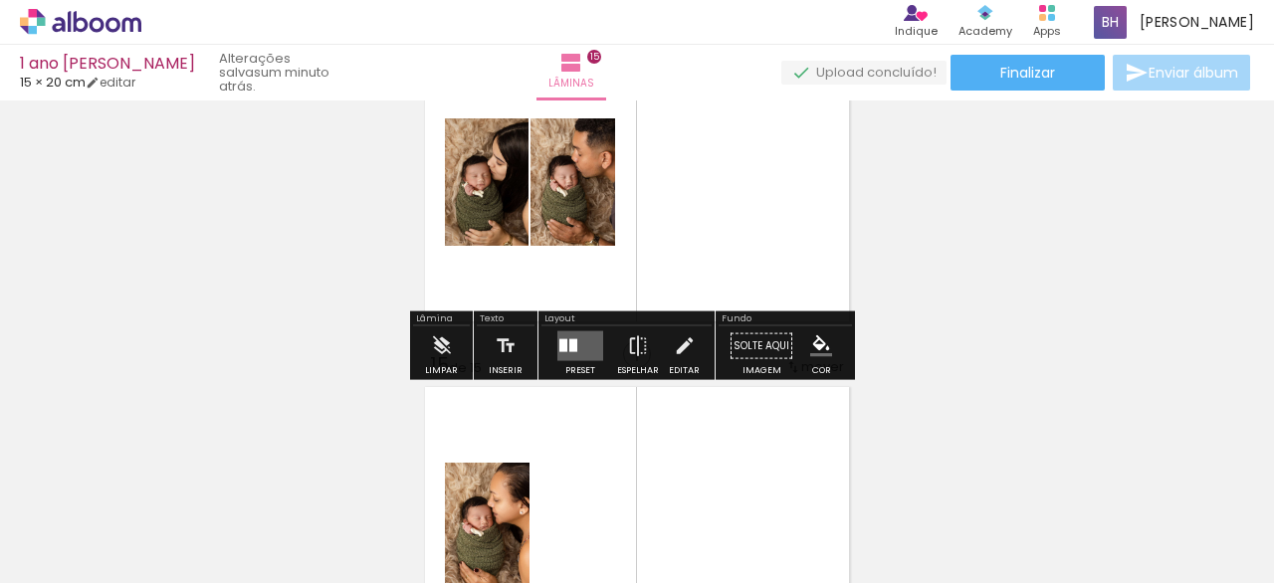
click at [593, 343] on quentale-layouter at bounding box center [580, 346] width 46 height 30
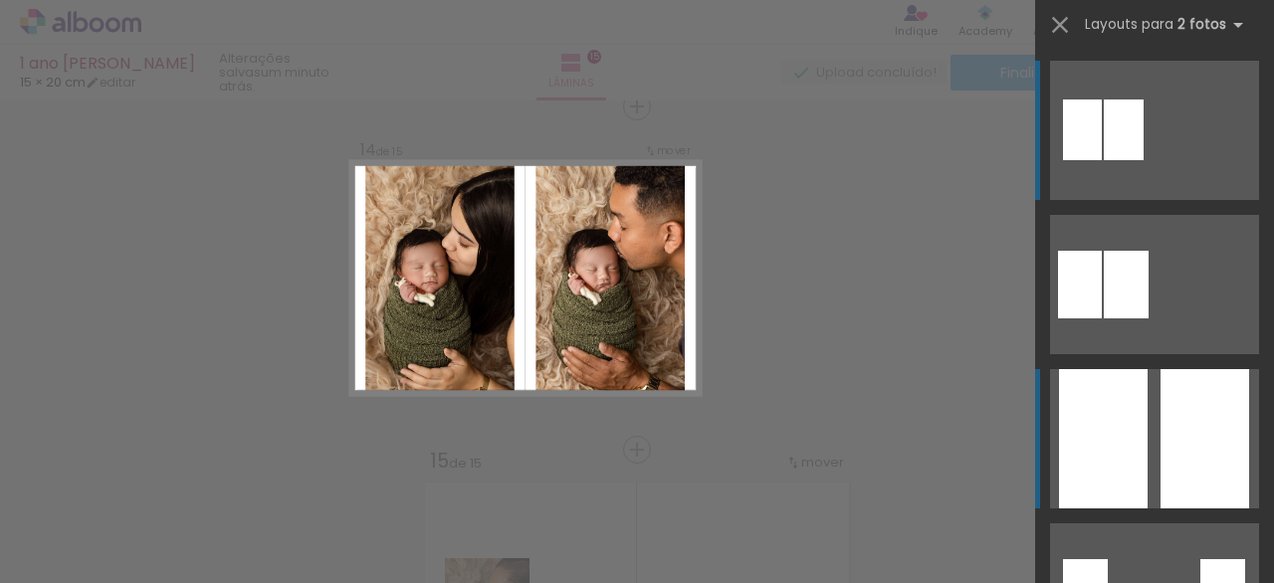
scroll to position [4487, 0]
click at [1166, 451] on div at bounding box center [1204, 438] width 89 height 139
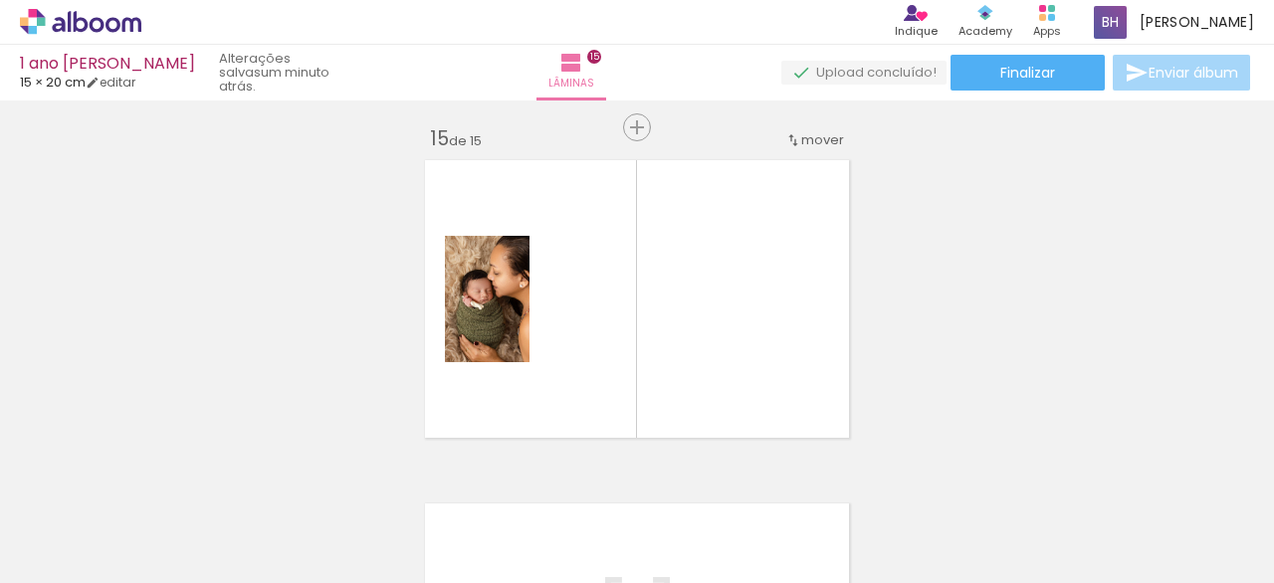
scroll to position [4813, 0]
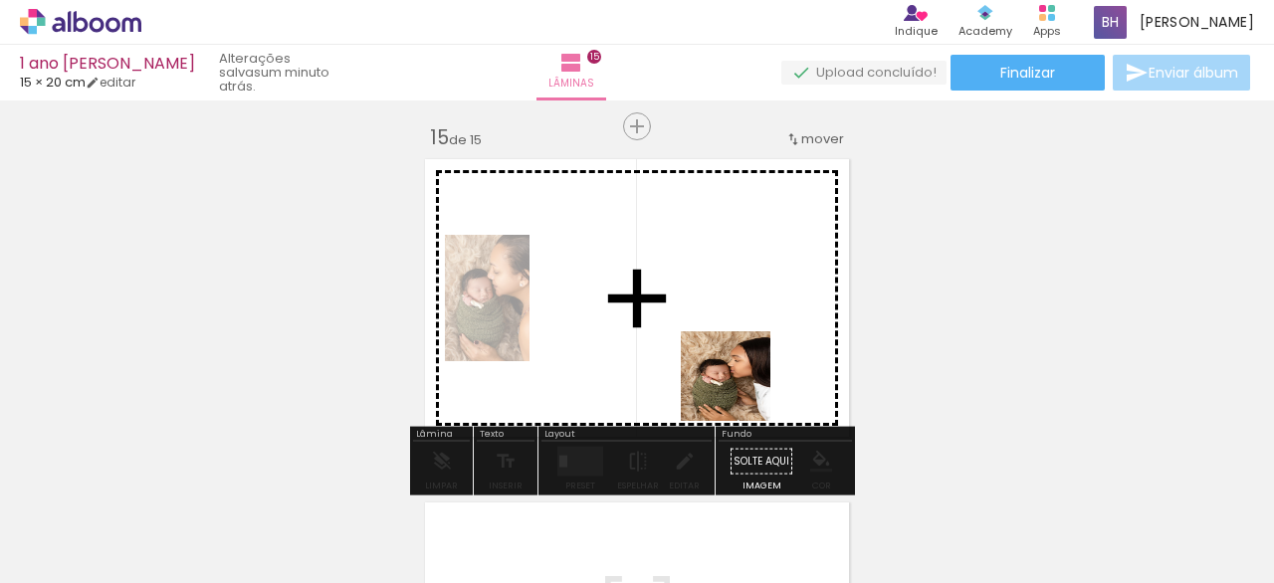
drag, startPoint x: 981, startPoint y: 521, endPoint x: 788, endPoint y: 415, distance: 220.4
click at [657, 337] on quentale-workspace at bounding box center [637, 291] width 1274 height 583
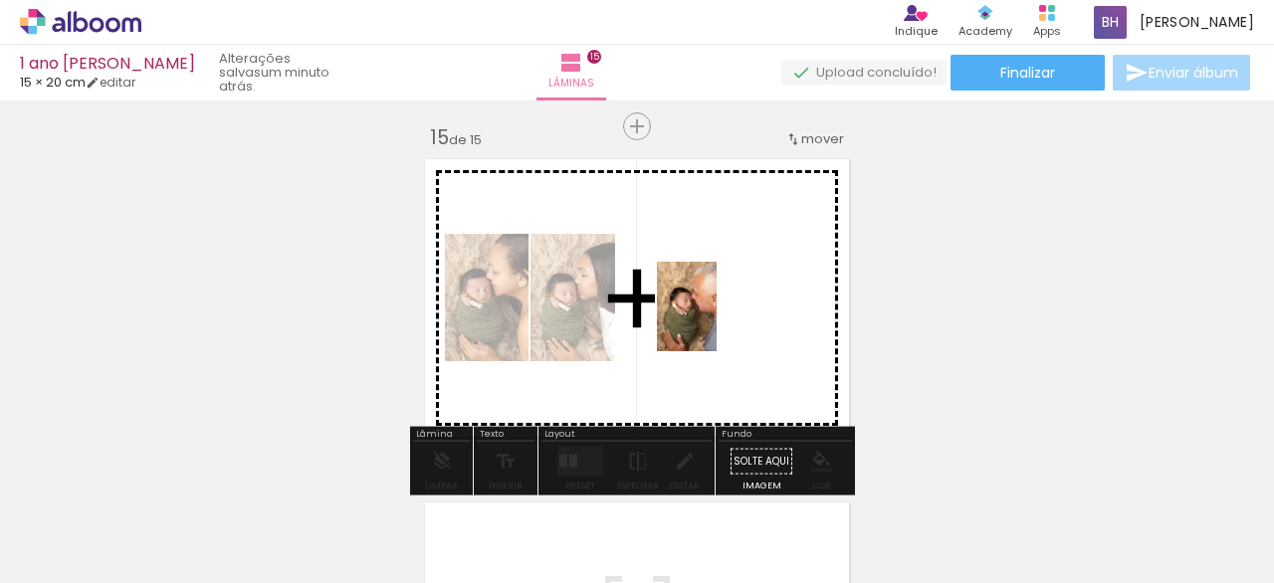
drag, startPoint x: 1003, startPoint y: 483, endPoint x: 732, endPoint y: 336, distance: 307.6
click at [721, 321] on quentale-workspace at bounding box center [637, 291] width 1274 height 583
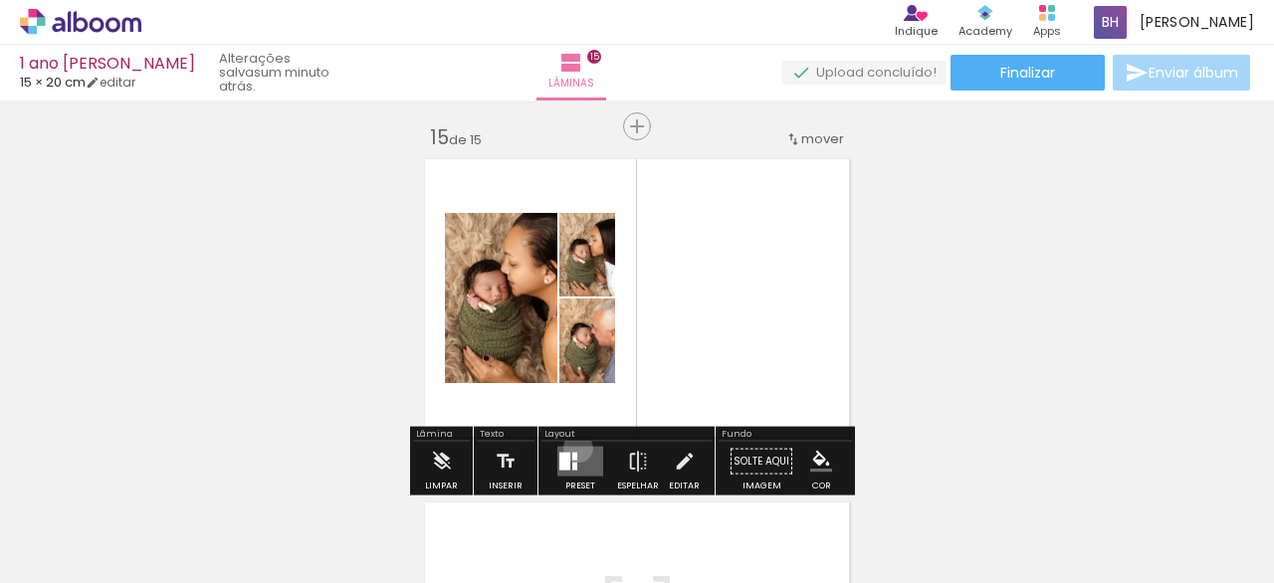
click at [573, 447] on quentale-layouter at bounding box center [580, 462] width 46 height 30
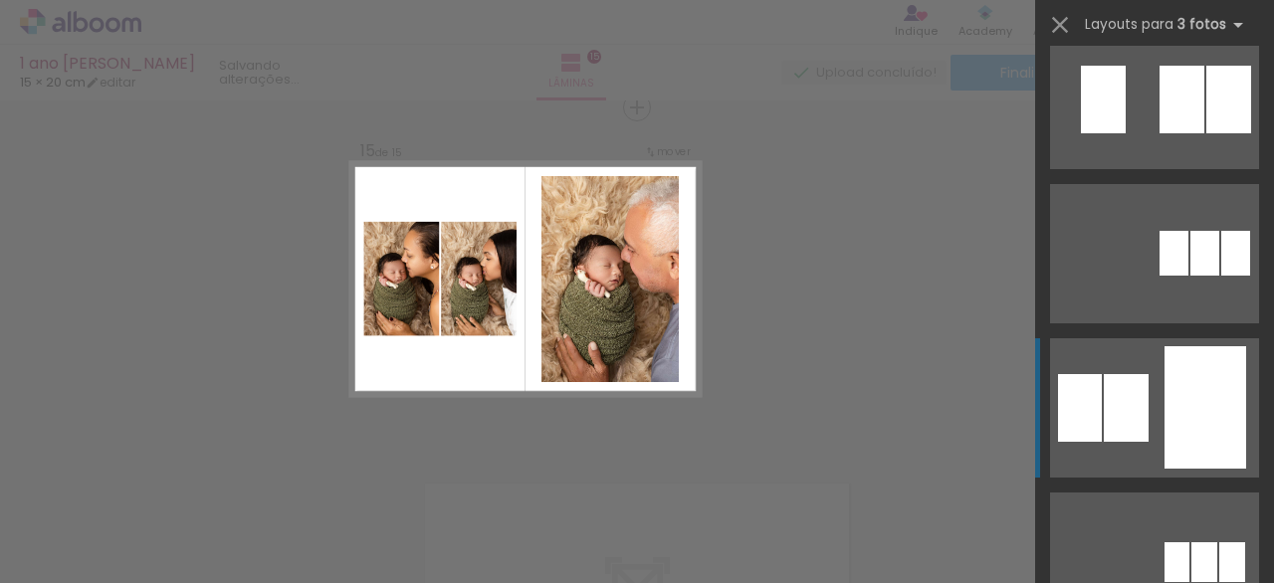
scroll to position [222, 0]
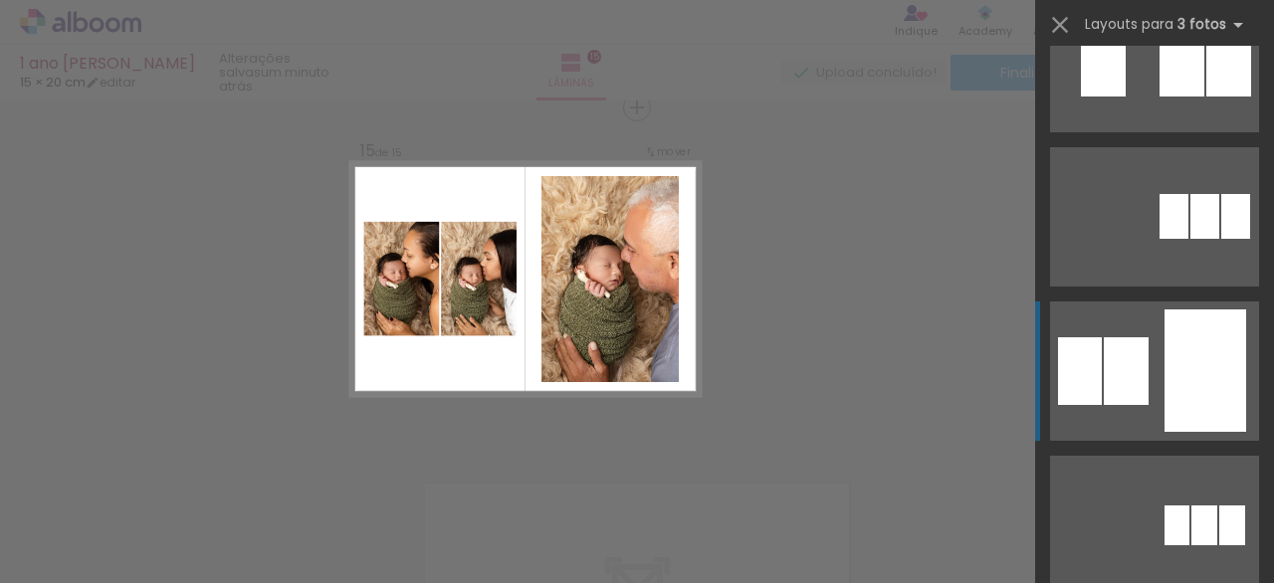
click at [1200, 380] on div at bounding box center [1205, 370] width 82 height 122
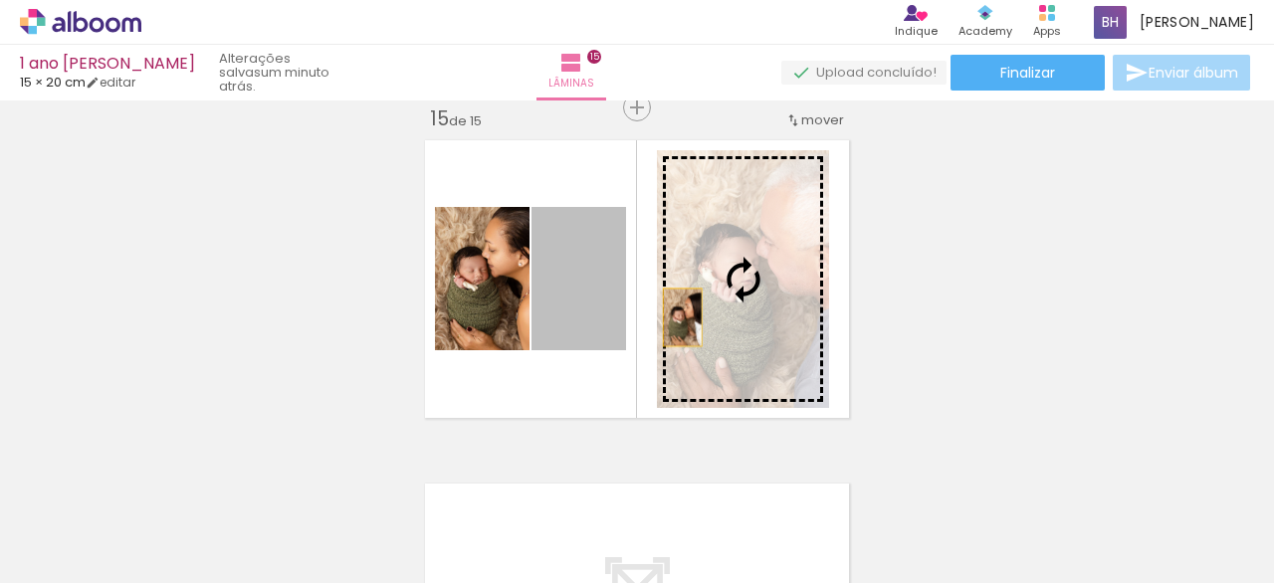
drag, startPoint x: 591, startPoint y: 317, endPoint x: 727, endPoint y: 315, distance: 136.3
click at [0, 0] on slot at bounding box center [0, 0] width 0 height 0
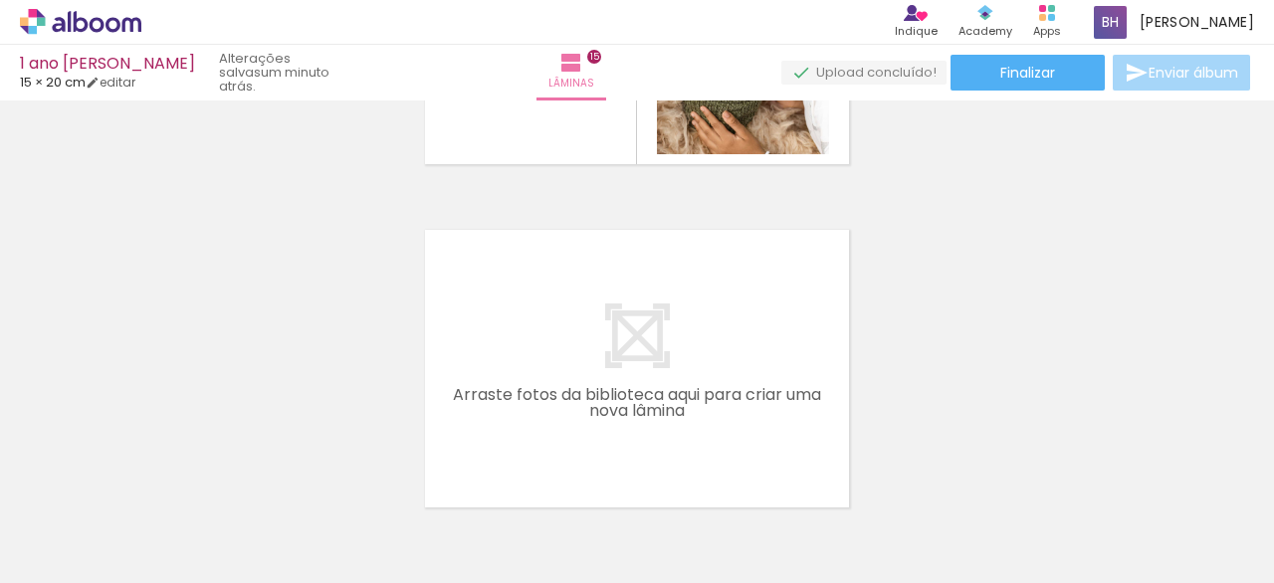
scroll to position [0, 926]
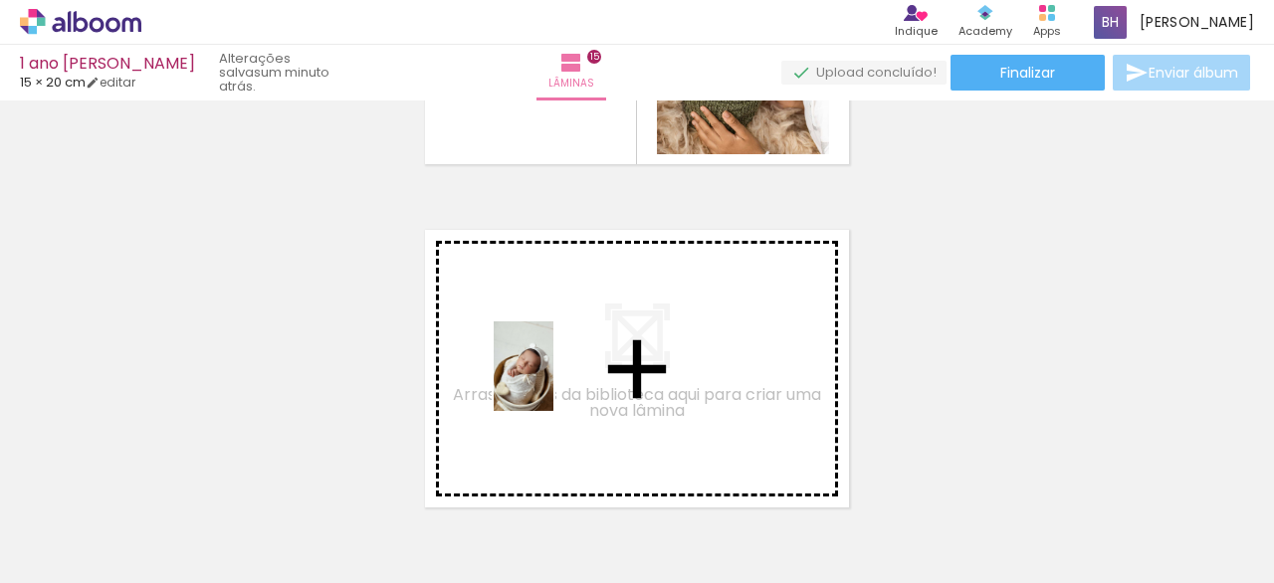
drag, startPoint x: 616, startPoint y: 530, endPoint x: 629, endPoint y: 461, distance: 70.8
click at [553, 383] on quentale-workspace at bounding box center [637, 291] width 1274 height 583
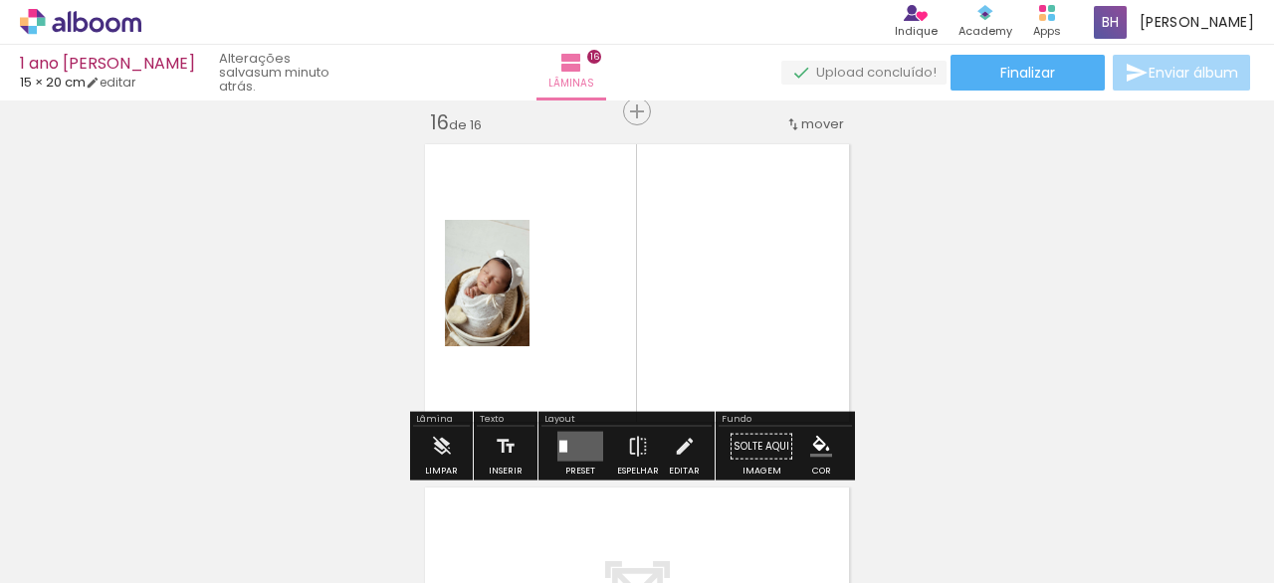
scroll to position [5174, 0]
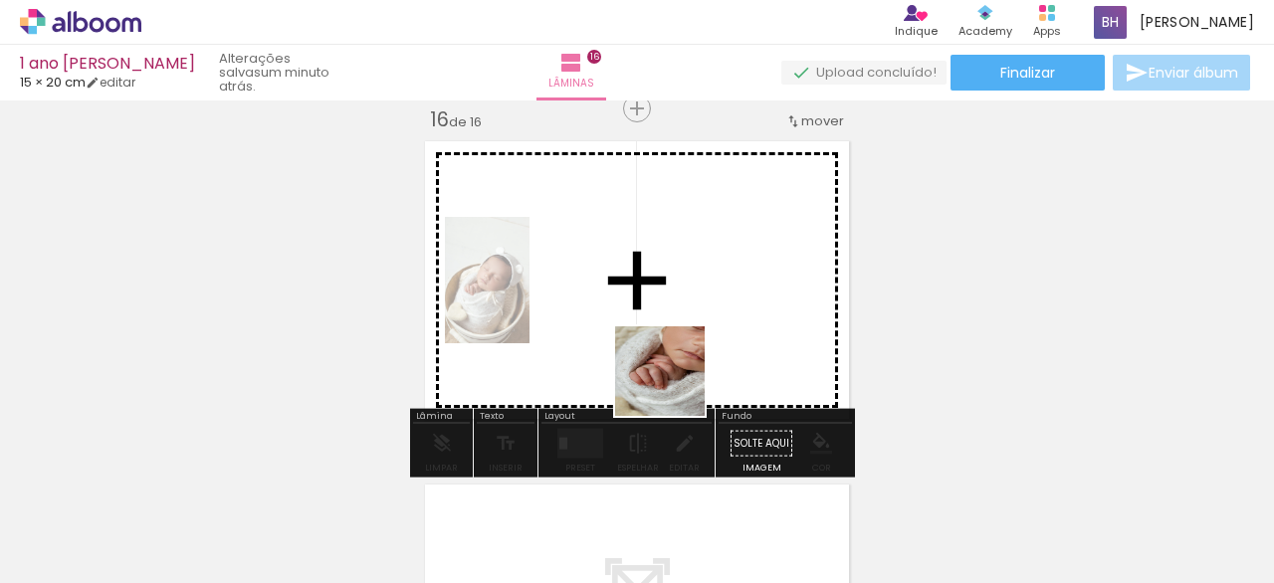
drag, startPoint x: 724, startPoint y: 537, endPoint x: 704, endPoint y: 401, distance: 137.8
click at [654, 332] on quentale-workspace at bounding box center [637, 291] width 1274 height 583
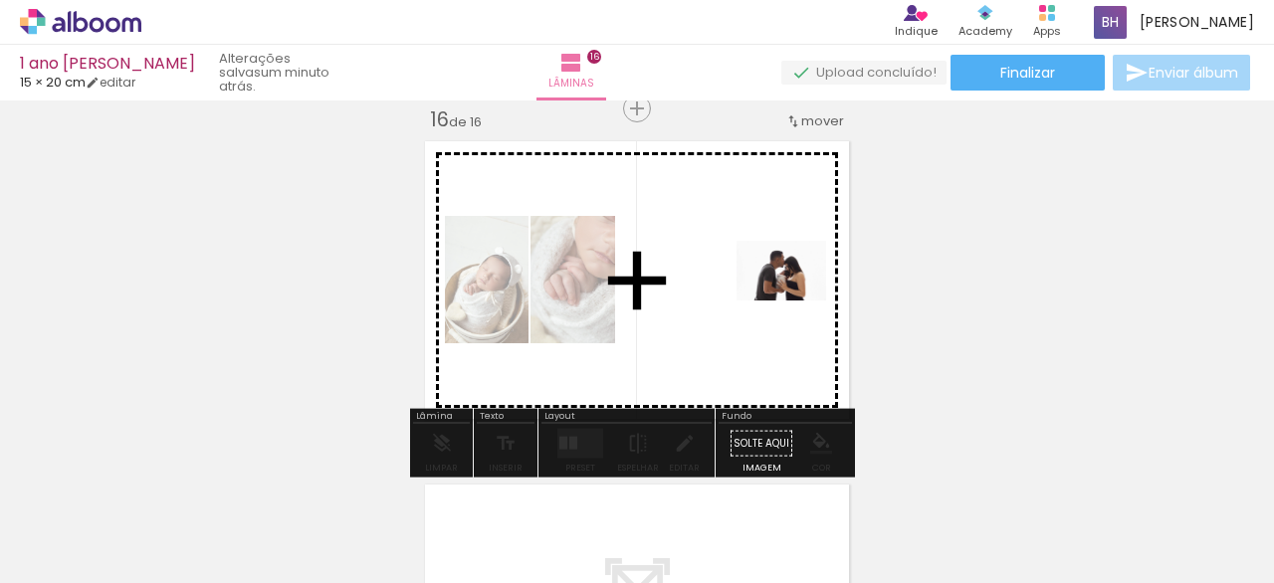
drag, startPoint x: 845, startPoint y: 494, endPoint x: 796, endPoint y: 300, distance: 199.1
click at [796, 300] on quentale-workspace at bounding box center [637, 291] width 1274 height 583
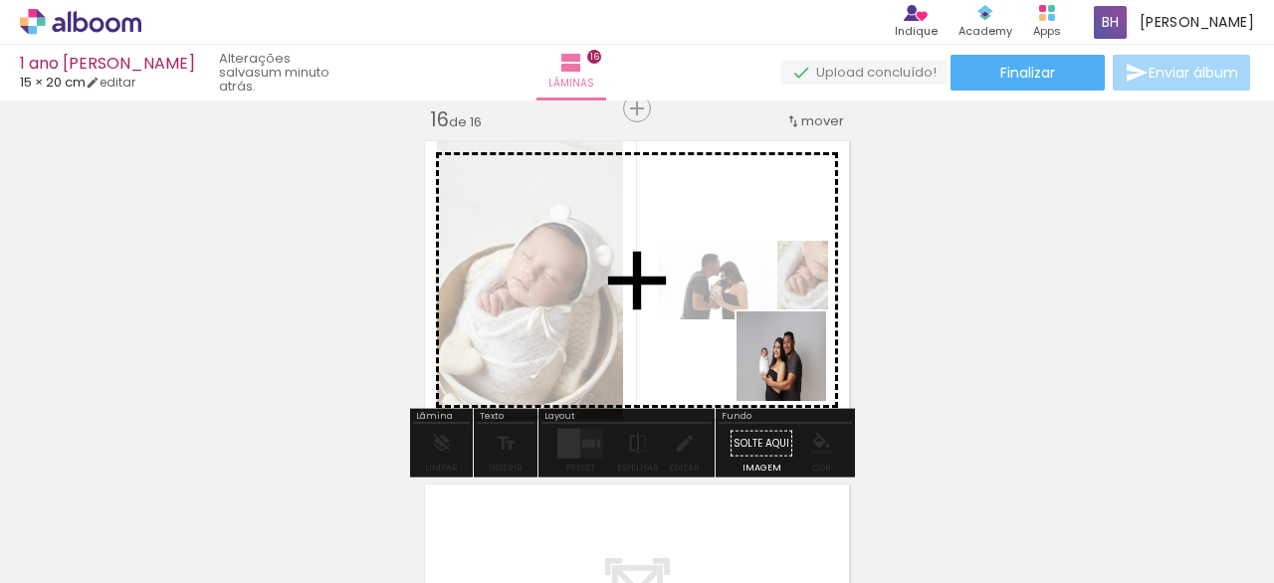
drag, startPoint x: 929, startPoint y: 533, endPoint x: 786, endPoint y: 368, distance: 218.7
click at [788, 366] on quentale-workspace at bounding box center [637, 291] width 1274 height 583
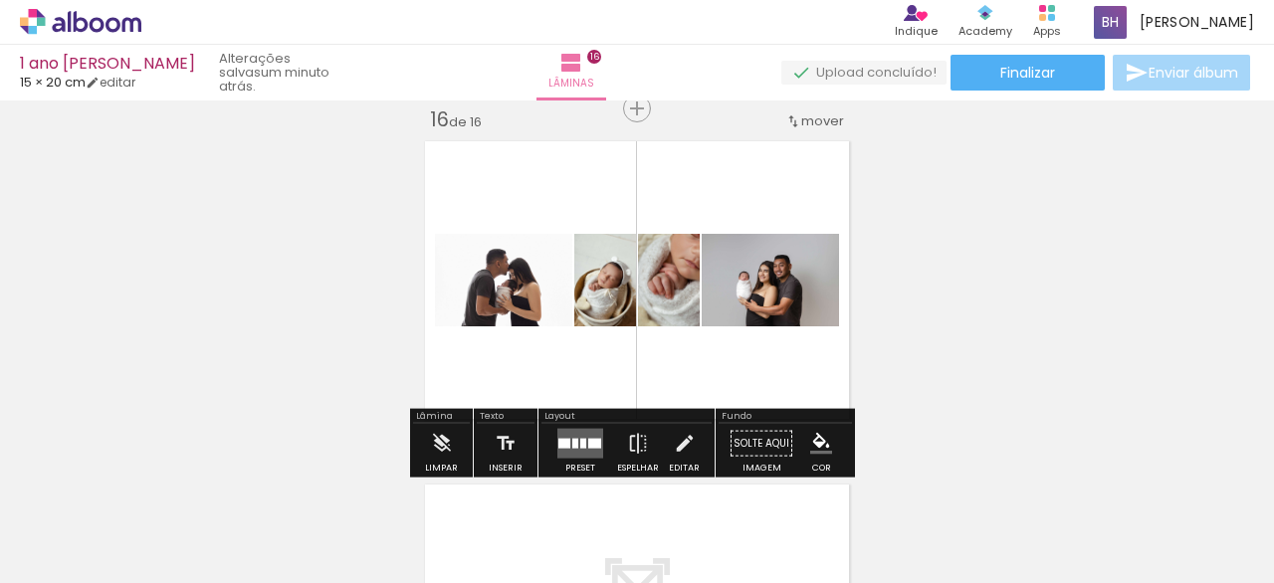
click at [572, 443] on div at bounding box center [575, 444] width 6 height 10
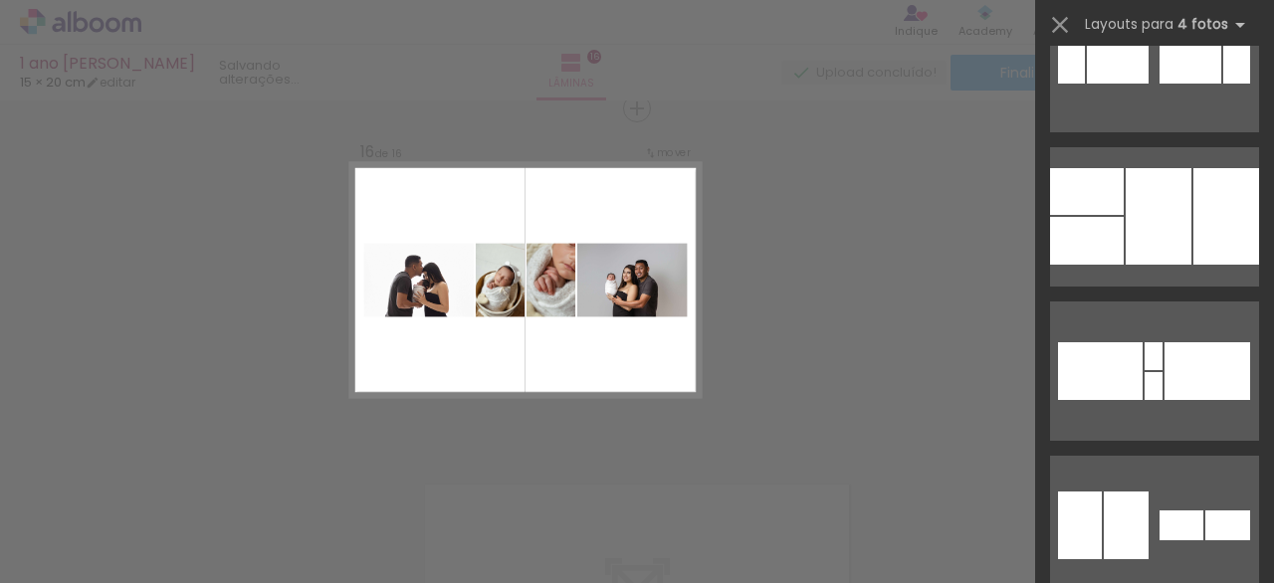
scroll to position [0, 0]
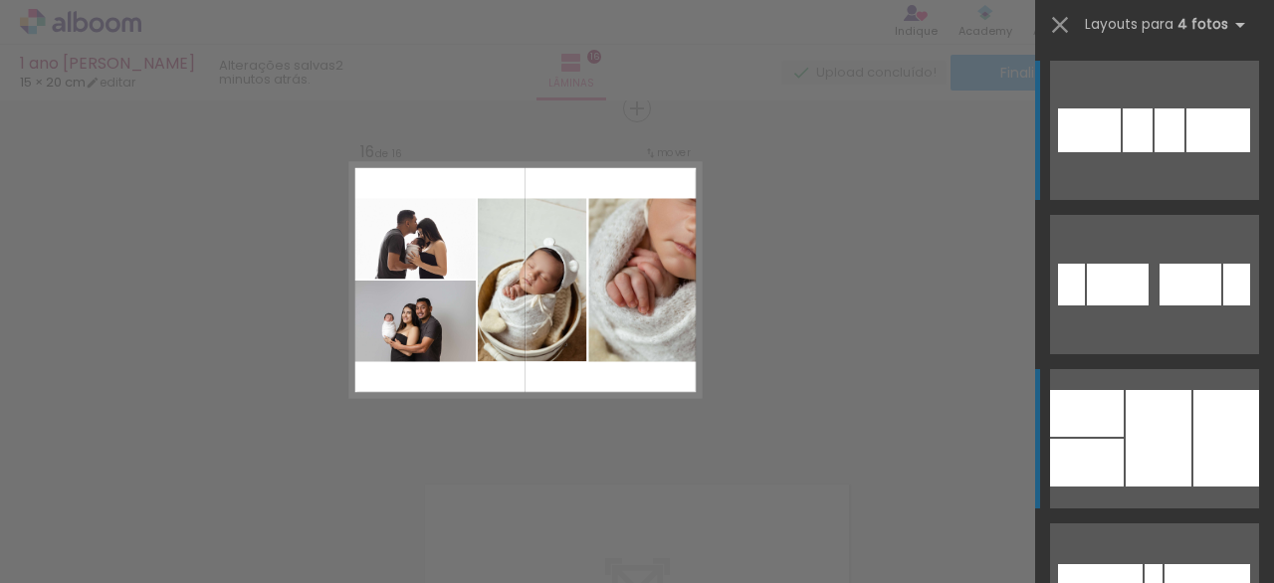
click at [1137, 441] on div at bounding box center [1158, 438] width 66 height 97
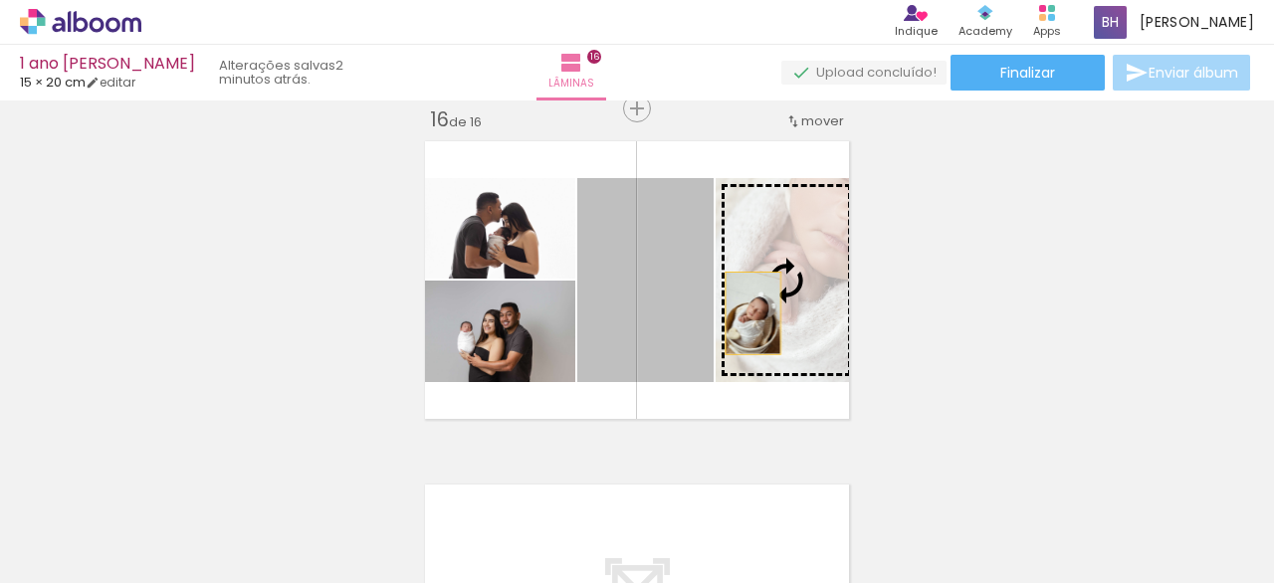
drag, startPoint x: 638, startPoint y: 328, endPoint x: 745, endPoint y: 312, distance: 108.6
click at [0, 0] on slot at bounding box center [0, 0] width 0 height 0
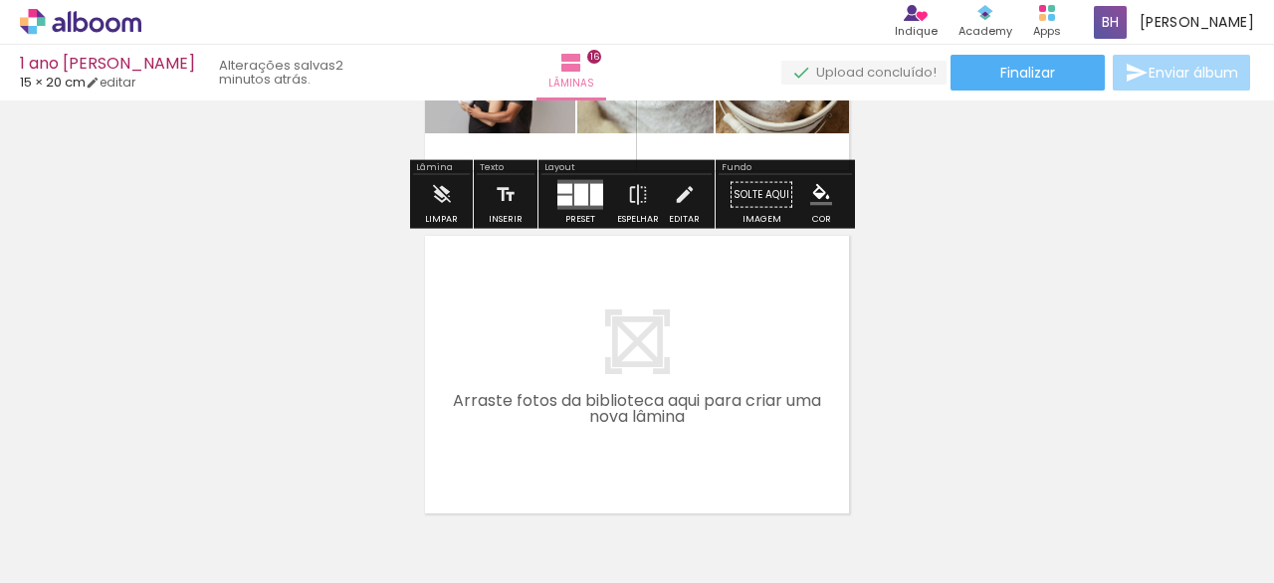
scroll to position [5433, 0]
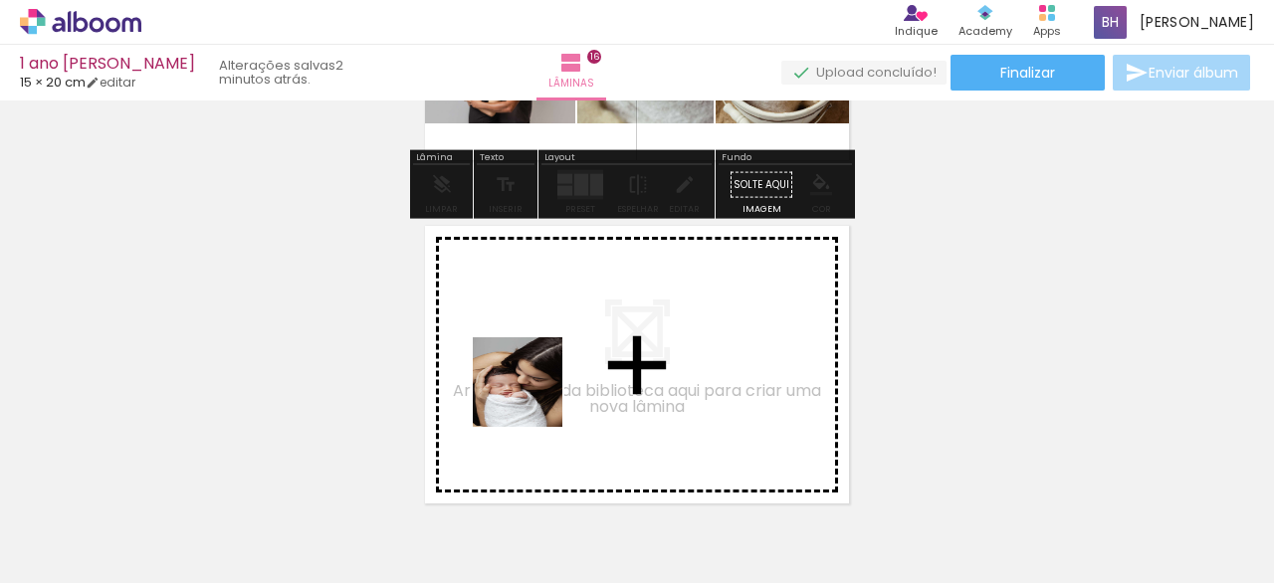
drag, startPoint x: 550, startPoint y: 533, endPoint x: 613, endPoint y: 467, distance: 91.5
click at [531, 385] on quentale-workspace at bounding box center [637, 291] width 1274 height 583
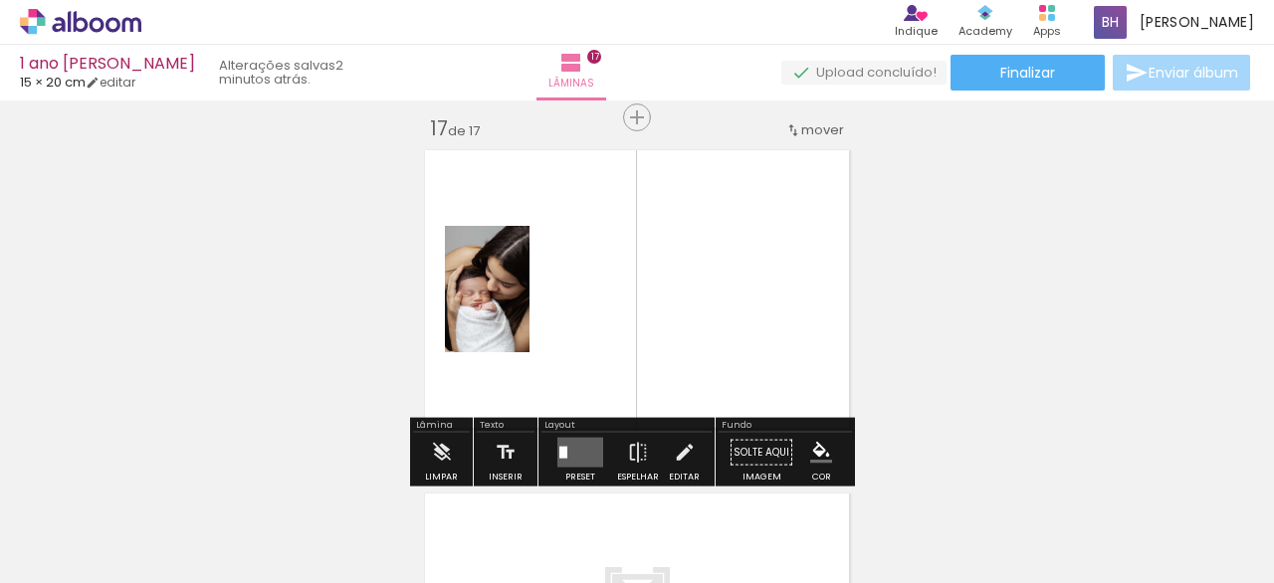
scroll to position [5517, 0]
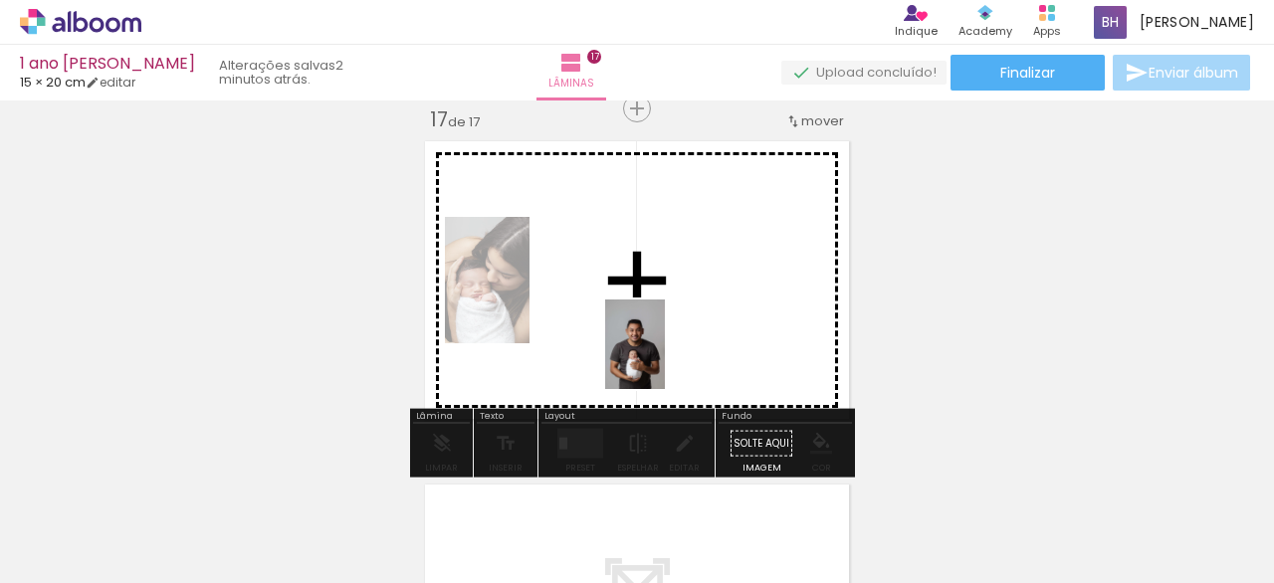
drag, startPoint x: 656, startPoint y: 528, endPoint x: 665, endPoint y: 355, distance: 173.4
click at [665, 355] on quentale-workspace at bounding box center [637, 291] width 1274 height 583
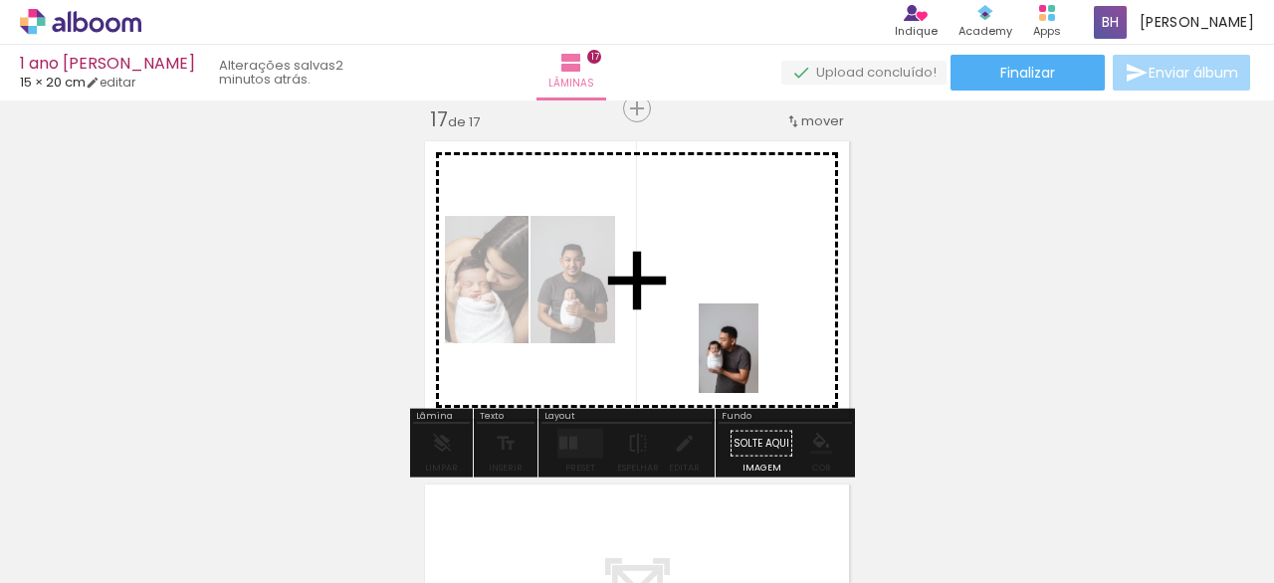
drag, startPoint x: 768, startPoint y: 542, endPoint x: 747, endPoint y: 368, distance: 175.4
click at [756, 360] on quentale-workspace at bounding box center [637, 291] width 1274 height 583
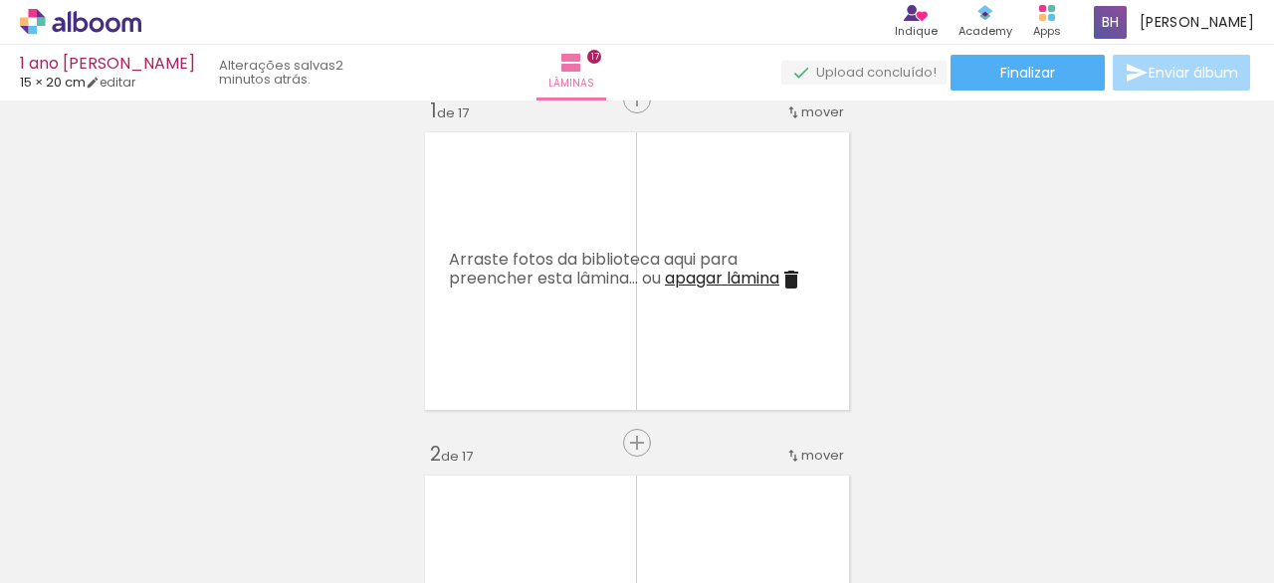
scroll to position [0, 0]
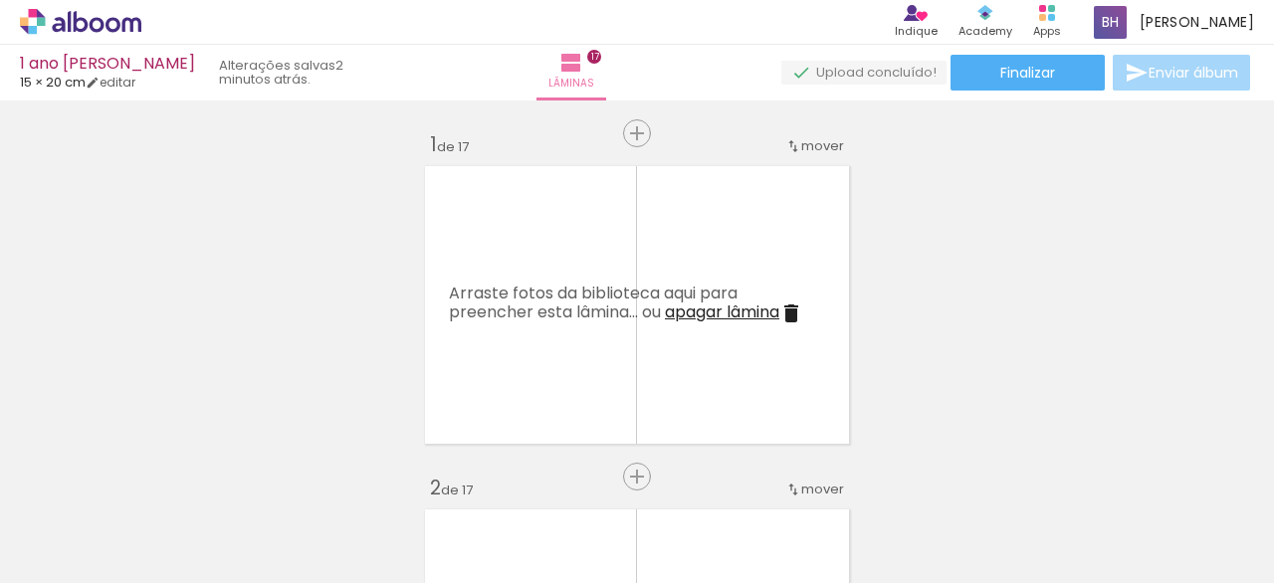
drag, startPoint x: 734, startPoint y: 307, endPoint x: 752, endPoint y: 320, distance: 22.1
click at [734, 307] on span "apagar lâmina" at bounding box center [722, 311] width 114 height 23
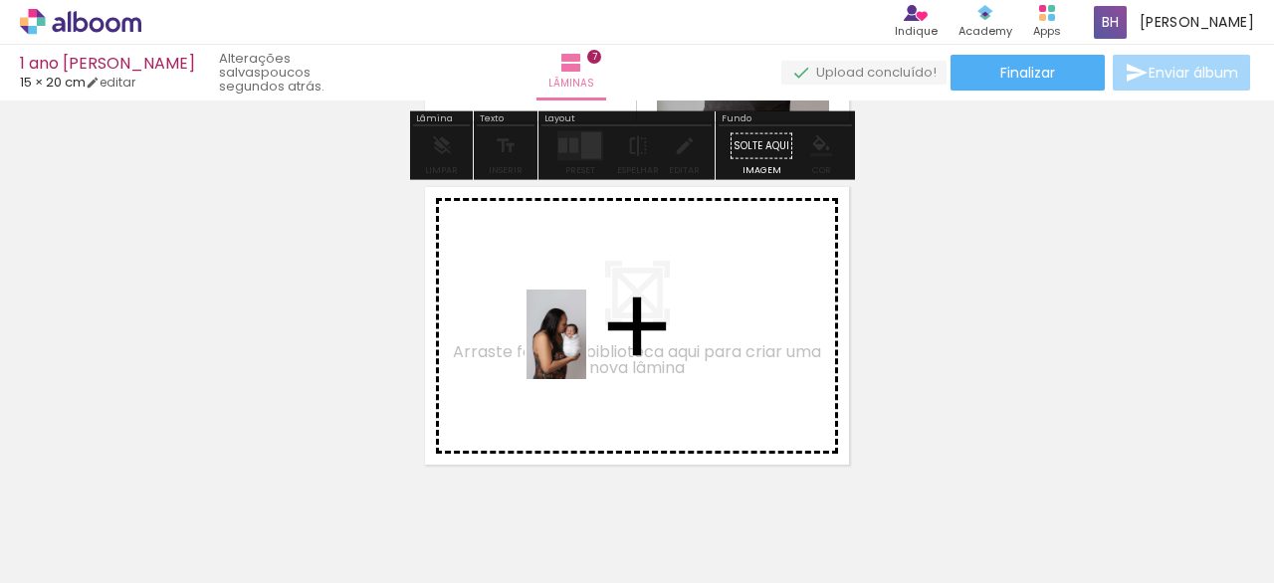
drag, startPoint x: 658, startPoint y: 537, endPoint x: 586, endPoint y: 351, distance: 199.4
click at [586, 351] on quentale-workspace at bounding box center [637, 291] width 1274 height 583
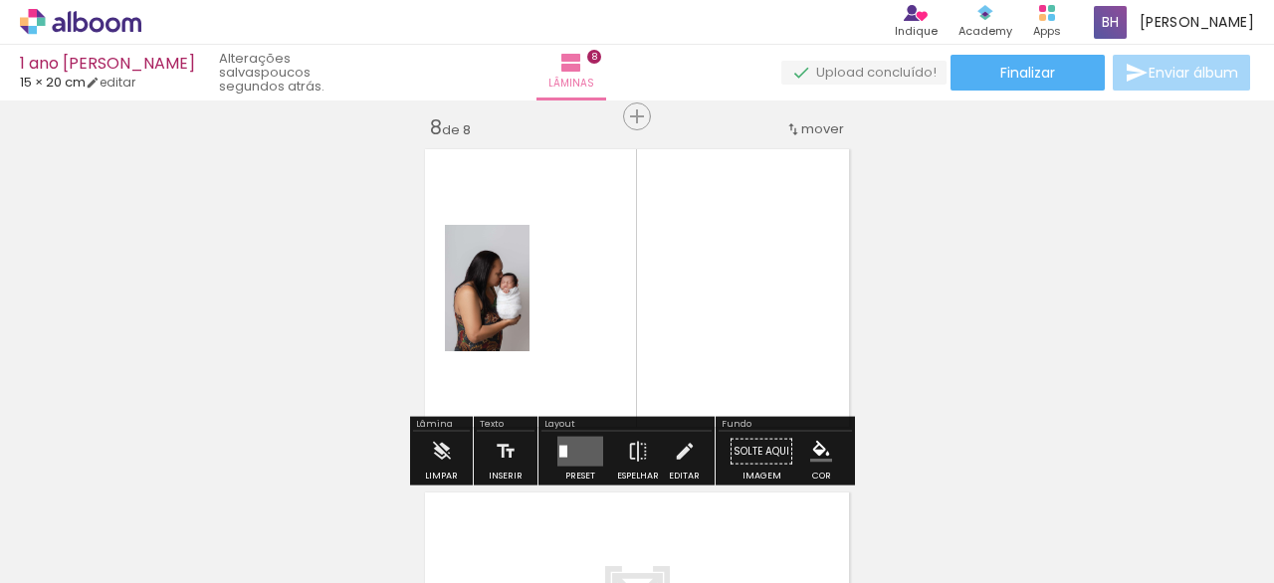
scroll to position [2428, 0]
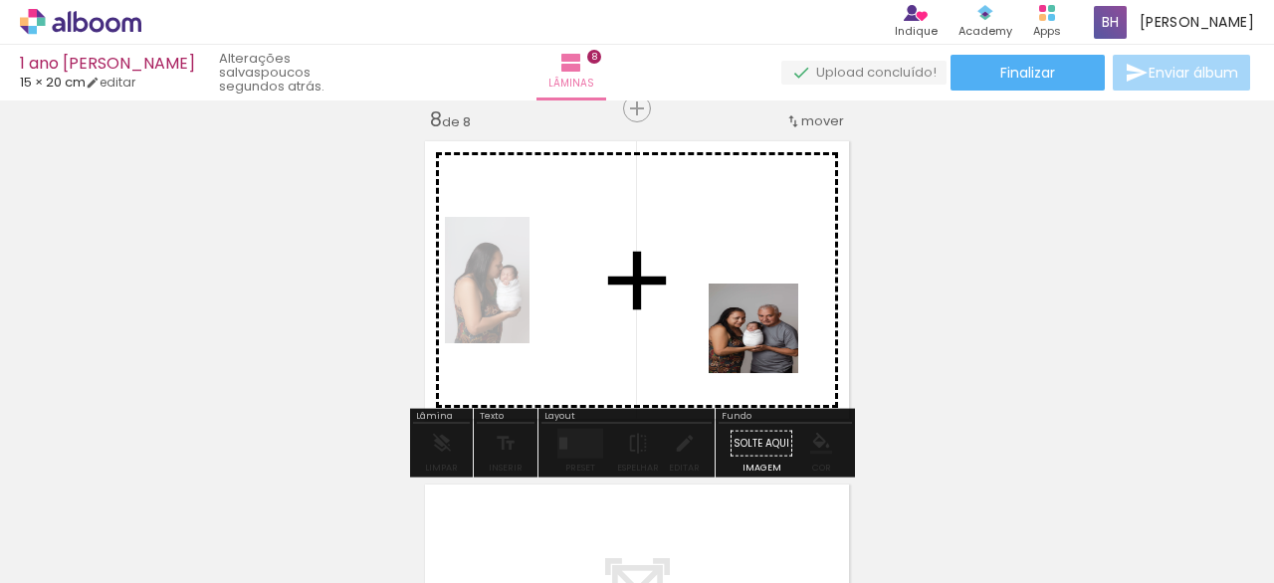
drag, startPoint x: 760, startPoint y: 528, endPoint x: 774, endPoint y: 324, distance: 204.5
click at [764, 293] on quentale-workspace at bounding box center [637, 291] width 1274 height 583
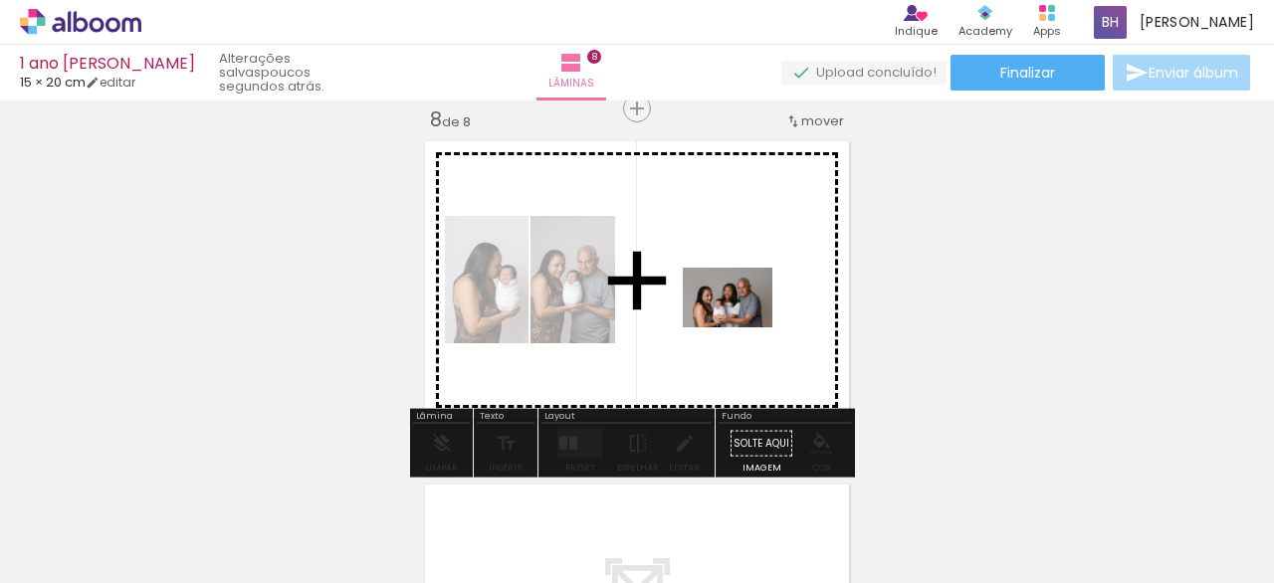
drag, startPoint x: 865, startPoint y: 541, endPoint x: 737, endPoint y: 332, distance: 244.7
click at [742, 324] on quentale-workspace at bounding box center [637, 291] width 1274 height 583
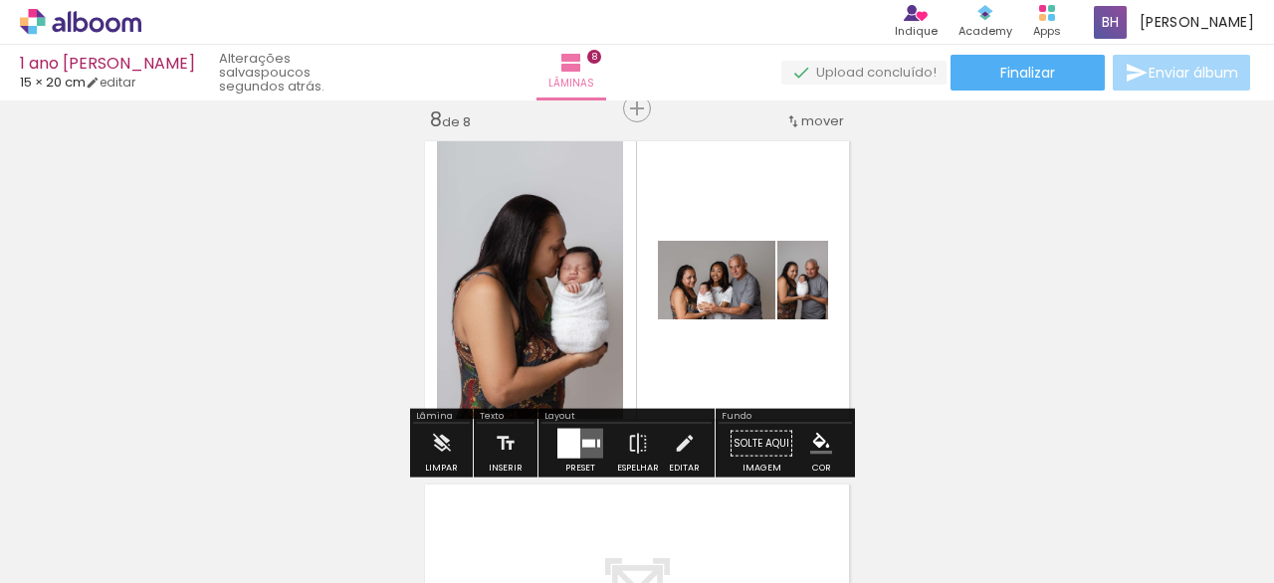
click at [584, 440] on div at bounding box center [588, 444] width 13 height 8
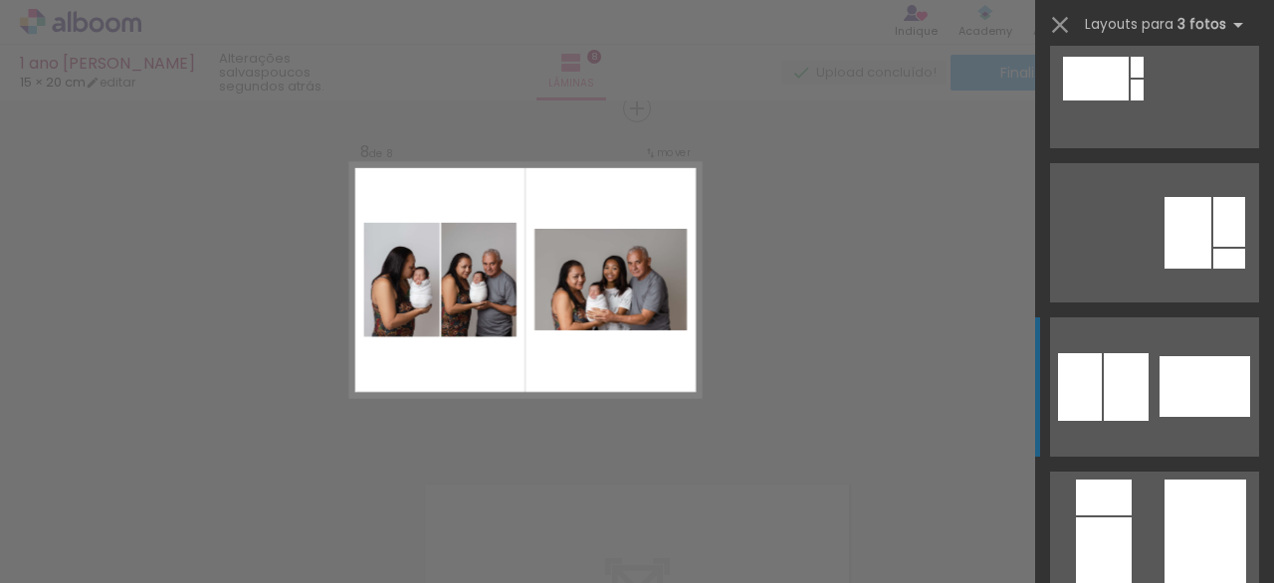
scroll to position [669, 0]
click at [1159, 383] on div at bounding box center [1204, 386] width 91 height 61
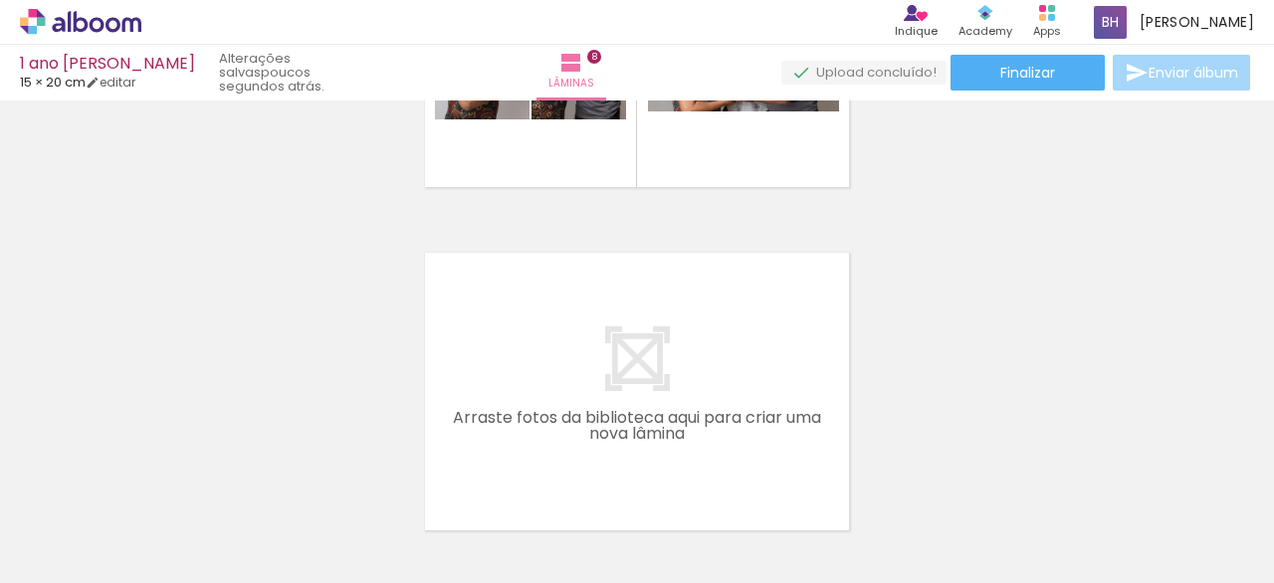
scroll to position [2670, 0]
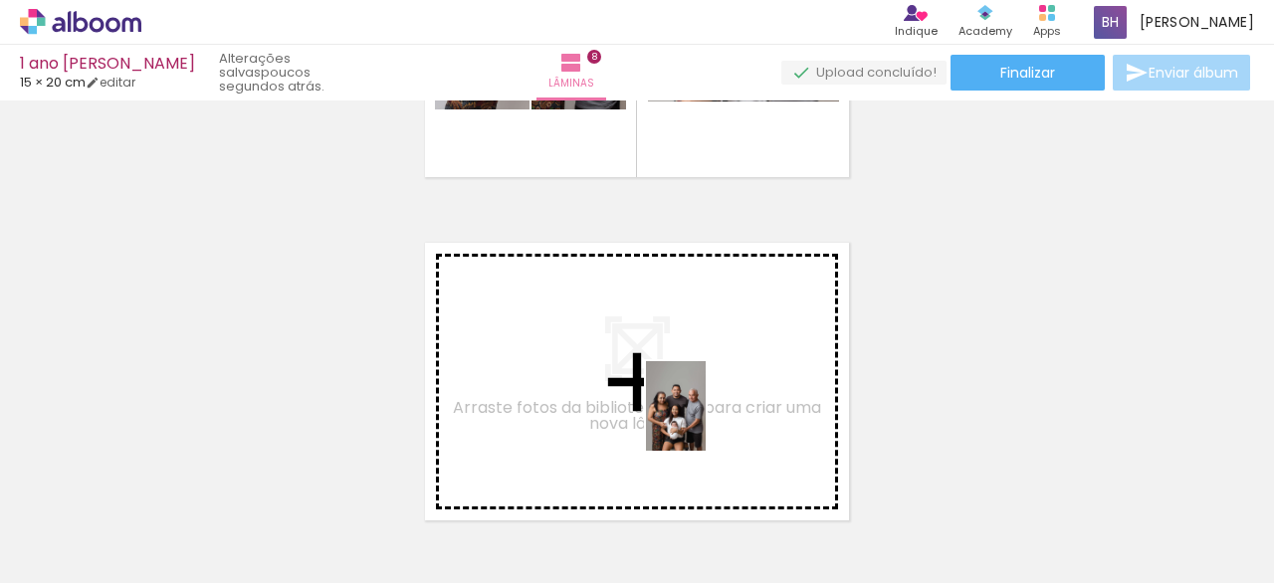
drag, startPoint x: 705, startPoint y: 421, endPoint x: 632, endPoint y: 404, distance: 75.5
click at [632, 404] on quentale-layouter at bounding box center [637, 382] width 440 height 294
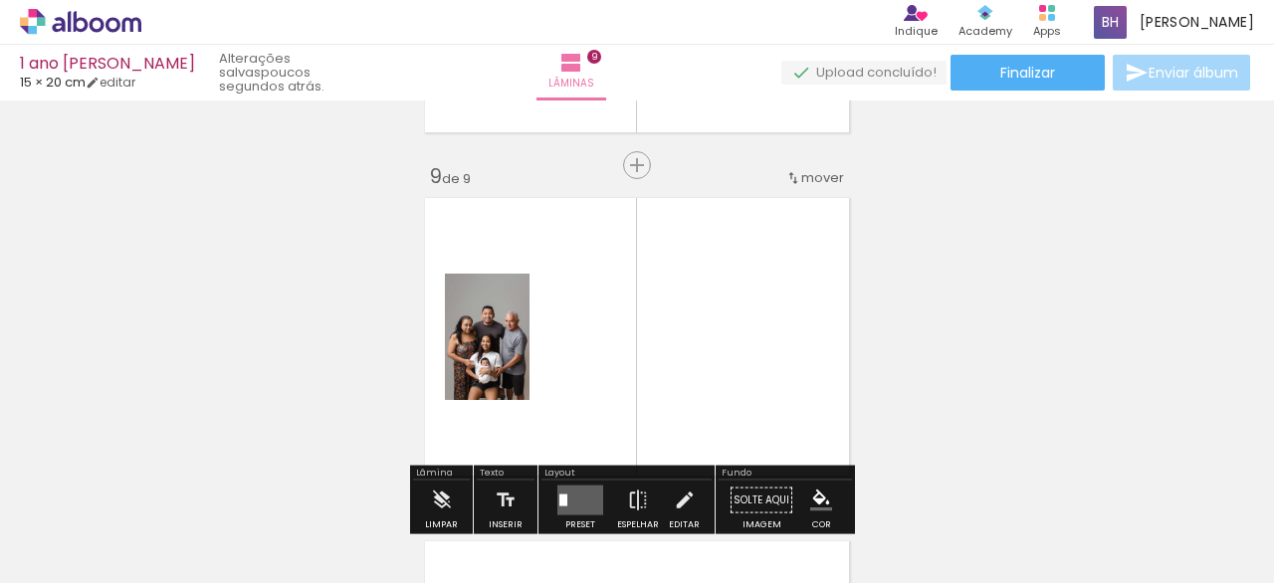
scroll to position [2771, 0]
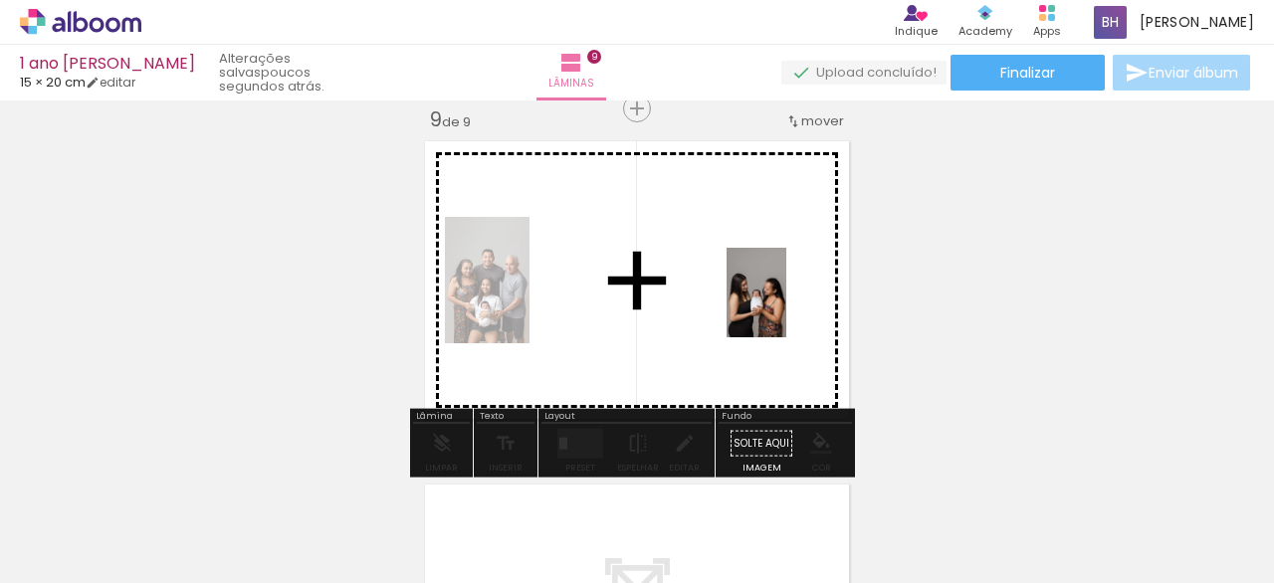
drag, startPoint x: 1194, startPoint y: 538, endPoint x: 794, endPoint y: 314, distance: 458.4
click at [779, 302] on quentale-workspace at bounding box center [637, 291] width 1274 height 583
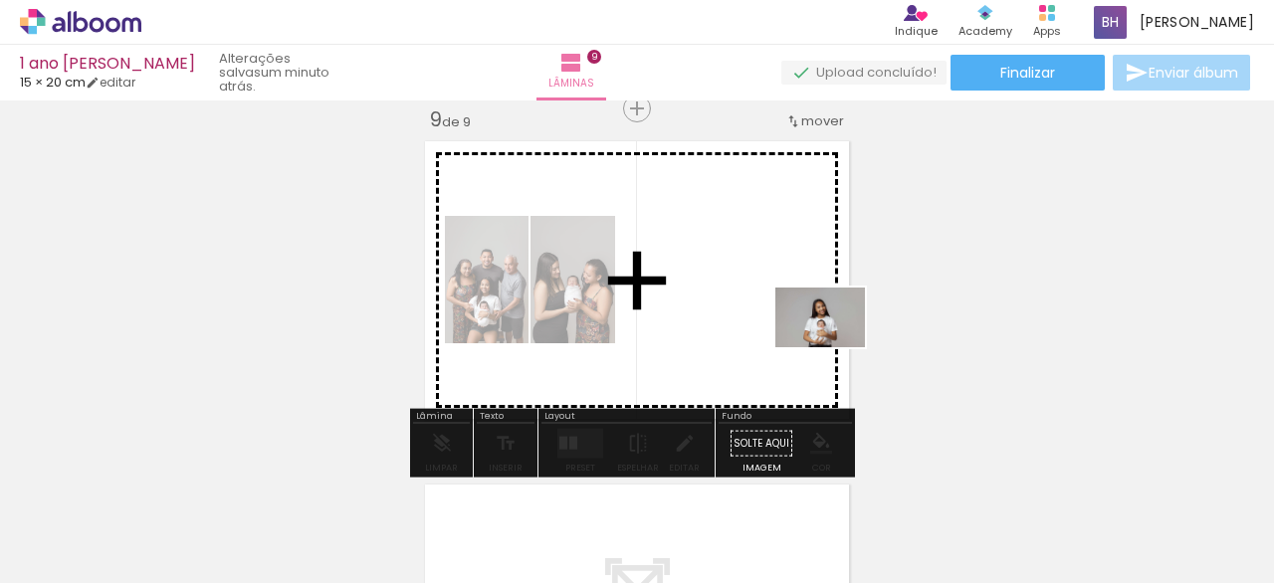
drag, startPoint x: 1095, startPoint y: 526, endPoint x: 787, endPoint y: 325, distance: 367.3
click at [792, 330] on quentale-workspace at bounding box center [637, 291] width 1274 height 583
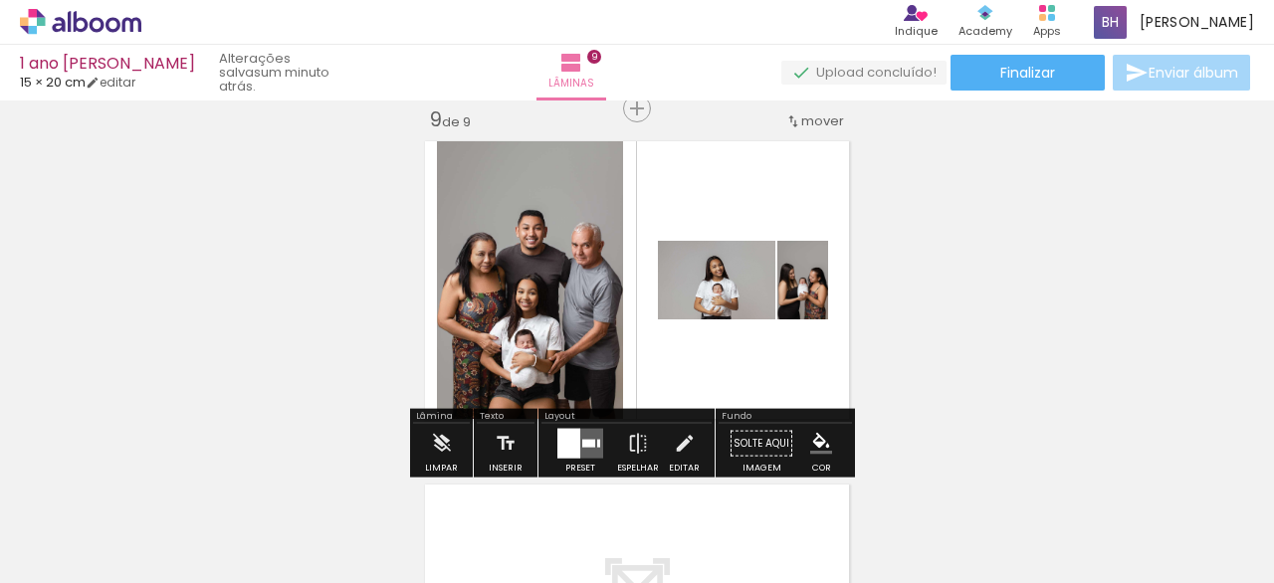
click at [575, 443] on quentale-layouter at bounding box center [580, 444] width 46 height 30
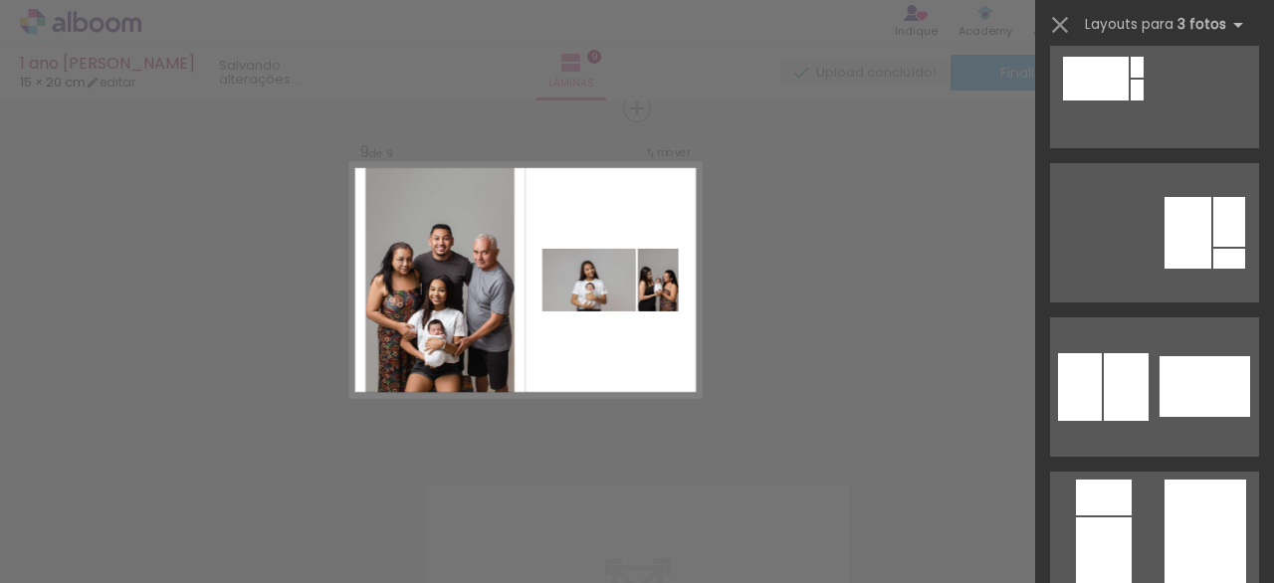
scroll to position [0, 0]
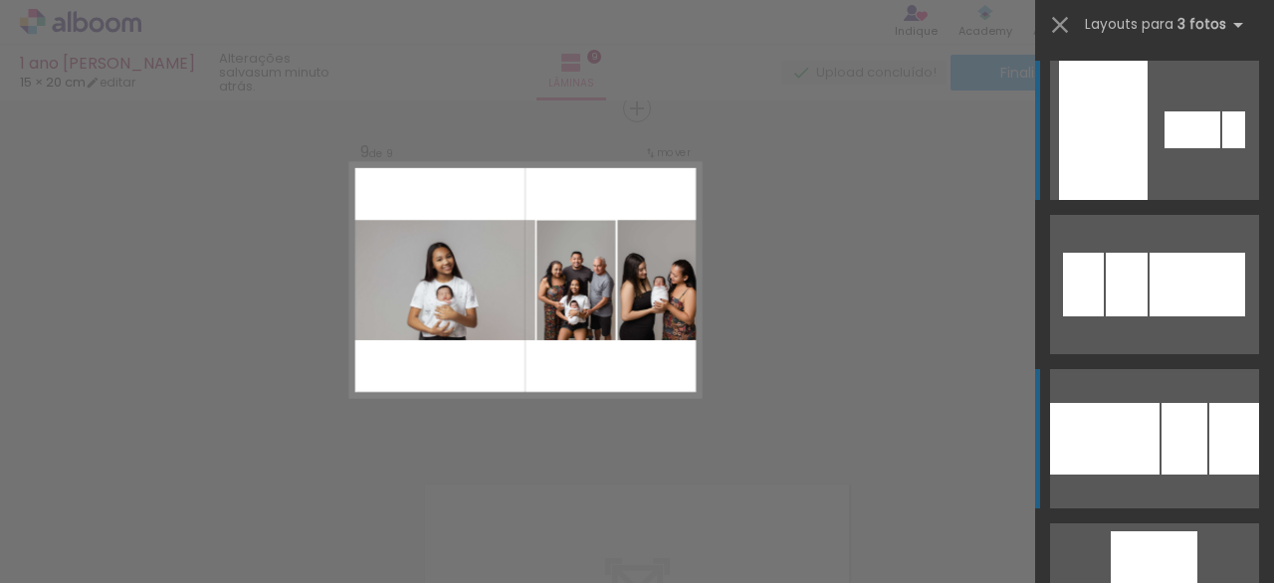
click at [1178, 412] on div at bounding box center [1184, 439] width 46 height 72
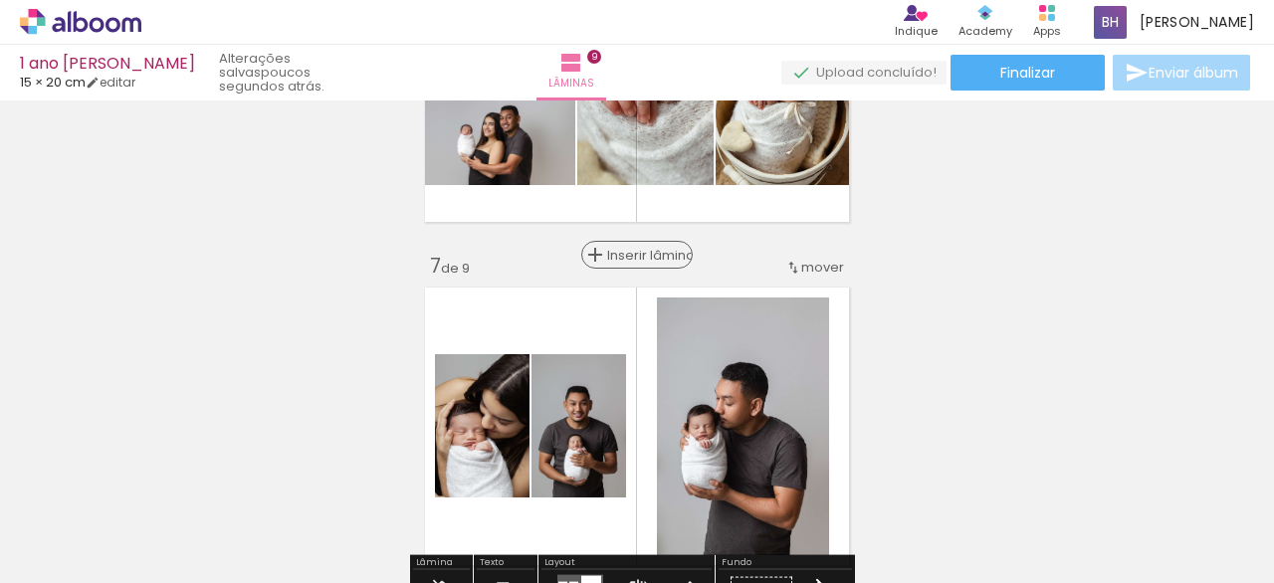
scroll to position [1938, 0]
click at [630, 256] on span "Inserir lâmina" at bounding box center [646, 255] width 78 height 13
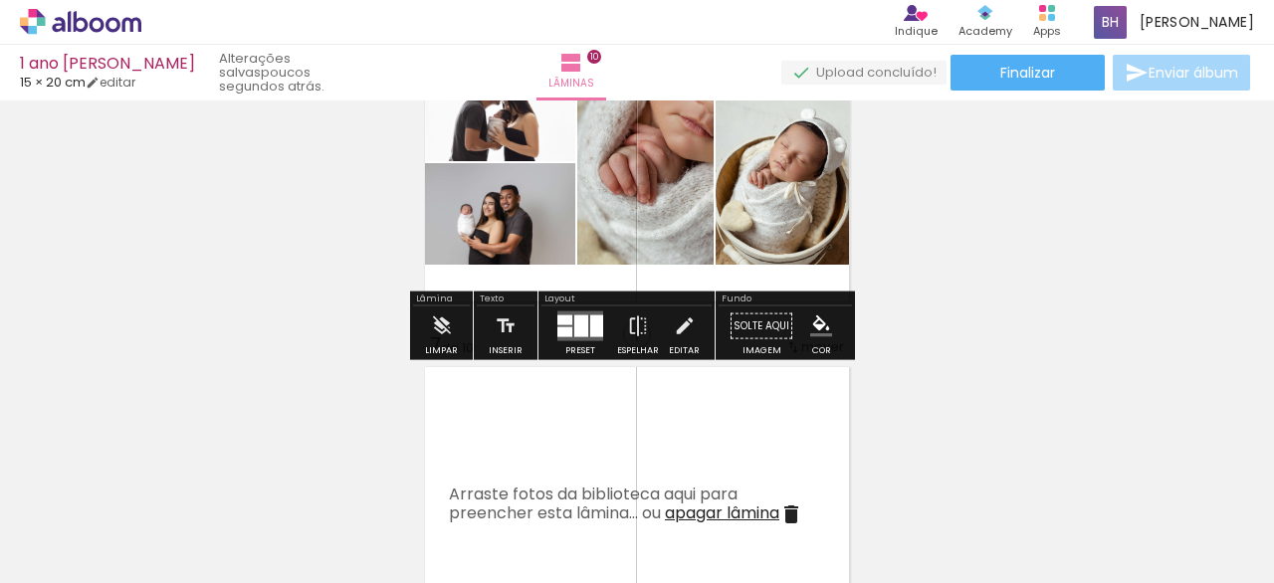
scroll to position [1875, 0]
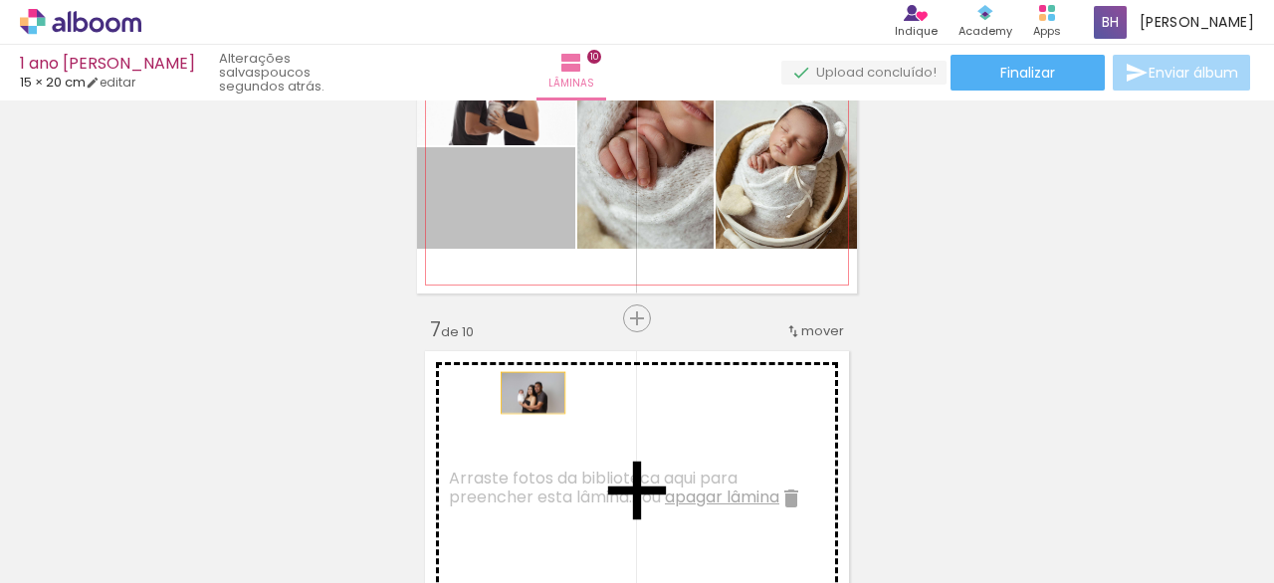
drag, startPoint x: 525, startPoint y: 220, endPoint x: 517, endPoint y: 388, distance: 168.3
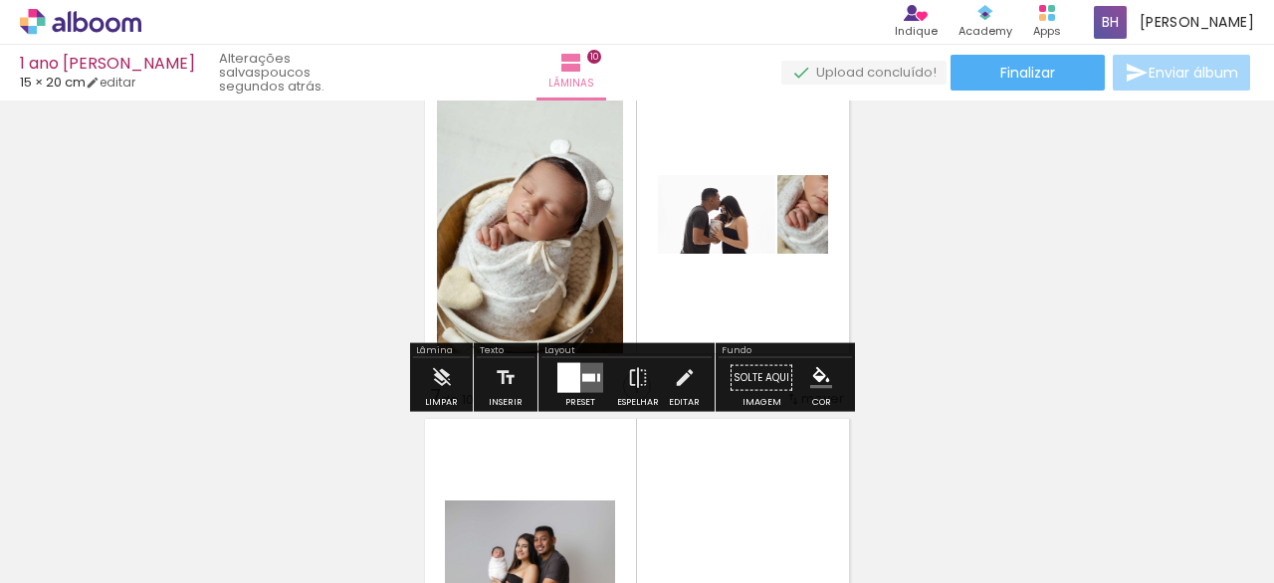
scroll to position [1798, 0]
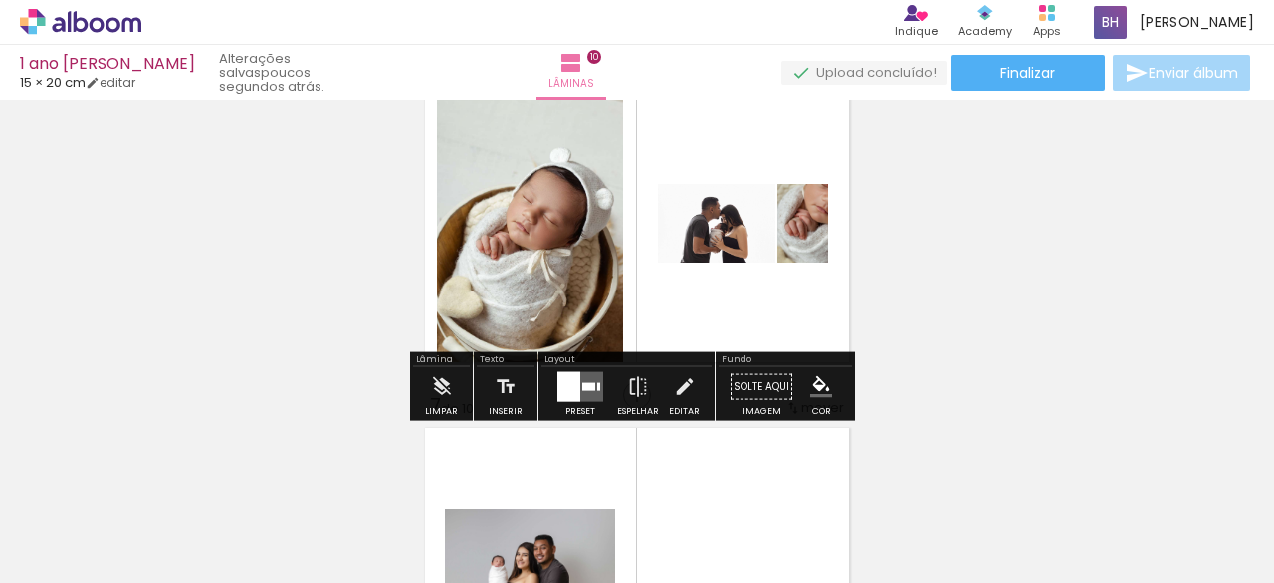
click at [573, 382] on div at bounding box center [568, 387] width 23 height 30
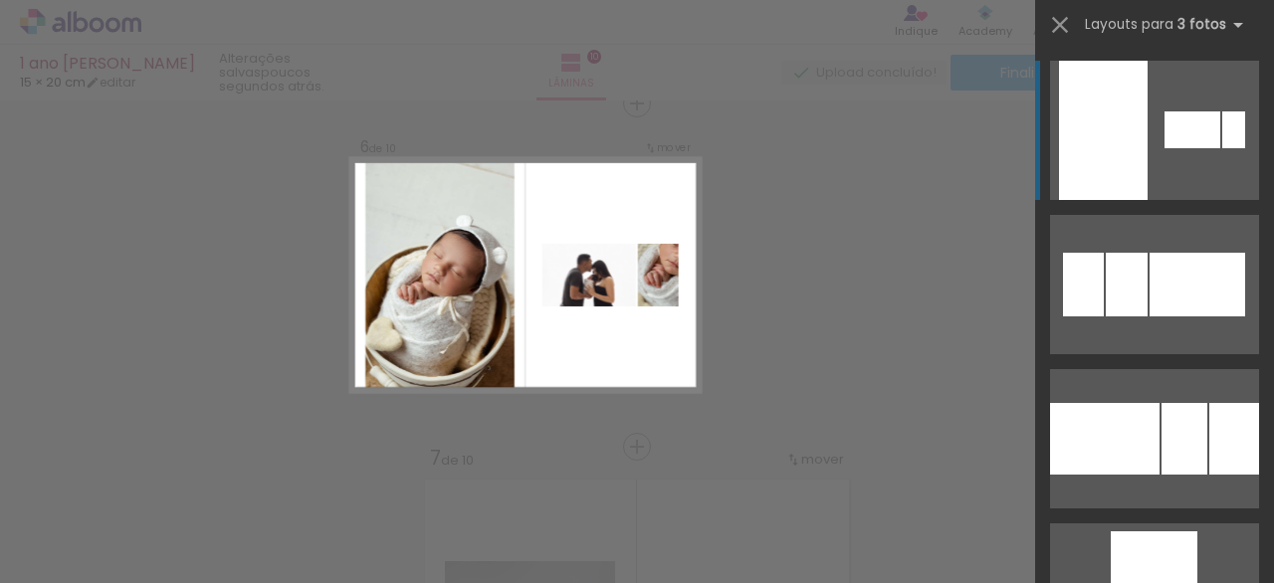
scroll to position [1741, 0]
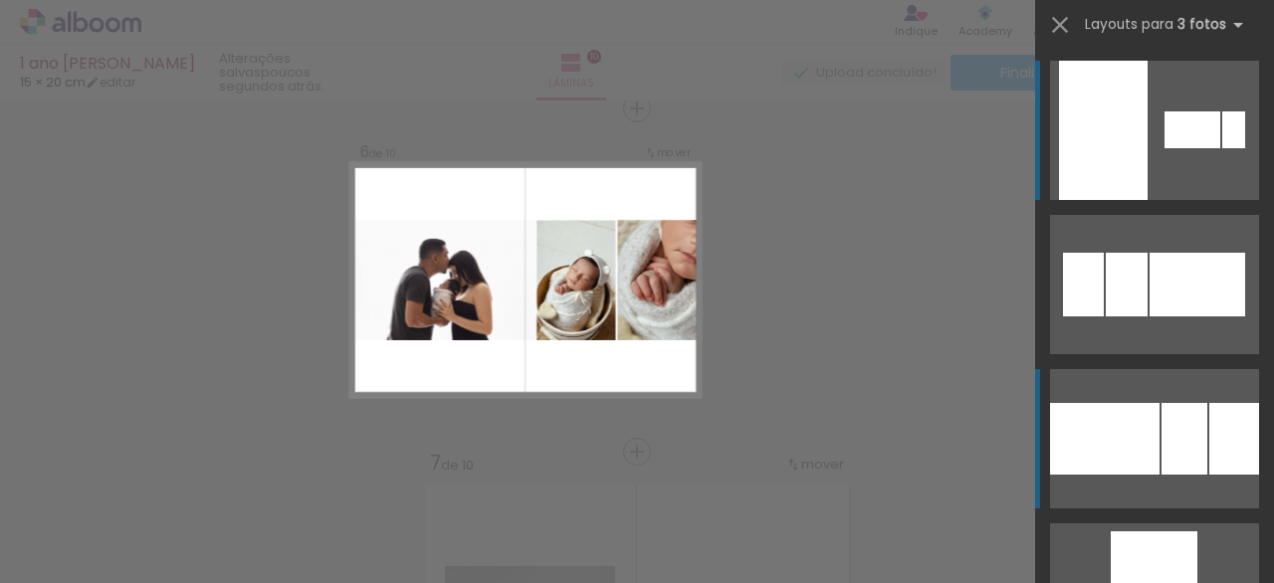
click at [1120, 420] on div at bounding box center [1104, 439] width 109 height 72
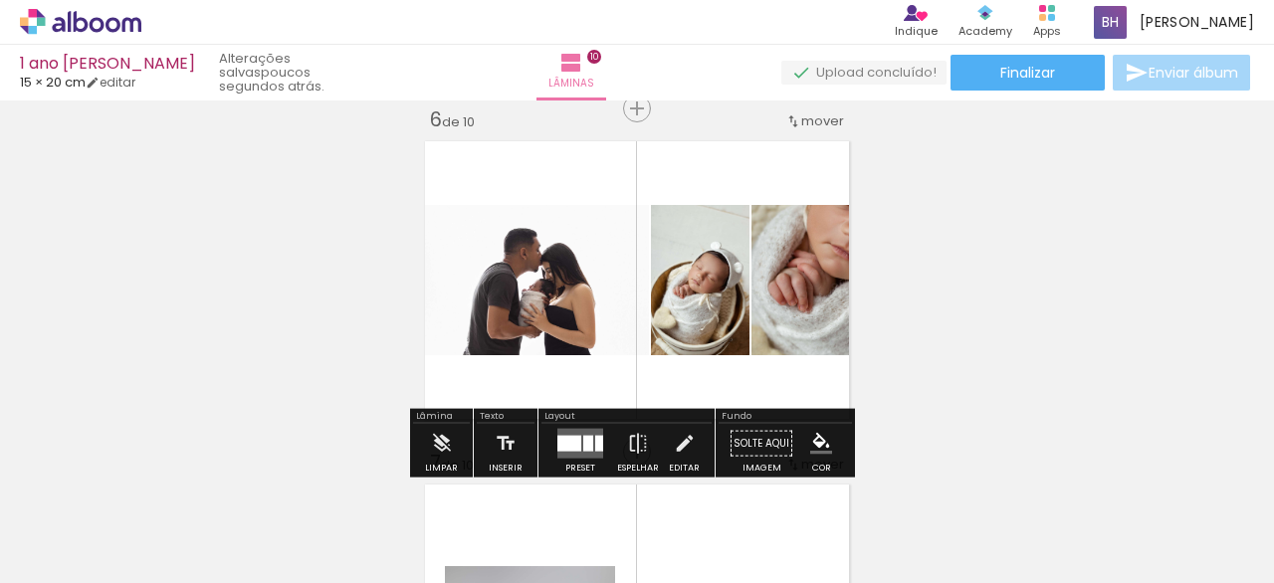
click at [1053, 327] on div "Inserir lâmina 1 de 10 Inserir lâmina 2 de 10 Inserir lâmina 3 de 10 Inserir lâ…" at bounding box center [637, 254] width 1274 height 3777
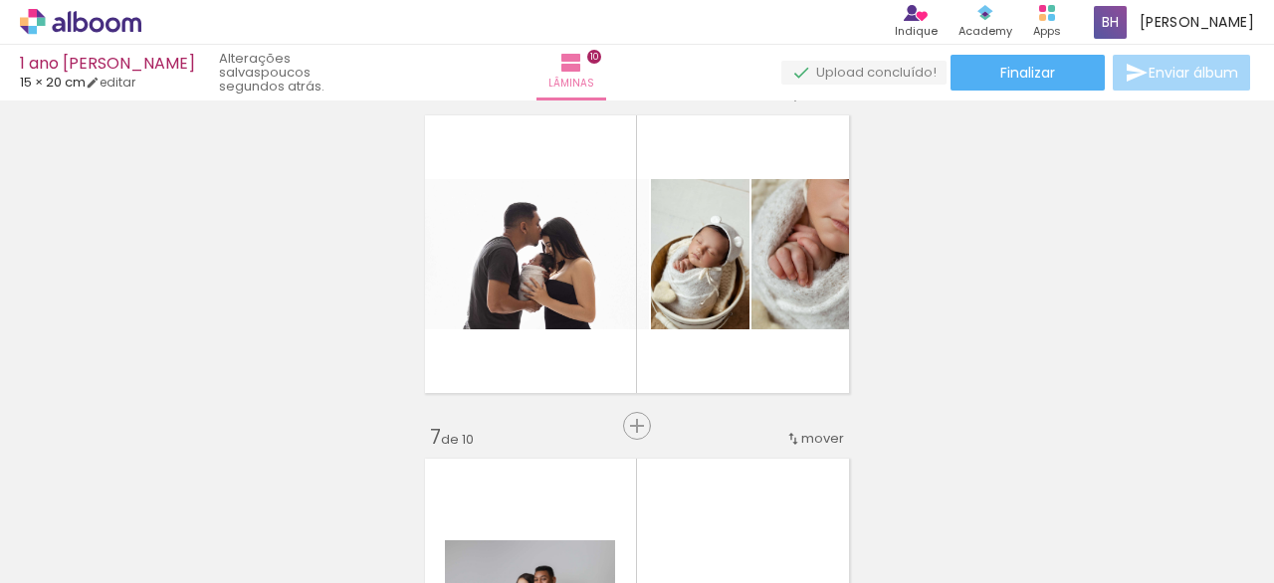
scroll to position [1769, 0]
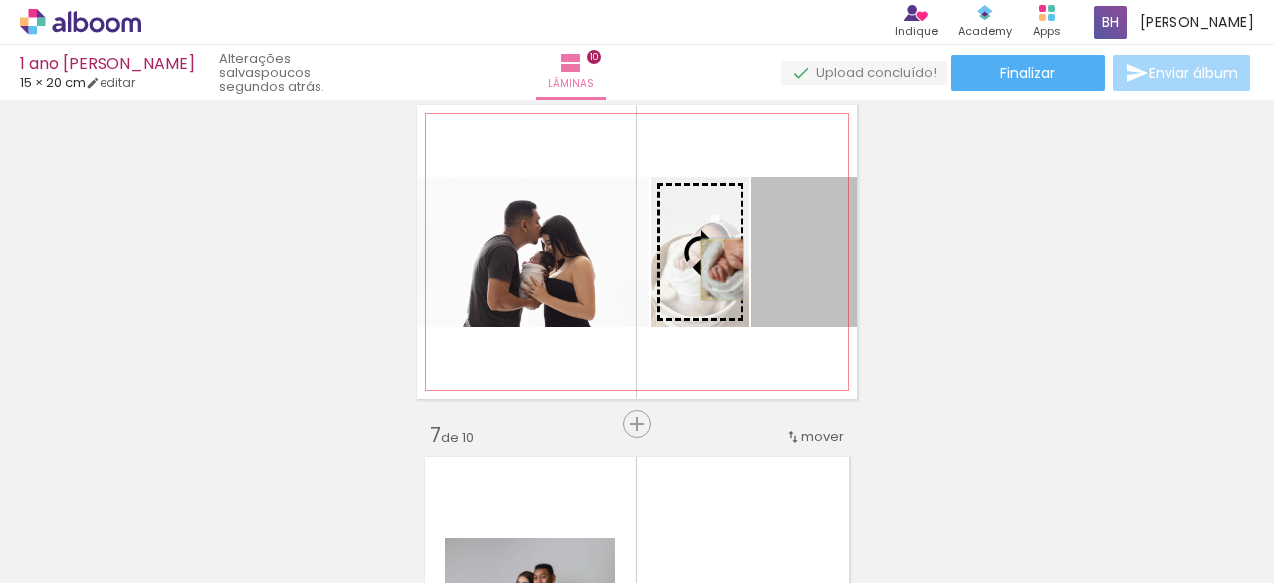
drag, startPoint x: 808, startPoint y: 272, endPoint x: 720, endPoint y: 275, distance: 87.6
click at [0, 0] on slot at bounding box center [0, 0] width 0 height 0
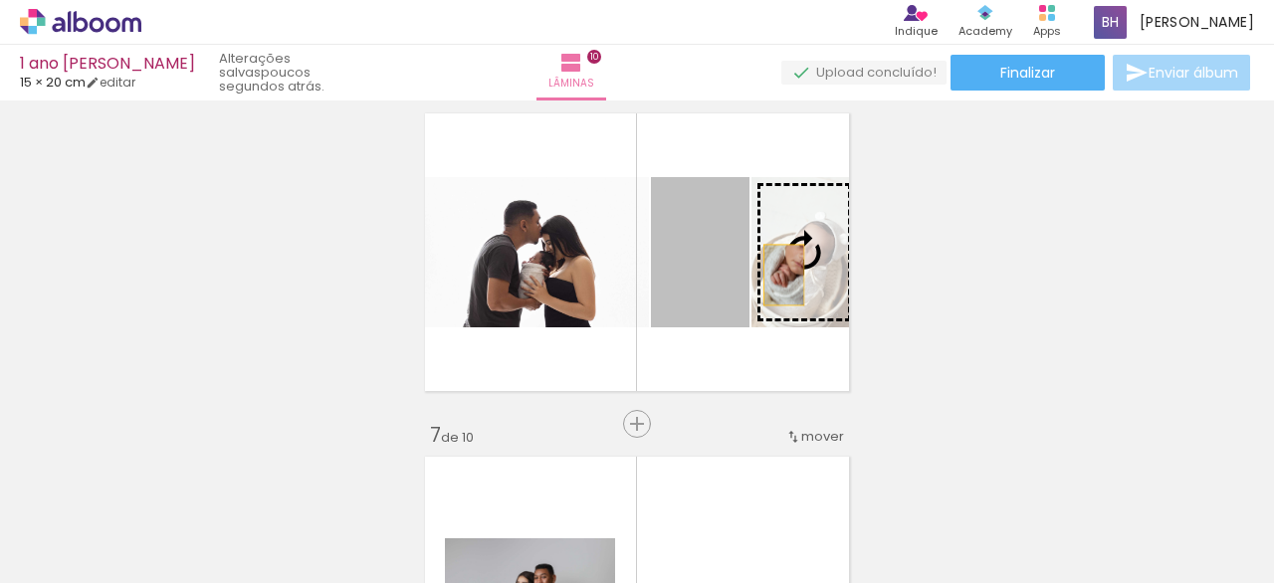
drag, startPoint x: 726, startPoint y: 269, endPoint x: 769, endPoint y: 275, distance: 43.2
click at [0, 0] on slot at bounding box center [0, 0] width 0 height 0
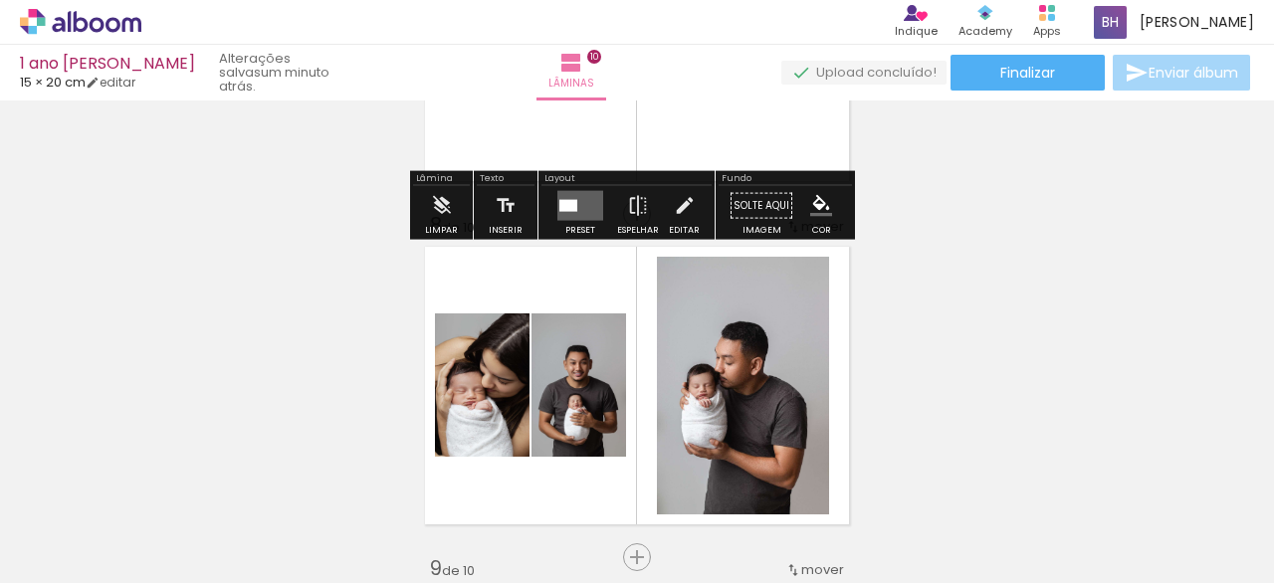
scroll to position [2332, 0]
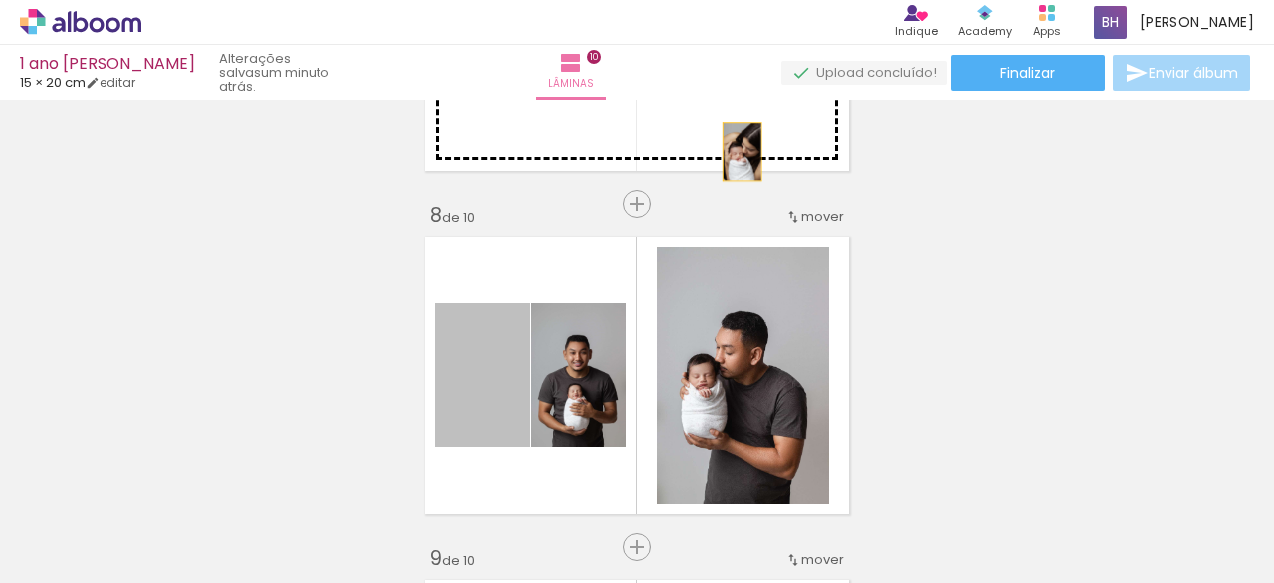
drag, startPoint x: 474, startPoint y: 413, endPoint x: 734, endPoint y: 151, distance: 369.4
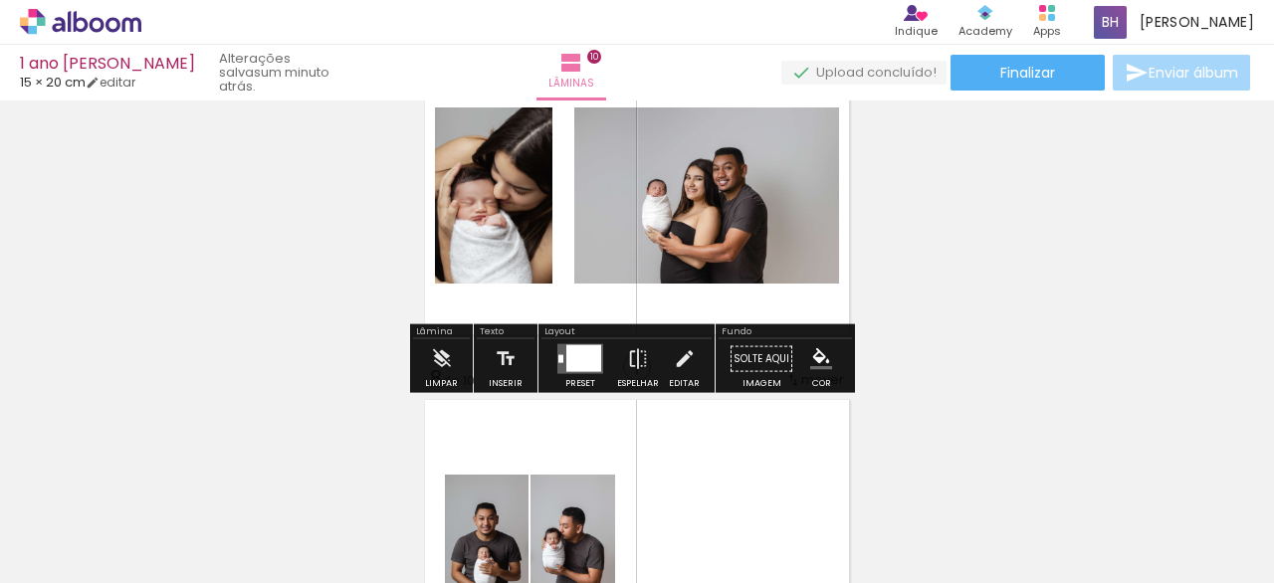
scroll to position [2161, 0]
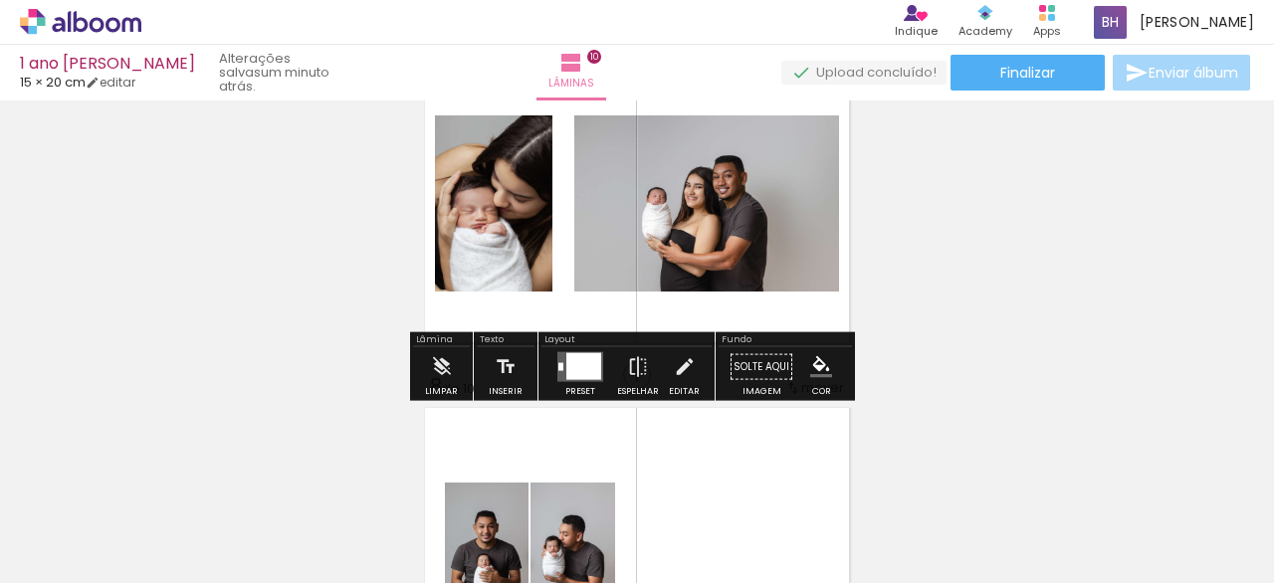
drag, startPoint x: 904, startPoint y: 241, endPoint x: 903, endPoint y: 255, distance: 14.0
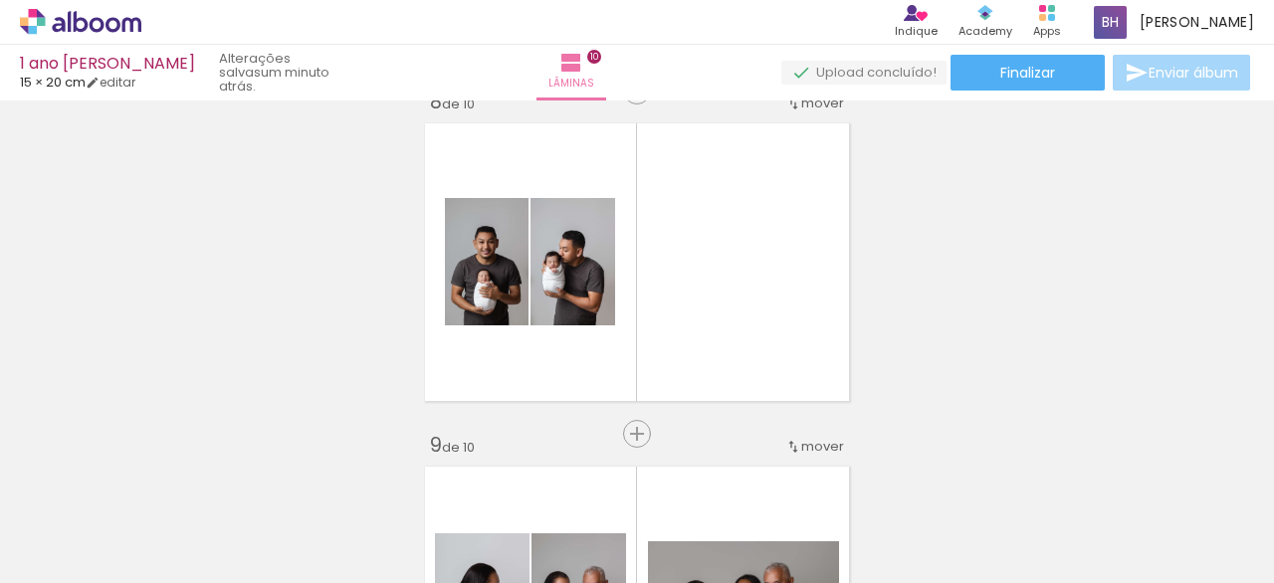
scroll to position [2444, 0]
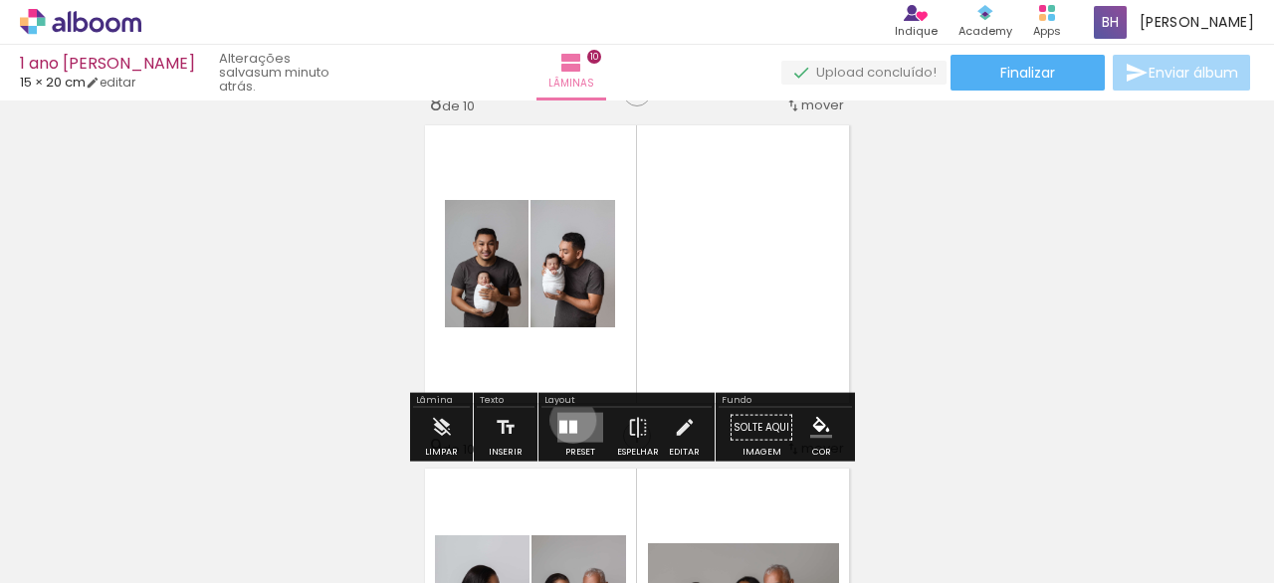
click at [569, 421] on div at bounding box center [573, 427] width 8 height 13
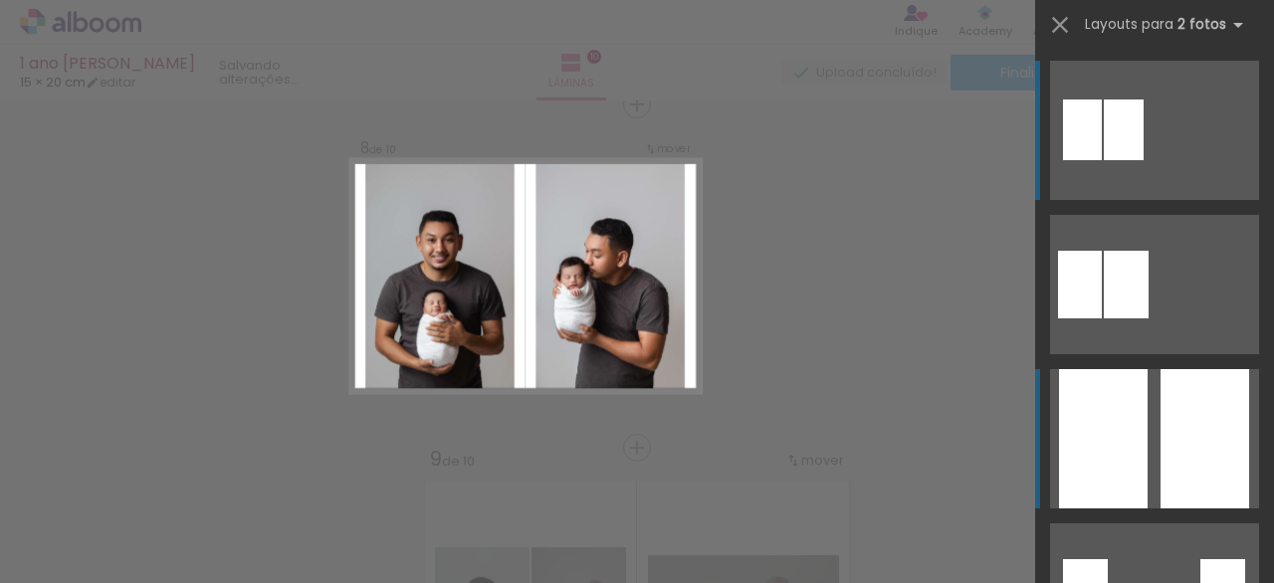
scroll to position [2428, 0]
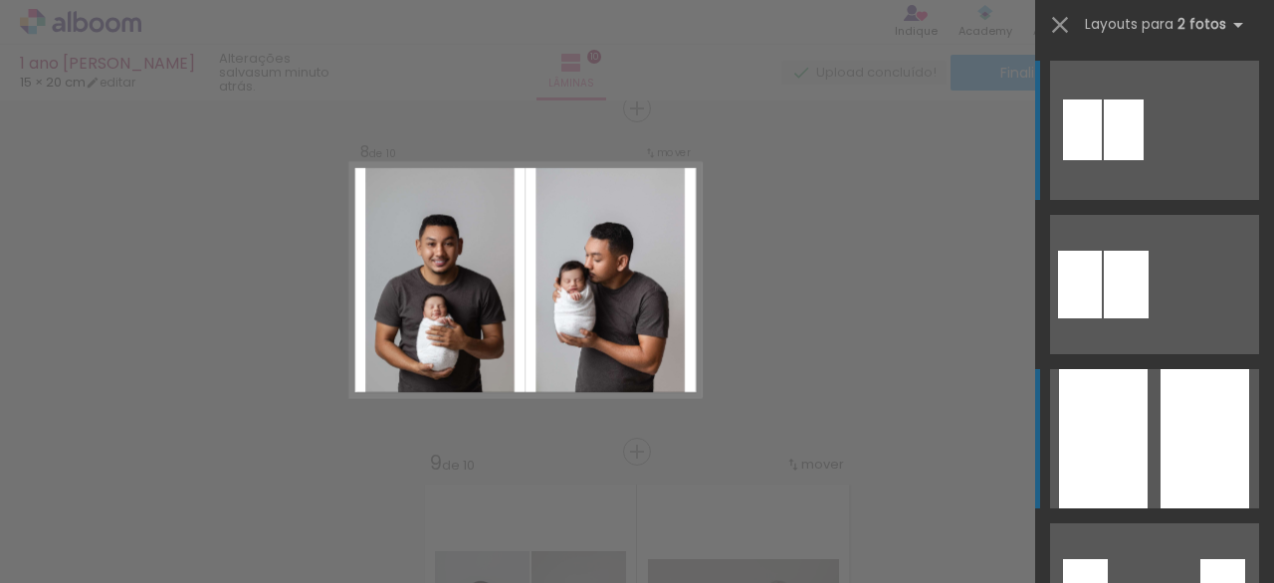
click at [1128, 464] on div at bounding box center [1103, 438] width 89 height 139
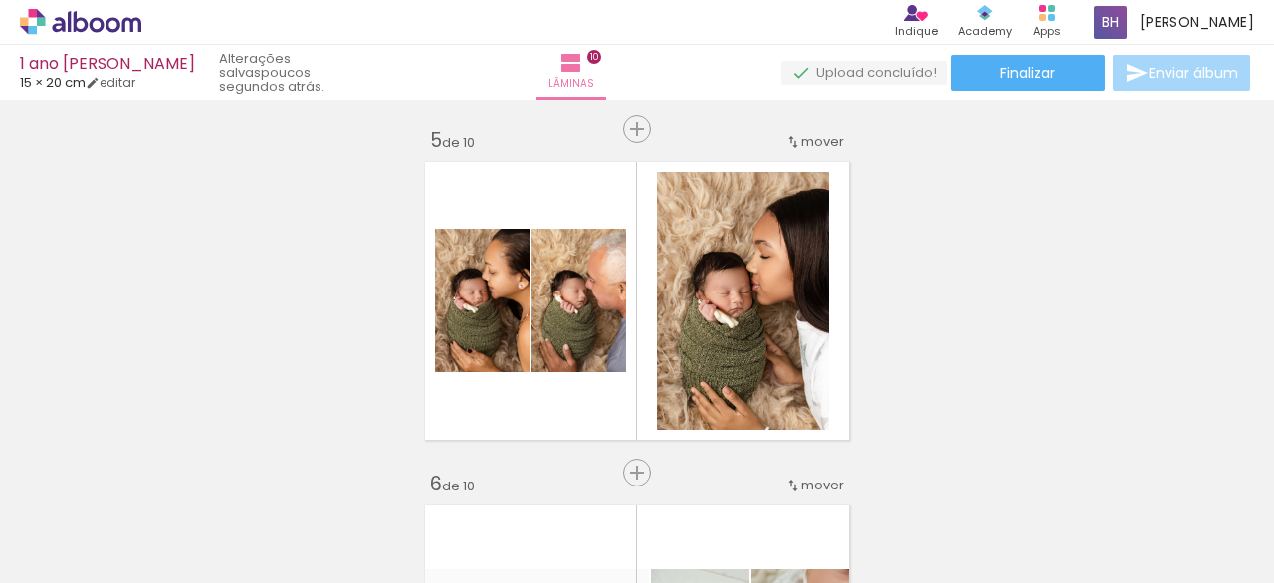
scroll to position [1376, 0]
